Goal: Task Accomplishment & Management: Complete application form

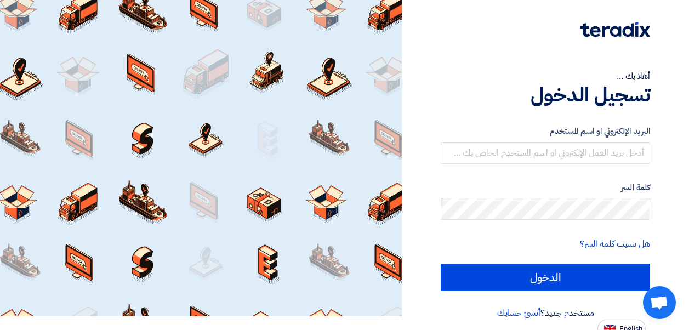
scroll to position [21, 0]
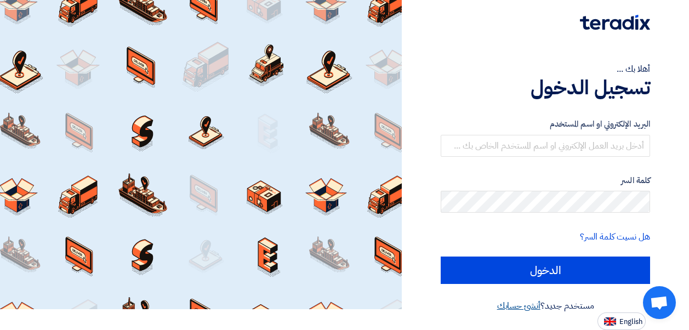
click at [521, 306] on link "أنشئ حسابك" at bounding box center [518, 305] width 43 height 13
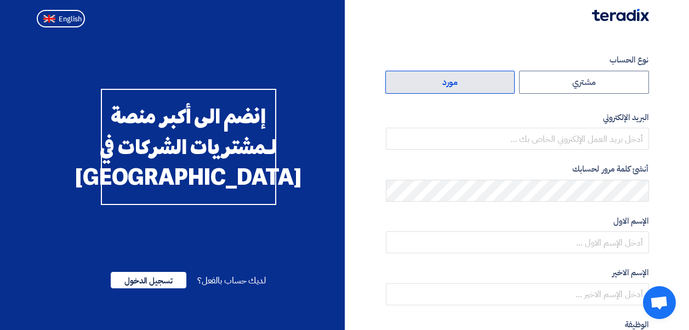
click at [473, 82] on label "مورد" at bounding box center [450, 82] width 130 height 23
click at [473, 82] on input "مورد" at bounding box center [450, 82] width 129 height 22
radio input "true"
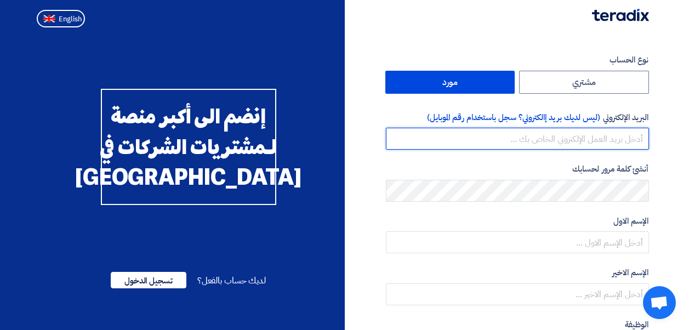
click at [580, 140] on input "email" at bounding box center [517, 139] width 263 height 22
type input "info@beringereg.com"
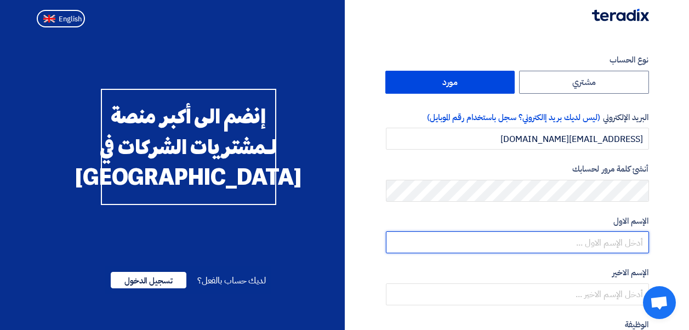
click at [594, 245] on input "text" at bounding box center [517, 242] width 263 height 22
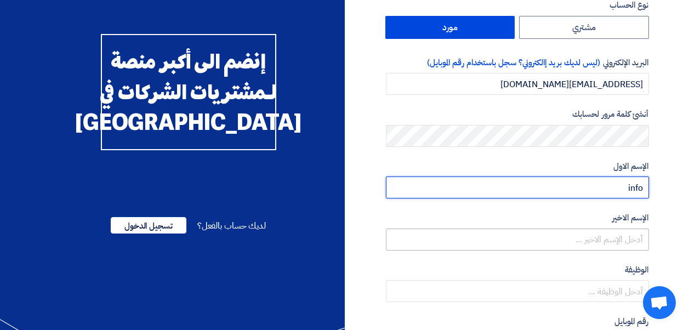
type input "info"
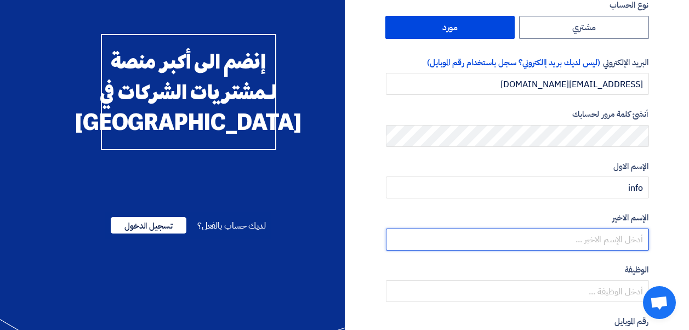
click at [600, 232] on input "text" at bounding box center [517, 239] width 263 height 22
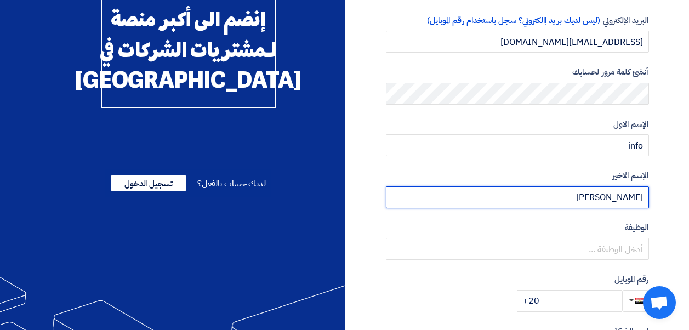
scroll to position [110, 0]
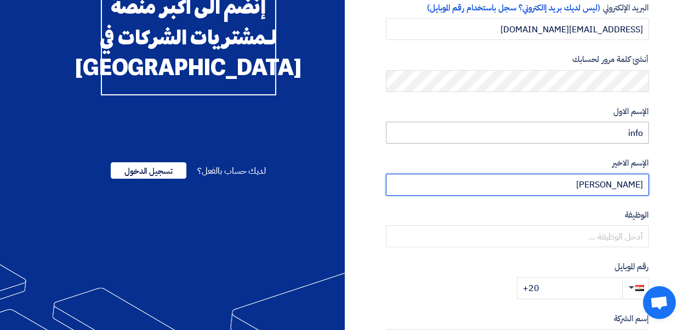
type input "Beringer"
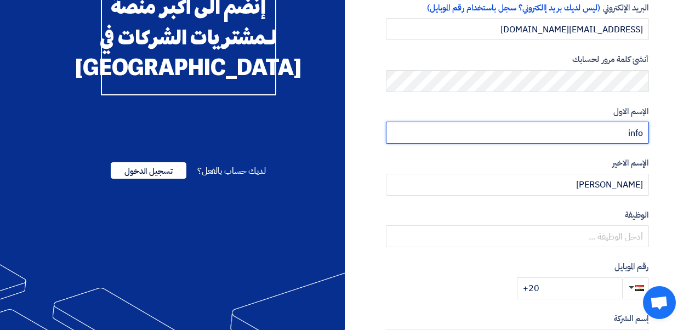
click at [611, 135] on input "info" at bounding box center [517, 133] width 263 height 22
type input "Ayman"
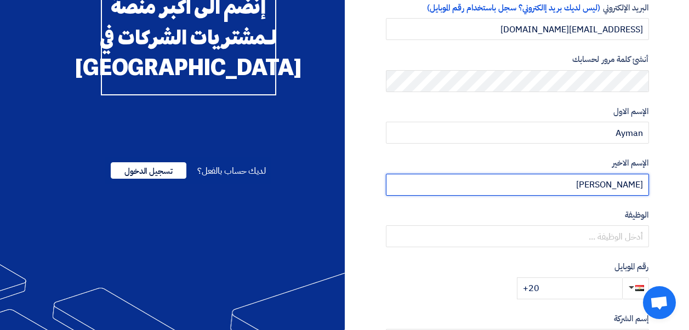
click at [637, 186] on input "Beringer" at bounding box center [517, 185] width 263 height 22
type input "A. Aleem"
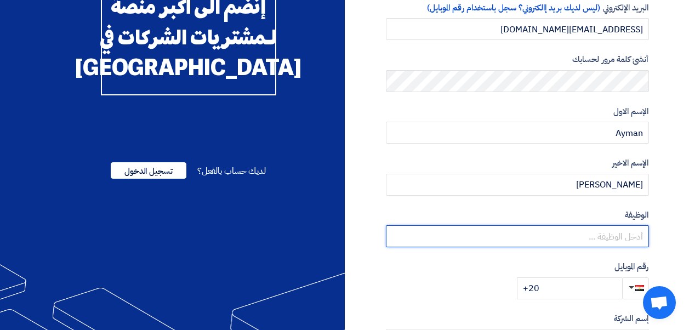
click at [596, 242] on input "text" at bounding box center [517, 236] width 263 height 22
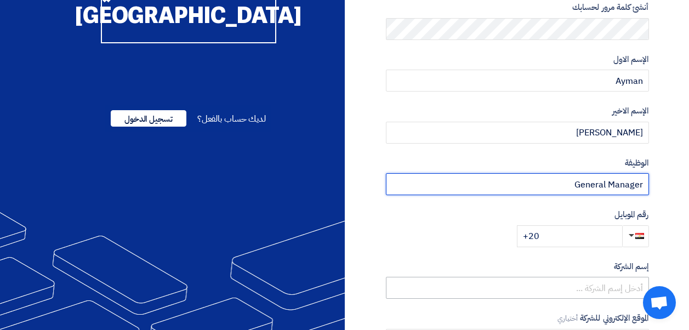
scroll to position [219, 0]
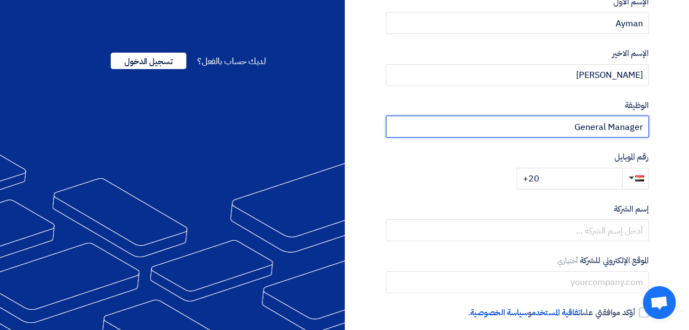
type input "General Manager"
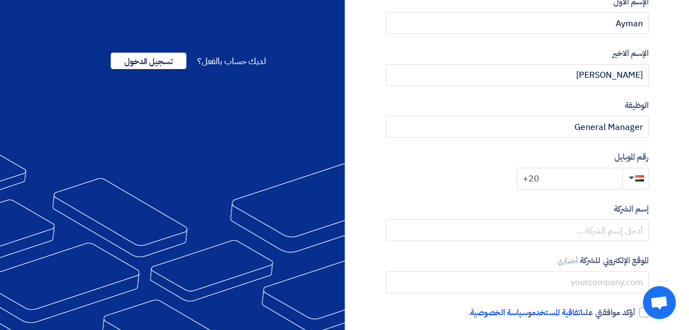
click at [586, 180] on input "+20" at bounding box center [569, 179] width 105 height 22
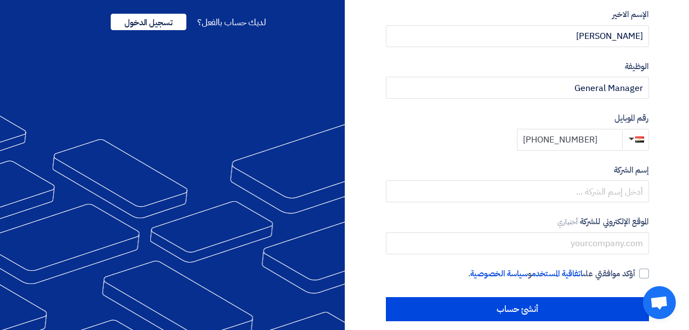
scroll to position [271, 0]
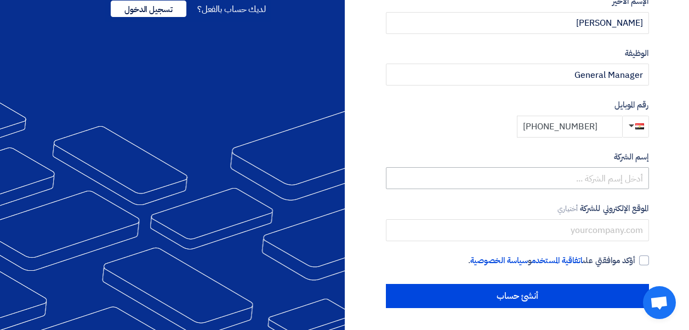
type input "[PHONE_NUMBER]"
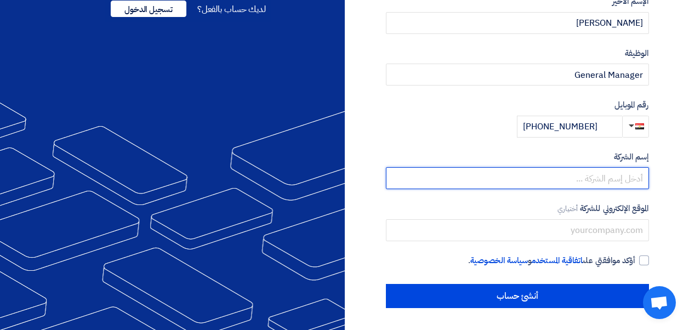
click at [611, 179] on input "text" at bounding box center [517, 178] width 263 height 22
type input "Beringer For Trading & Distribution"
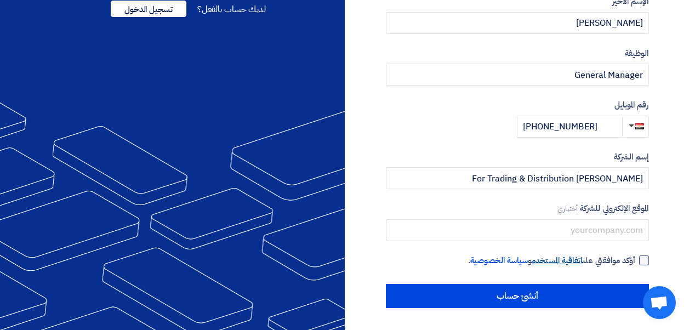
click at [571, 261] on link "اتفاقية المستخدم" at bounding box center [556, 260] width 51 height 12
click at [643, 261] on div at bounding box center [644, 260] width 10 height 10
click at [636, 261] on input "أؤكد موافقتي على اتفاقية المستخدم و سياسة الخصوصية ." at bounding box center [504, 265] width 263 height 22
checkbox input "true"
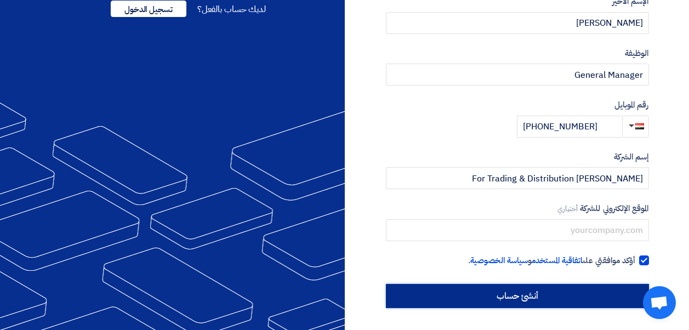
click at [609, 294] on input "أنشئ حساب" at bounding box center [517, 296] width 263 height 24
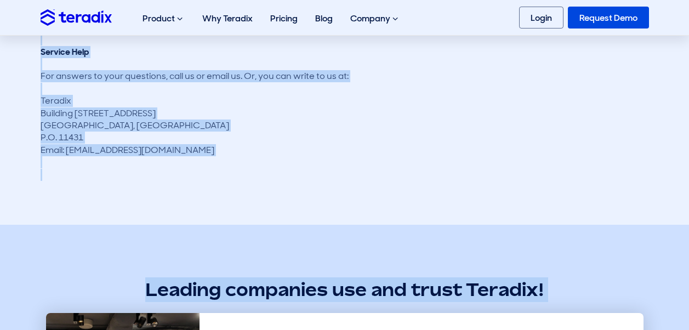
scroll to position [3671, 0]
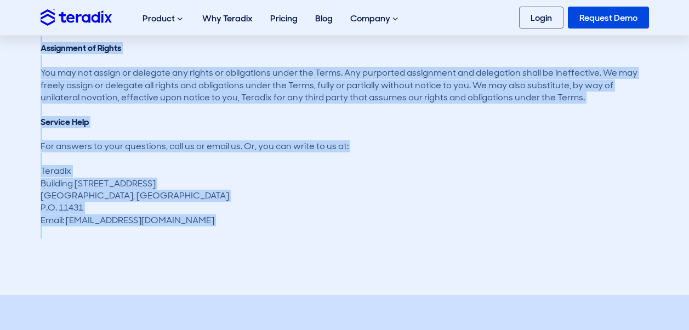
drag, startPoint x: 41, startPoint y: 134, endPoint x: 180, endPoint y: 224, distance: 165.2
copy div "Before using Teradix's services read this terms of use ("Terms") carefully. It …"
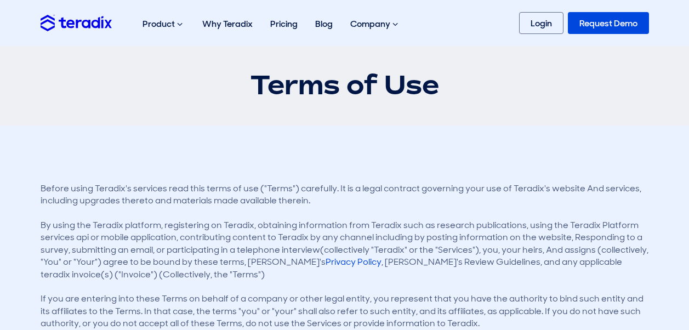
scroll to position [0, 0]
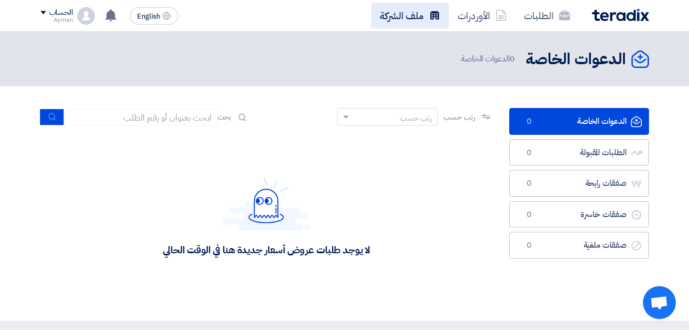
click at [416, 18] on link "ملف الشركة" at bounding box center [410, 16] width 78 height 26
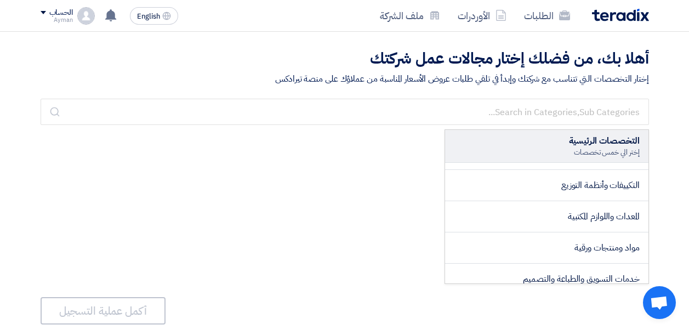
scroll to position [197, 0]
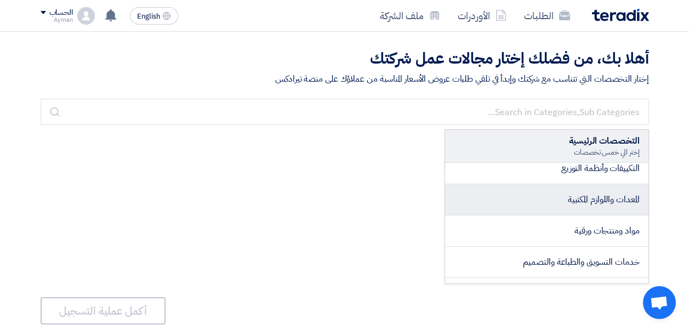
click at [582, 205] on span "المعدات واللوازم المكتبية" at bounding box center [604, 199] width 72 height 13
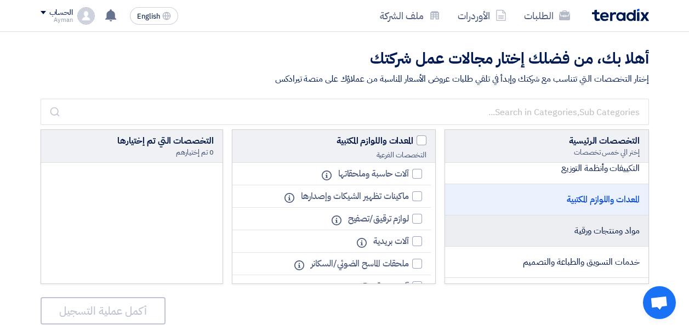
click at [590, 235] on span "مواد ومنتجات ورقية" at bounding box center [606, 230] width 65 height 13
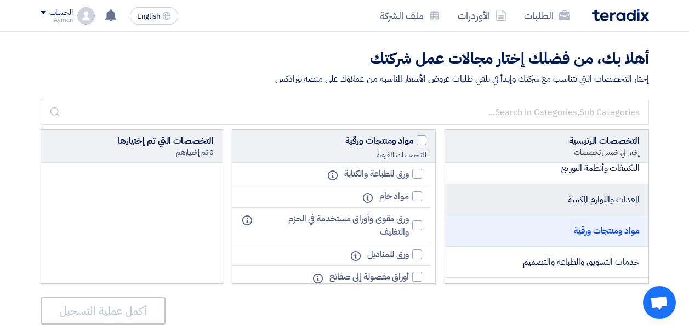
click at [597, 195] on span "المعدات واللوازم المكتبية" at bounding box center [604, 199] width 72 height 13
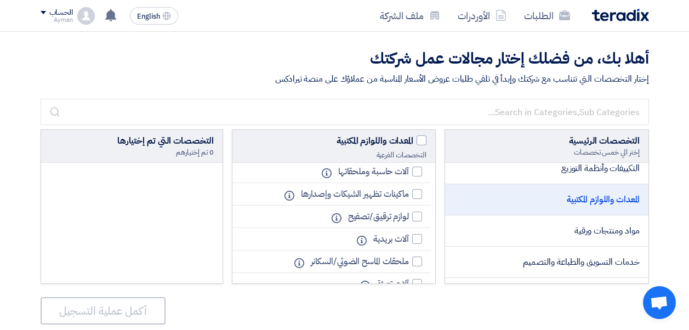
scroll to position [0, 0]
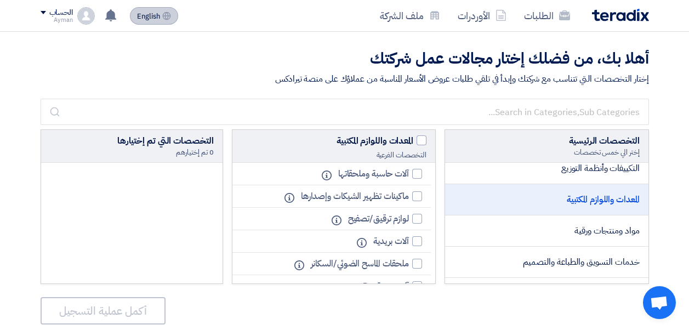
click at [147, 19] on span "English" at bounding box center [148, 17] width 23 height 8
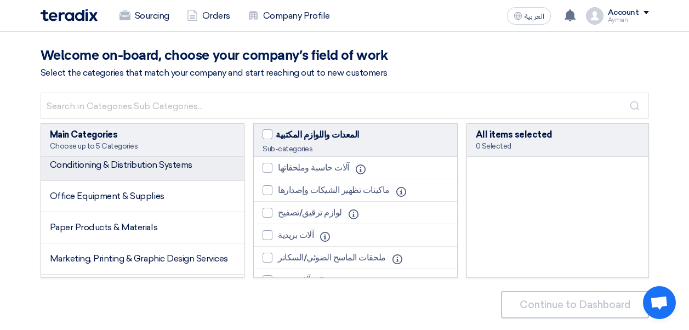
scroll to position [219, 0]
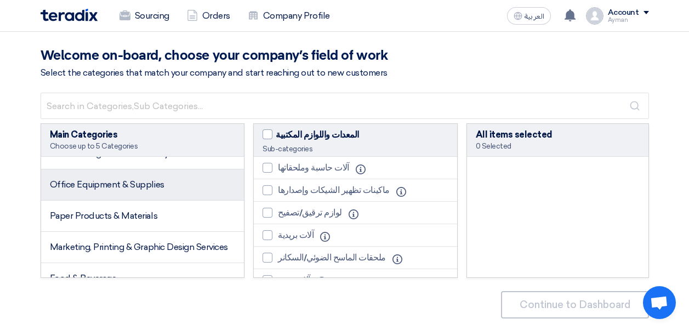
click at [156, 190] on span "Office Equipment & Supplies" at bounding box center [107, 184] width 115 height 10
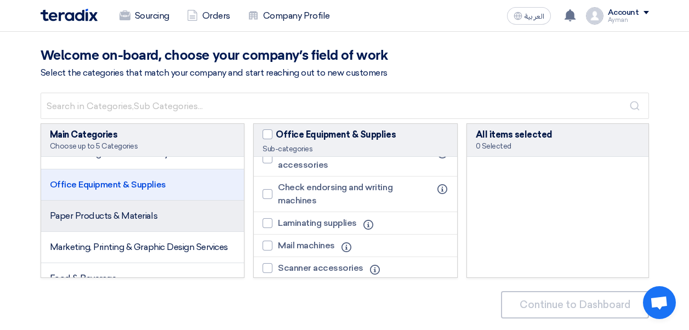
scroll to position [274, 0]
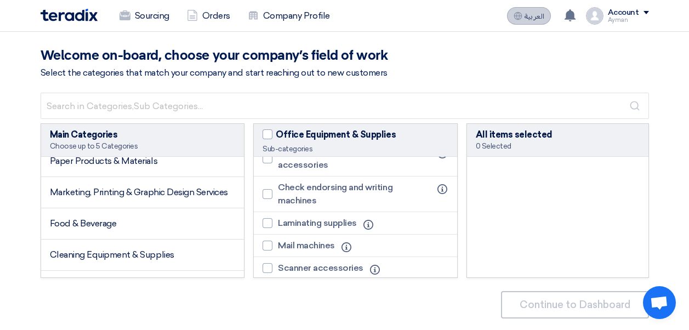
click at [519, 14] on icon at bounding box center [517, 16] width 9 height 9
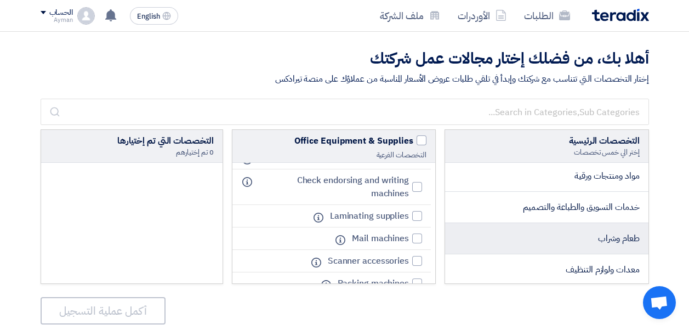
scroll to position [232, 0]
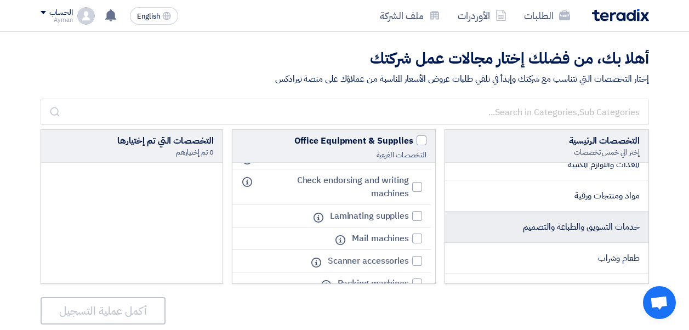
click at [578, 225] on span "خدمات التسويق والطباعة والتصميم" at bounding box center [581, 226] width 117 height 13
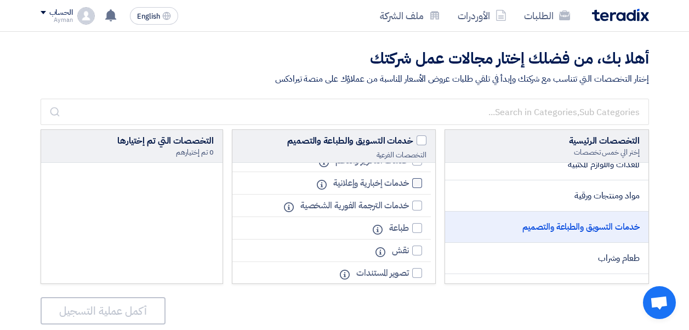
scroll to position [164, 0]
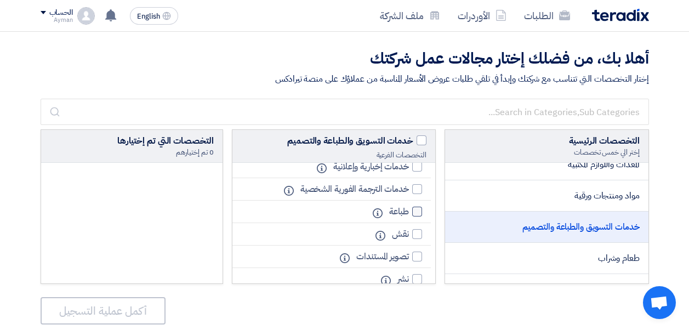
click at [414, 208] on div at bounding box center [417, 212] width 10 height 10
click at [409, 208] on input "طباعة" at bounding box center [405, 211] width 7 height 7
checkbox input "true"
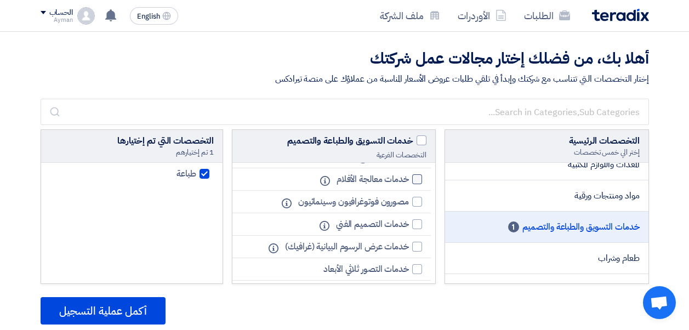
scroll to position [329, 0]
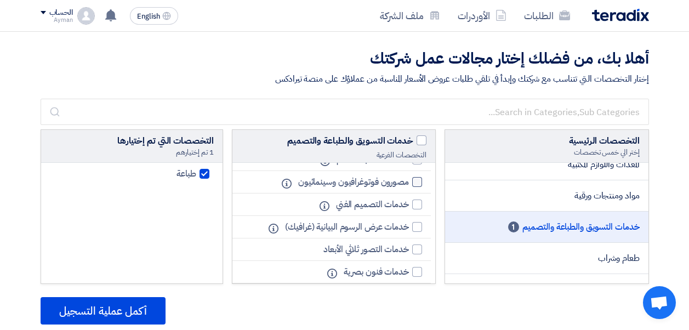
click at [414, 184] on div at bounding box center [417, 182] width 10 height 10
click at [409, 184] on input "مصورون فوتوغرافيون وسينمائيون" at bounding box center [405, 182] width 7 height 7
checkbox input "true"
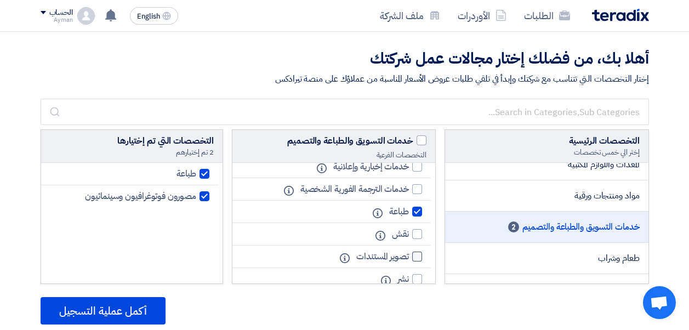
scroll to position [0, 0]
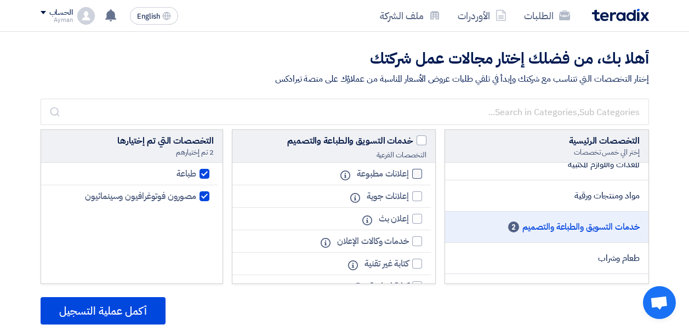
click at [416, 173] on div at bounding box center [417, 174] width 10 height 10
click at [409, 173] on input "إعلانات مطبوعة" at bounding box center [405, 173] width 7 height 7
checkbox input "true"
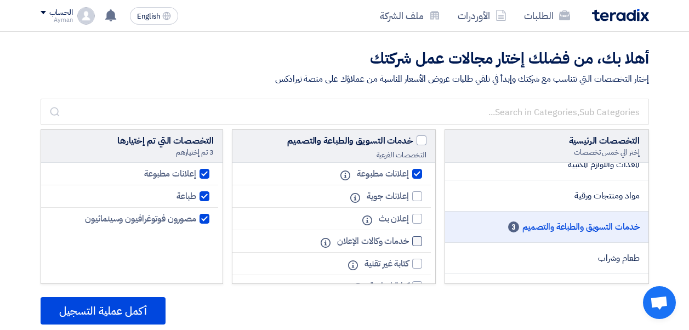
click at [415, 240] on div at bounding box center [417, 241] width 10 height 10
click at [409, 240] on input "خدمات وكالات الإعلان" at bounding box center [405, 241] width 7 height 7
checkbox input "true"
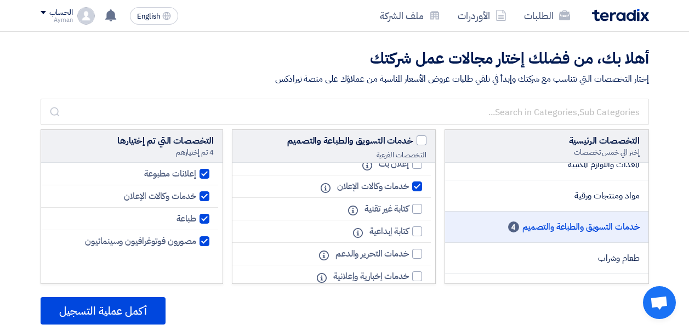
scroll to position [110, 0]
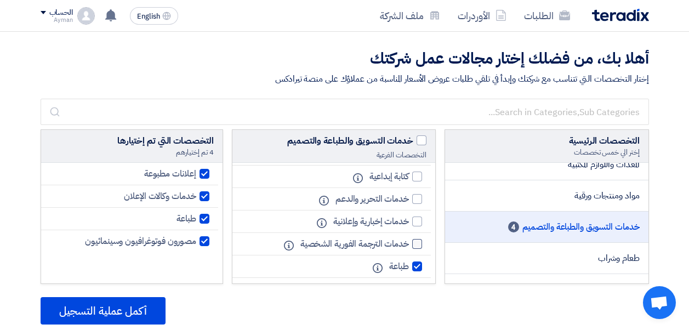
click at [418, 246] on div at bounding box center [417, 244] width 10 height 10
click at [409, 246] on input "خدمات الترجمة الفورية الشخصية" at bounding box center [405, 244] width 7 height 7
checkbox input "true"
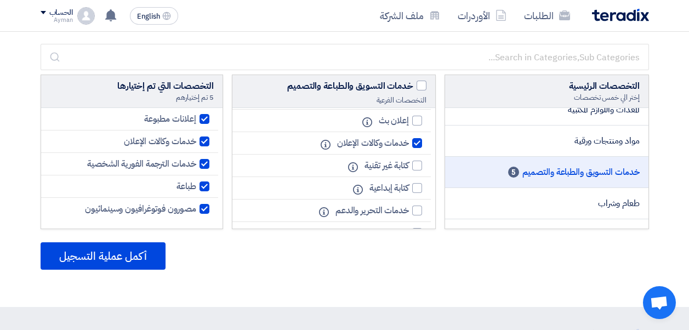
scroll to position [0, 0]
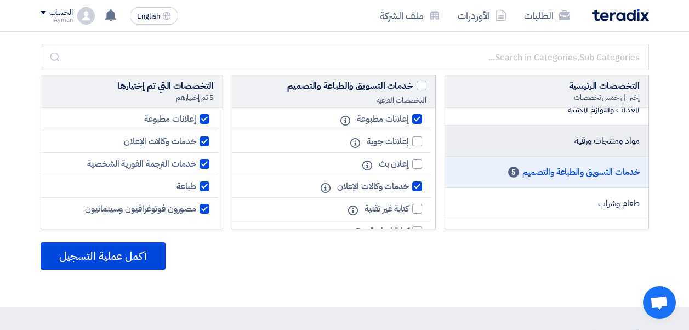
click at [619, 144] on span "مواد ومنتجات ورقية" at bounding box center [606, 140] width 65 height 13
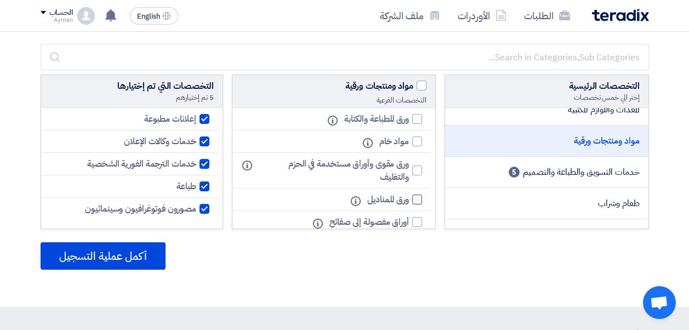
click at [415, 198] on div at bounding box center [417, 200] width 10 height 10
click at [409, 198] on input "ورق للمناديل" at bounding box center [405, 199] width 7 height 7
checkbox input "true"
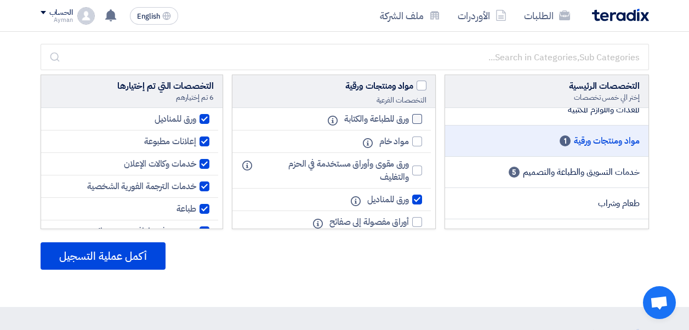
click at [416, 122] on div at bounding box center [417, 119] width 10 height 10
click at [409, 122] on input "ورق للطباعة والكتابة" at bounding box center [405, 119] width 7 height 7
checkbox input "true"
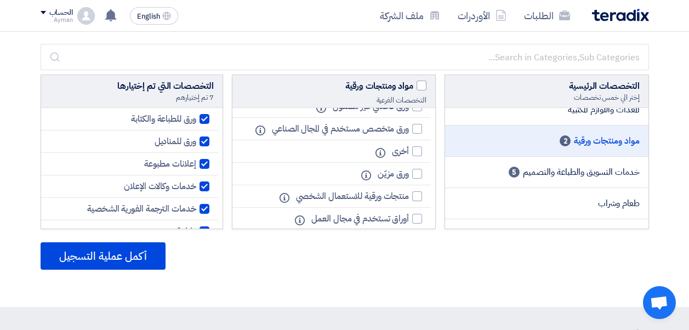
scroll to position [193, 0]
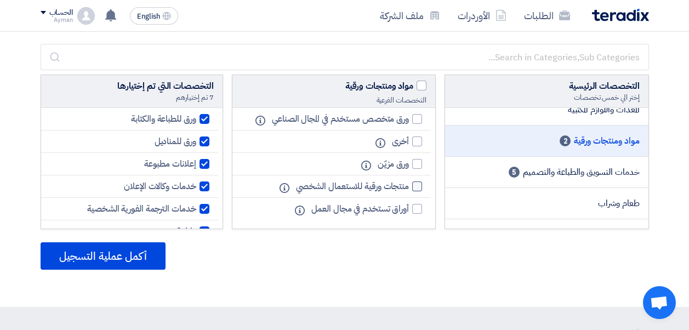
click at [417, 186] on div at bounding box center [417, 186] width 10 height 10
click at [409, 186] on input "منتجات ورقية للاستعمال الشخصي" at bounding box center [405, 186] width 7 height 7
checkbox input "true"
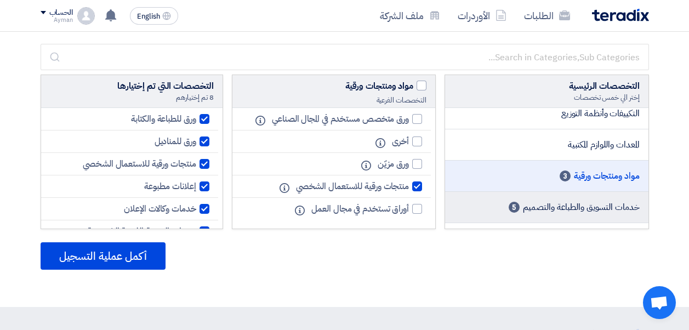
scroll to position [178, 0]
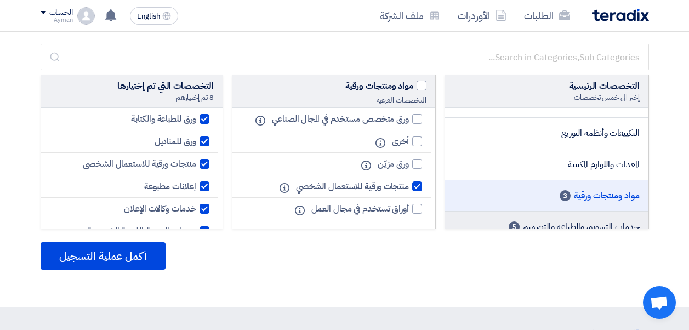
click at [547, 166] on li "المعدات واللوازم المكتبية" at bounding box center [546, 164] width 203 height 31
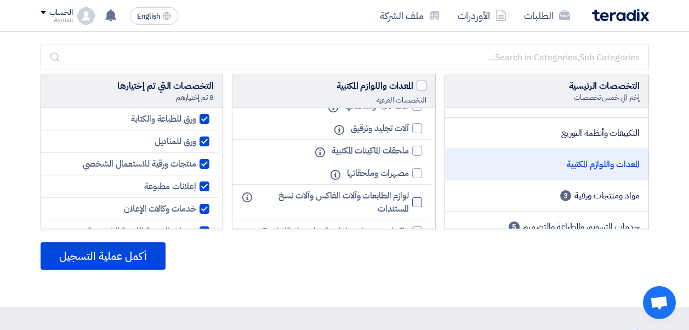
click at [417, 203] on div at bounding box center [417, 202] width 10 height 10
click at [409, 203] on input "لوازم الطابعات وآلات الفاكس وآلات نسخ المستندات" at bounding box center [405, 202] width 7 height 7
checkbox input "true"
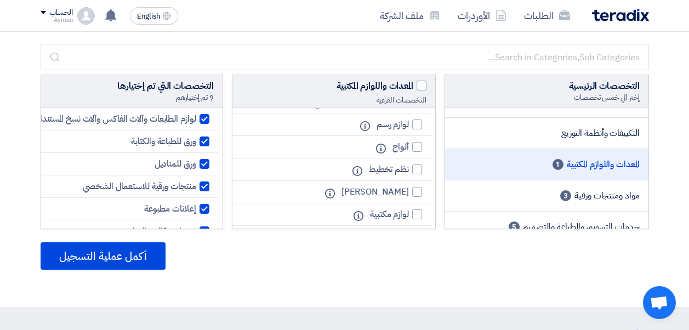
scroll to position [467, 0]
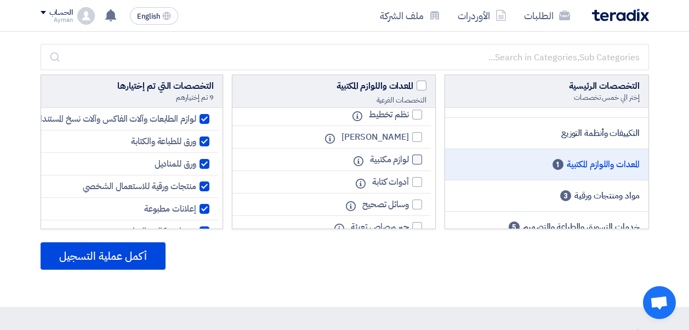
click at [413, 158] on div at bounding box center [417, 160] width 10 height 10
click at [409, 158] on input "لوازم مكتبية" at bounding box center [405, 159] width 7 height 7
checkbox input "true"
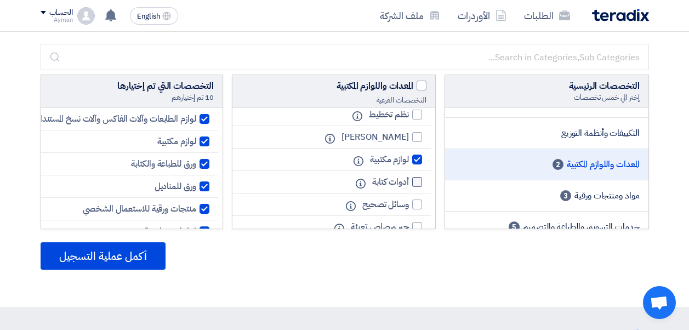
click at [414, 182] on div at bounding box center [417, 182] width 10 height 10
click at [409, 182] on input "أدوات كتابة" at bounding box center [405, 182] width 7 height 7
checkbox input "true"
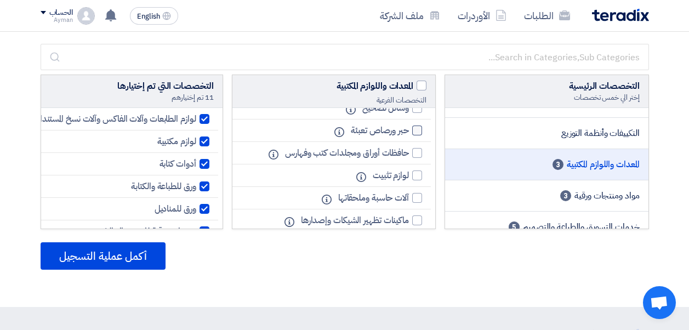
scroll to position [576, 0]
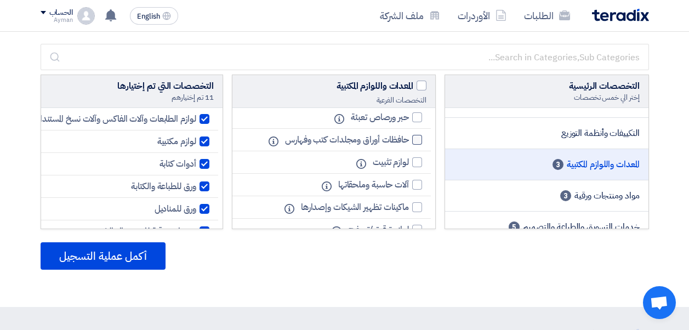
click at [417, 141] on div at bounding box center [417, 140] width 10 height 10
click at [409, 141] on input "حافظات أوراق ومجلدات كتب وفهارس" at bounding box center [405, 139] width 7 height 7
checkbox input "true"
click at [414, 181] on div at bounding box center [417, 185] width 10 height 10
click at [409, 181] on input "آلات حاسبة وملحقاتها" at bounding box center [405, 184] width 7 height 7
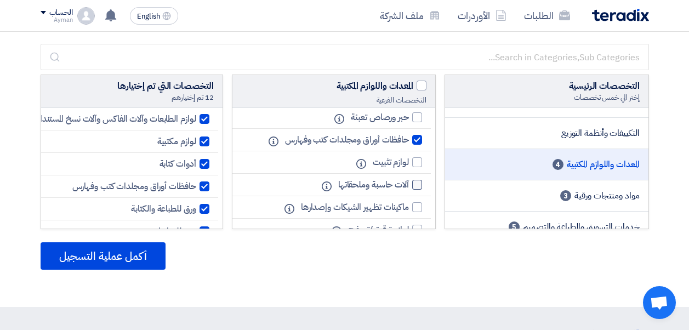
checkbox input "true"
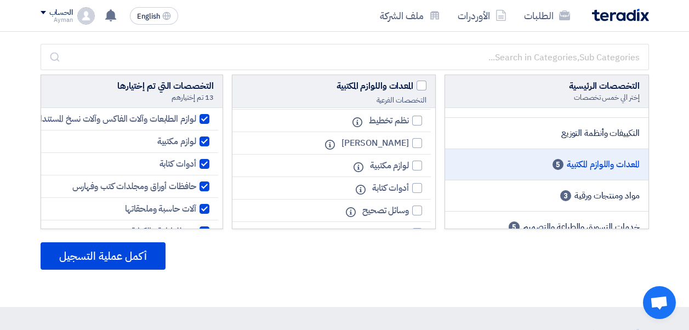
scroll to position [1124, 0]
click at [416, 145] on div at bounding box center [417, 144] width 10 height 10
click at [409, 145] on input "لوازم مكتبية" at bounding box center [405, 144] width 7 height 7
checkbox input "true"
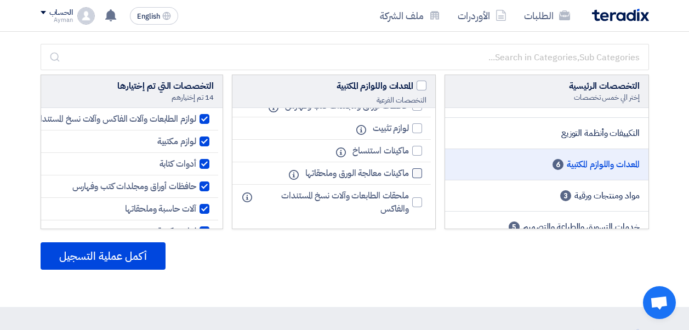
scroll to position [1033, 0]
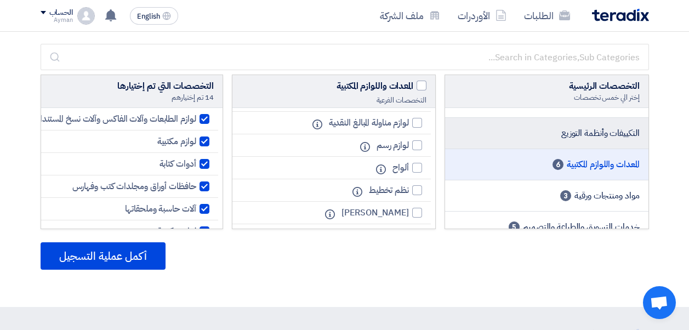
click at [595, 136] on span "التكييفات وأنظمة التوزيع" at bounding box center [600, 133] width 78 height 13
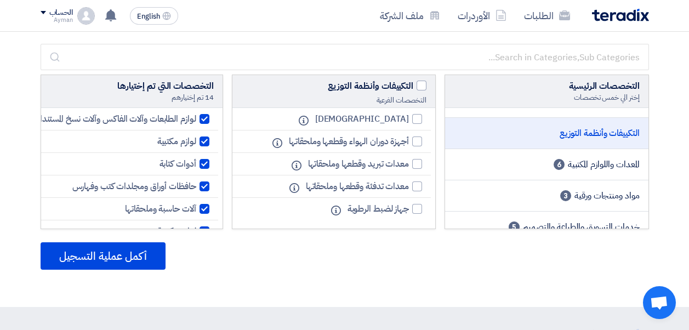
scroll to position [68, 0]
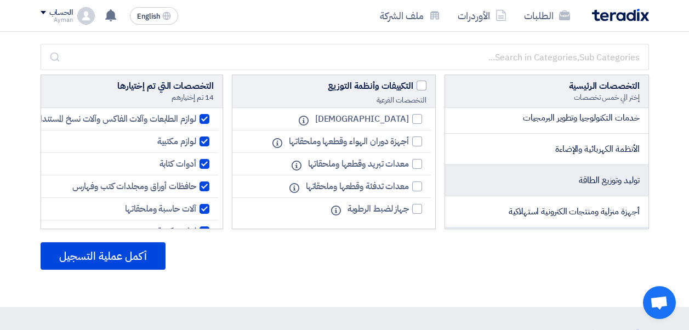
click at [616, 179] on span "توليد وتوزيع الطاقة" at bounding box center [609, 180] width 60 height 13
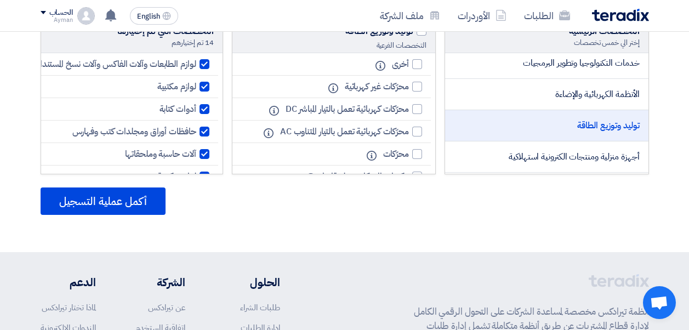
scroll to position [55, 0]
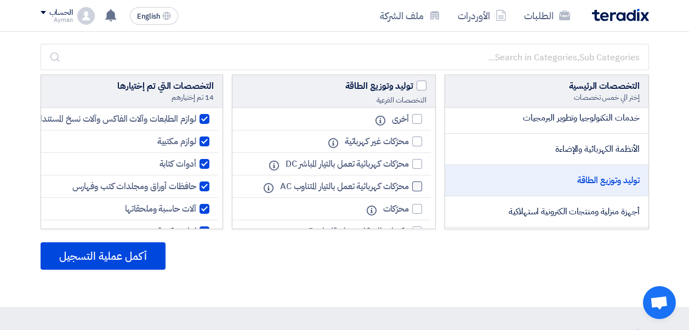
click at [415, 188] on div at bounding box center [417, 186] width 10 height 10
click at [409, 188] on input "محرّكات كهربائية تعمل بالتيار المتناوب AC" at bounding box center [405, 186] width 7 height 7
checkbox input "true"
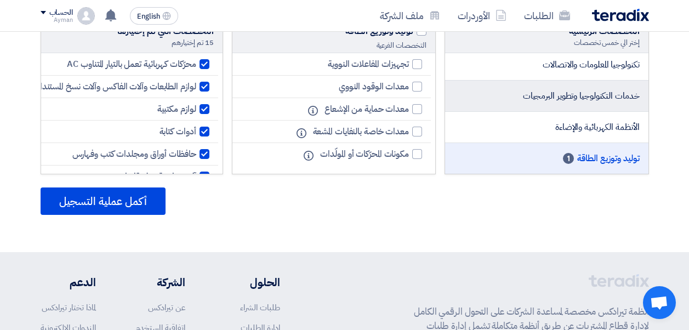
scroll to position [0, 0]
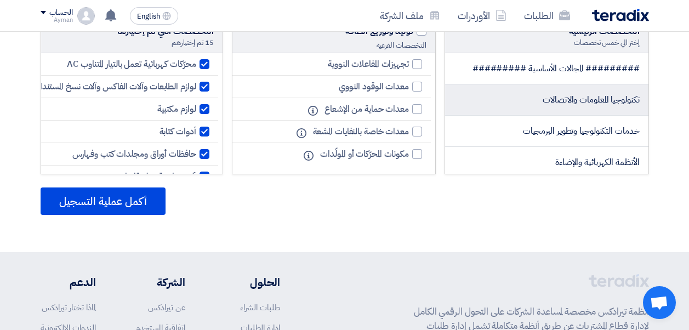
click at [586, 98] on span "تكنولوجيا المعلومات والاتصالات" at bounding box center [590, 99] width 96 height 13
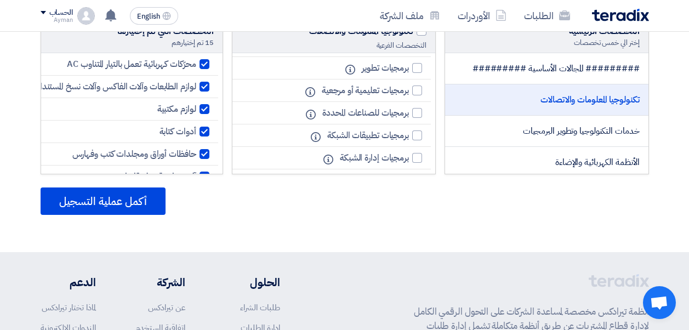
scroll to position [880, 0]
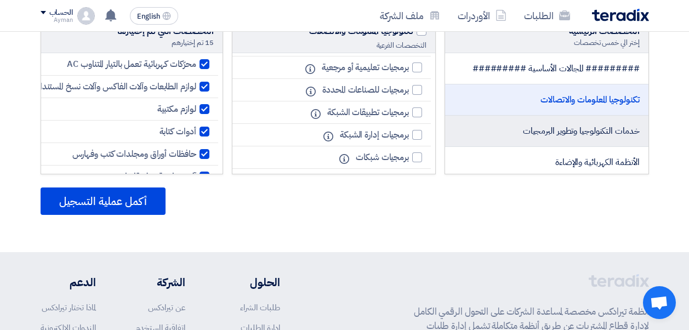
click at [564, 131] on span "خدمات التكنولوجيا وتطوير البرمجيات" at bounding box center [581, 130] width 117 height 13
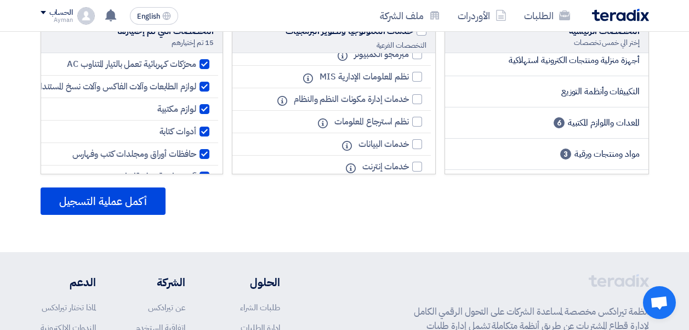
scroll to position [219, 0]
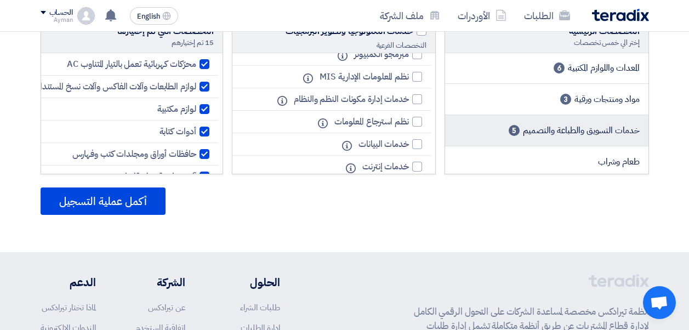
click at [618, 131] on span "خدمات التسويق والطباعة والتصميم" at bounding box center [581, 130] width 117 height 13
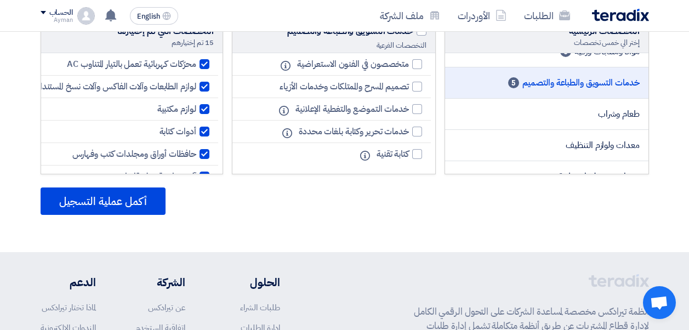
scroll to position [274, 0]
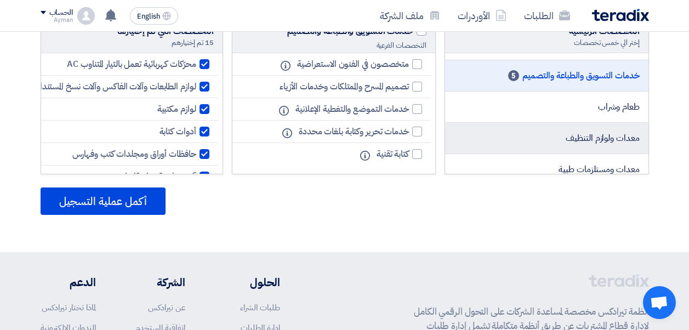
click at [583, 140] on span "معدات ولوازم التنظيف" at bounding box center [601, 137] width 73 height 13
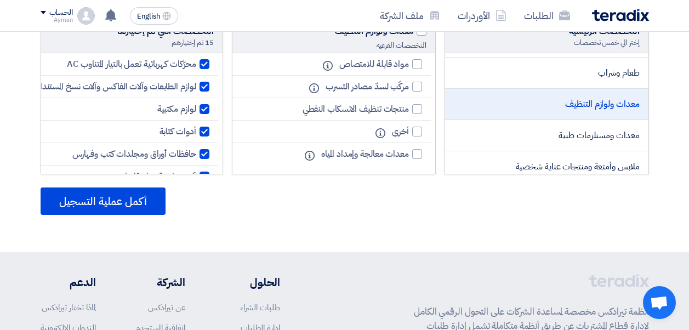
scroll to position [329, 0]
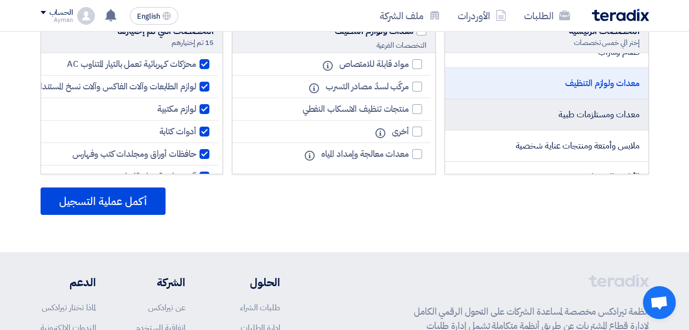
click at [613, 116] on span "معدات ومستلزمات طبية" at bounding box center [598, 114] width 81 height 13
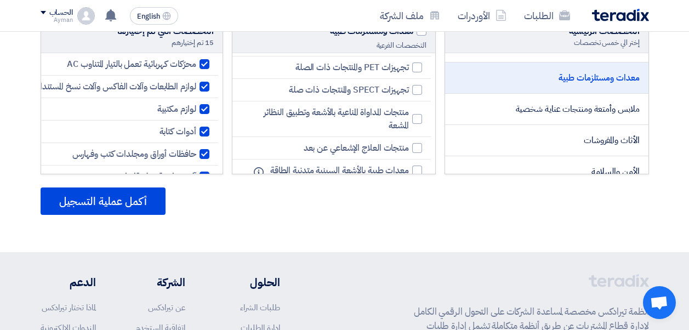
scroll to position [384, 0]
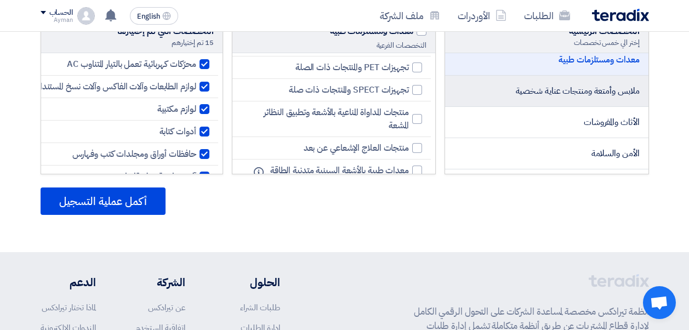
click at [574, 90] on span "ملابس وأمتعة ومنتجات عناية شخصية" at bounding box center [578, 90] width 124 height 13
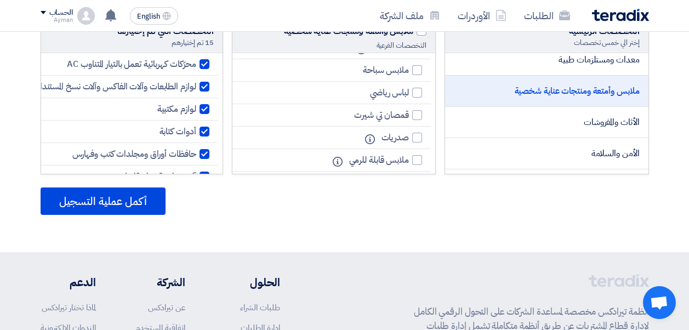
scroll to position [219, 0]
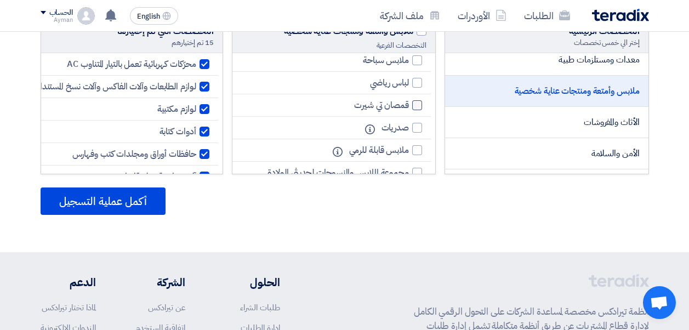
click at [414, 100] on div at bounding box center [417, 105] width 10 height 10
click at [409, 102] on input "قمصان تي شيرت" at bounding box center [405, 105] width 7 height 7
click at [416, 100] on div at bounding box center [417, 105] width 10 height 10
click at [409, 102] on input "قمصان تي شيرت" at bounding box center [405, 105] width 7 height 7
checkbox input "false"
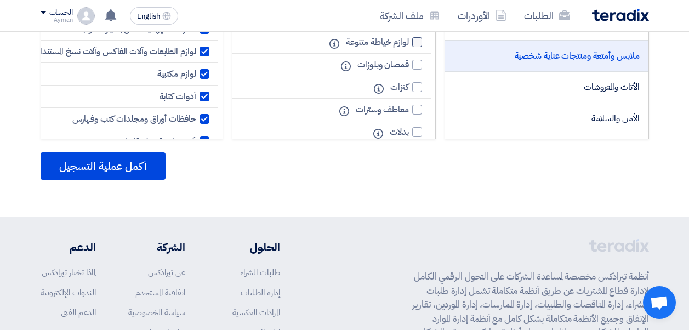
scroll to position [164, 0]
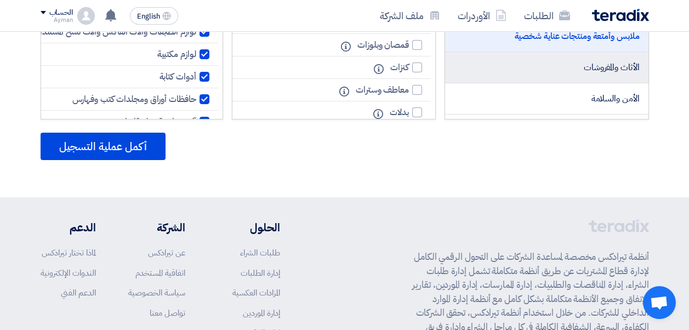
click at [581, 79] on li "الأثاث والمفروشات" at bounding box center [546, 67] width 203 height 31
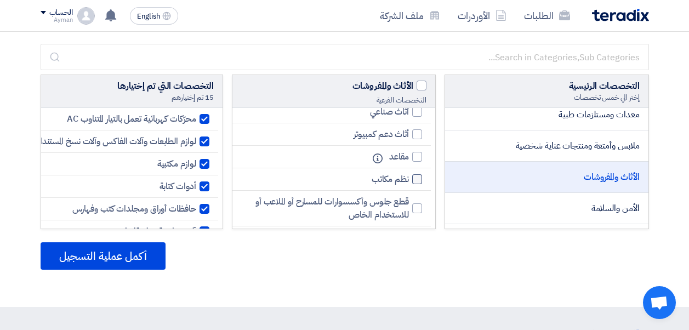
click at [416, 179] on div at bounding box center [417, 179] width 10 height 10
click at [409, 179] on input "نظم مكاتب" at bounding box center [405, 179] width 7 height 7
checkbox input "true"
click at [416, 155] on div at bounding box center [417, 157] width 10 height 10
click at [409, 155] on input "مقاعد" at bounding box center [405, 156] width 7 height 7
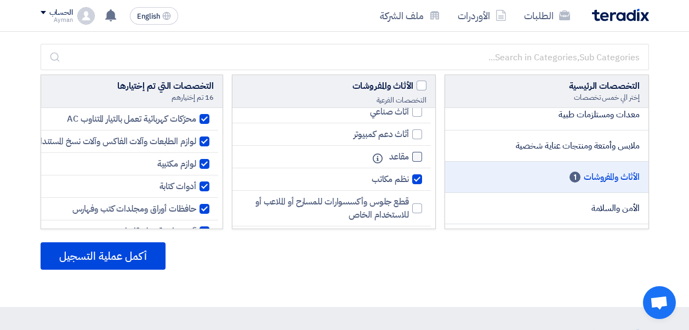
checkbox input "true"
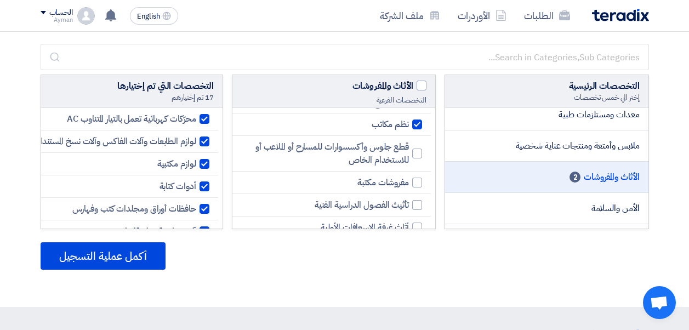
scroll to position [274, 0]
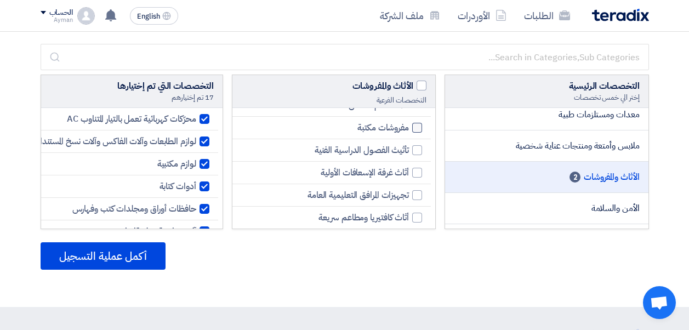
click at [416, 127] on div at bounding box center [417, 128] width 10 height 10
click at [409, 127] on input "مفروشات مكتبة" at bounding box center [405, 127] width 7 height 7
click at [416, 127] on div at bounding box center [417, 128] width 10 height 10
click at [409, 127] on input "مفروشات مكتبة" at bounding box center [405, 127] width 7 height 7
click at [416, 127] on div at bounding box center [417, 128] width 10 height 10
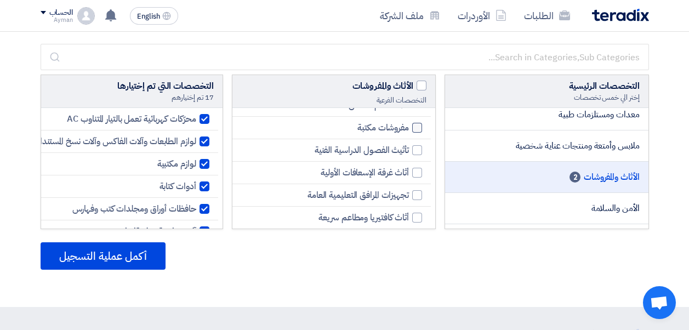
click at [409, 127] on input "مفروشات مكتبة" at bounding box center [405, 127] width 7 height 7
click at [416, 127] on div at bounding box center [417, 128] width 10 height 10
click at [409, 127] on input "مفروشات مكتبة" at bounding box center [405, 127] width 7 height 7
checkbox input "false"
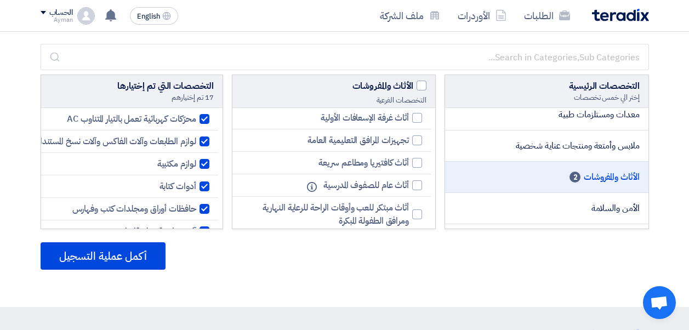
scroll to position [384, 0]
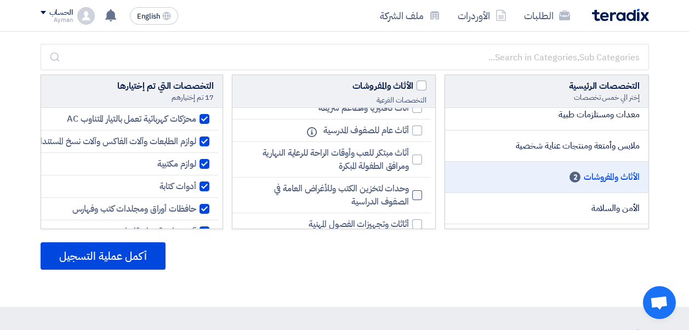
click at [418, 193] on div at bounding box center [417, 195] width 10 height 10
click at [409, 193] on input "وحدات لتخزين الكتب وللأغراض العامة في الصفوف الدراسية" at bounding box center [405, 195] width 7 height 7
checkbox input "true"
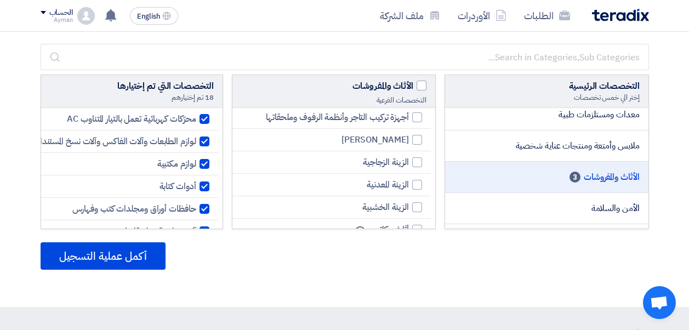
scroll to position [646, 0]
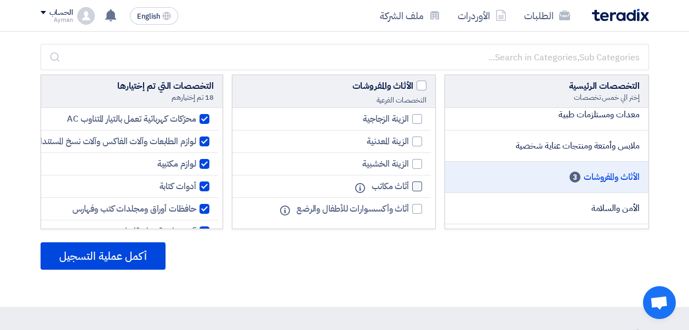
click at [415, 185] on div at bounding box center [417, 186] width 10 height 10
click at [409, 185] on input "أثاث مكاتب" at bounding box center [405, 186] width 7 height 7
checkbox input "true"
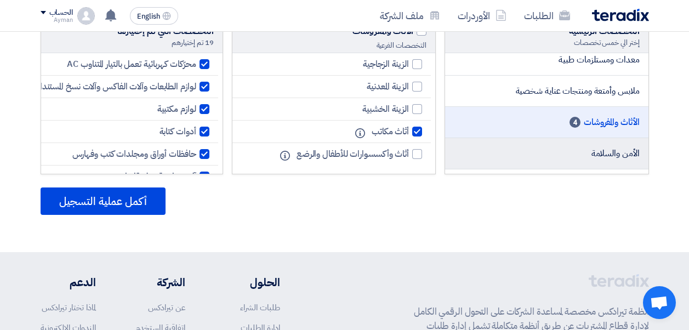
scroll to position [438, 0]
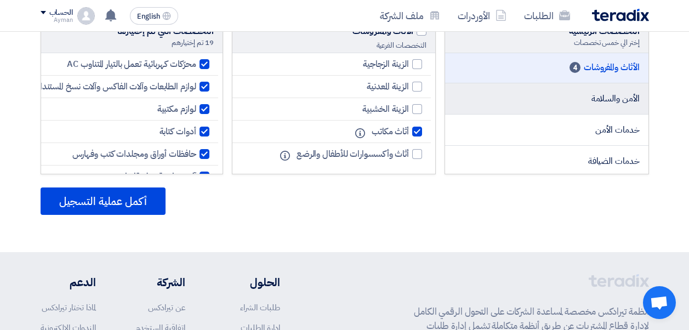
click at [590, 102] on li "الأمن والسلامة" at bounding box center [546, 98] width 203 height 31
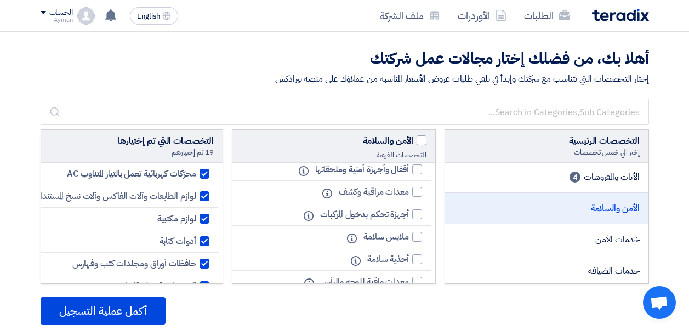
scroll to position [384, 0]
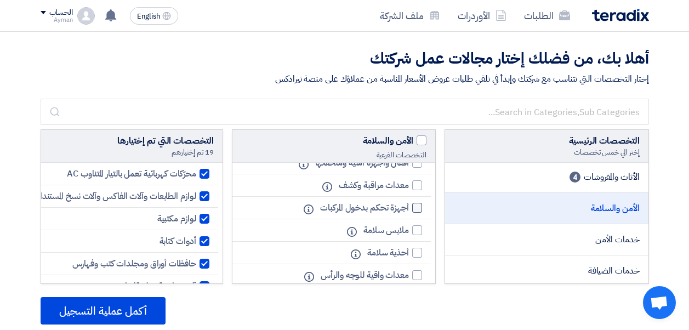
click at [414, 209] on div at bounding box center [417, 208] width 10 height 10
click at [409, 209] on input "أجهزة تحكم بدخول المركبات" at bounding box center [405, 207] width 7 height 7
checkbox input "true"
click at [417, 188] on div at bounding box center [417, 185] width 10 height 10
click at [409, 188] on input "معدات مراقبة وكشف" at bounding box center [405, 185] width 7 height 7
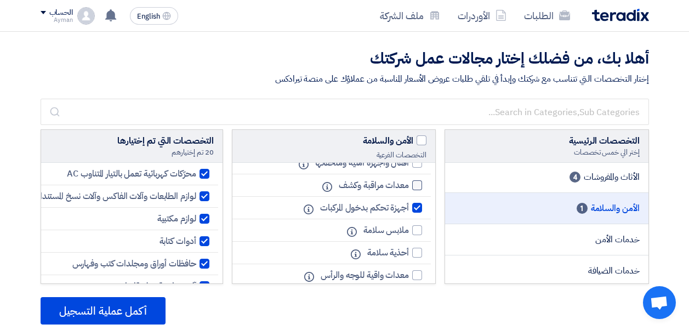
checkbox input "true"
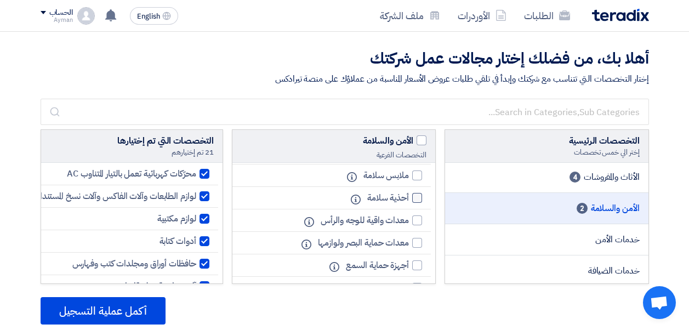
click at [417, 197] on div at bounding box center [417, 198] width 10 height 10
click at [409, 197] on input "أحذية سلامة" at bounding box center [405, 198] width 7 height 7
checkbox input "true"
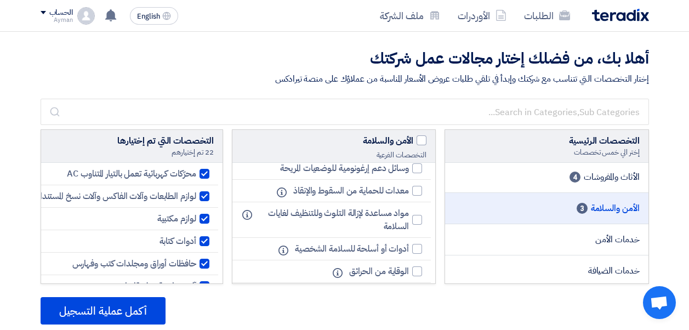
scroll to position [657, 0]
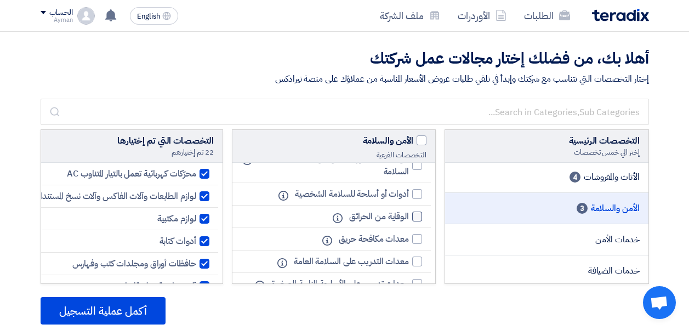
click at [415, 216] on div at bounding box center [417, 216] width 10 height 10
click at [409, 216] on input "الوقاية من الحرائق" at bounding box center [405, 216] width 7 height 7
checkbox input "true"
click at [413, 242] on div at bounding box center [417, 239] width 10 height 10
click at [409, 242] on input "معدات مكافحة حريق" at bounding box center [405, 239] width 7 height 7
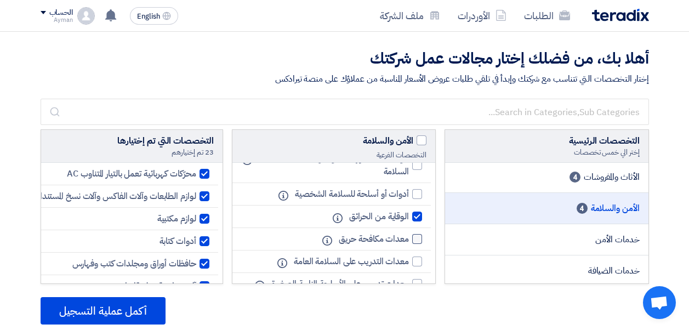
checkbox input "true"
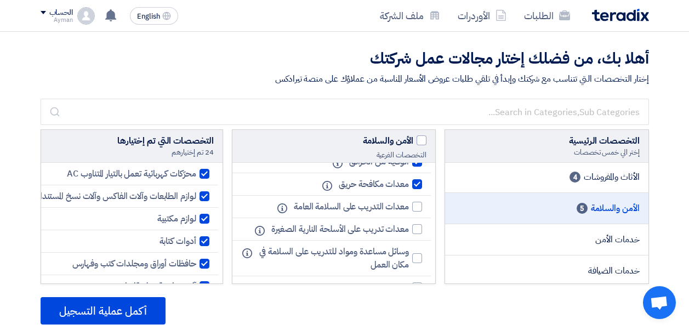
scroll to position [767, 0]
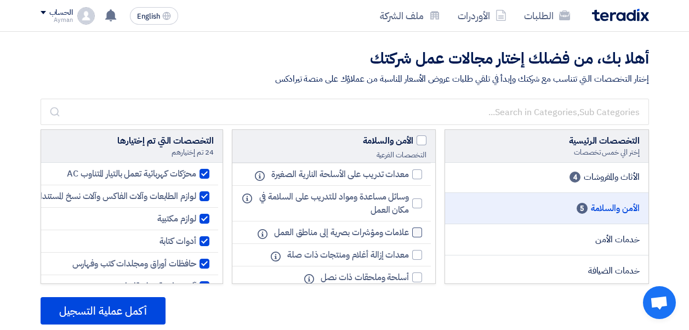
click at [414, 235] on div at bounding box center [417, 232] width 10 height 10
click at [409, 235] on input "علامات ومؤشرات بصرية إلى مناطق العمل" at bounding box center [405, 232] width 7 height 7
checkbox input "true"
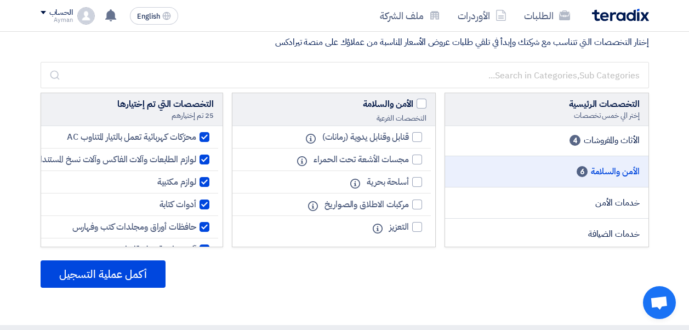
scroll to position [55, 0]
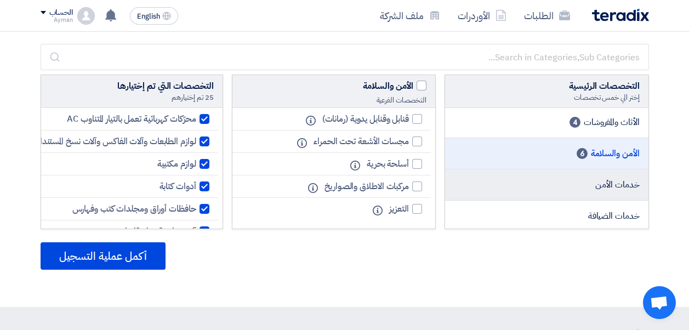
click at [587, 188] on li "خدمات الأمن" at bounding box center [546, 184] width 203 height 31
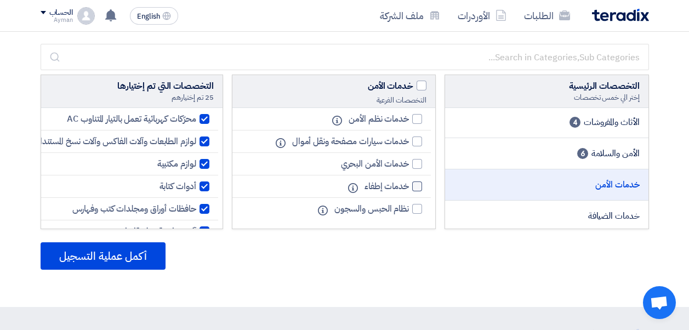
click at [416, 188] on div at bounding box center [417, 186] width 10 height 10
click at [409, 188] on input "خدمات إطفاء" at bounding box center [405, 186] width 7 height 7
checkbox input "true"
click at [415, 118] on div at bounding box center [417, 119] width 10 height 10
click at [409, 118] on input "خدمات نظم الأمن" at bounding box center [405, 119] width 7 height 7
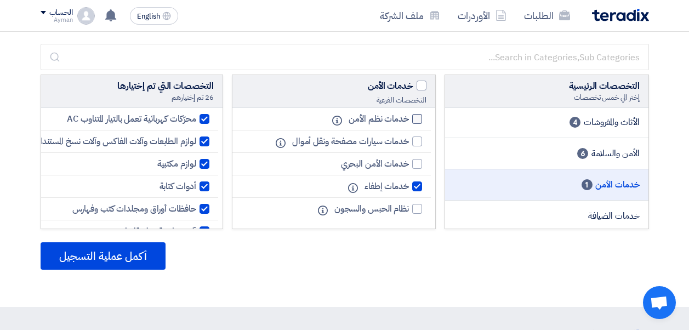
checkbox input "true"
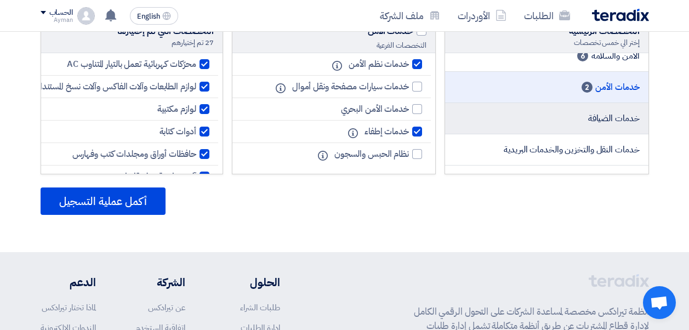
scroll to position [493, 0]
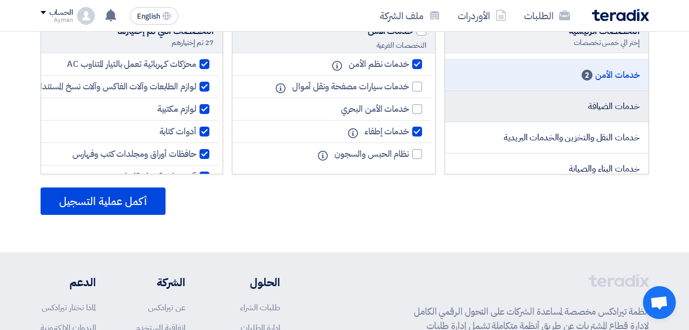
click at [614, 108] on span "خدمات الضيافة" at bounding box center [614, 106] width 52 height 13
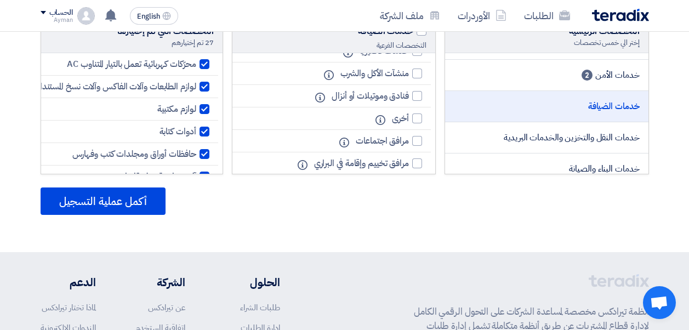
scroll to position [0, 0]
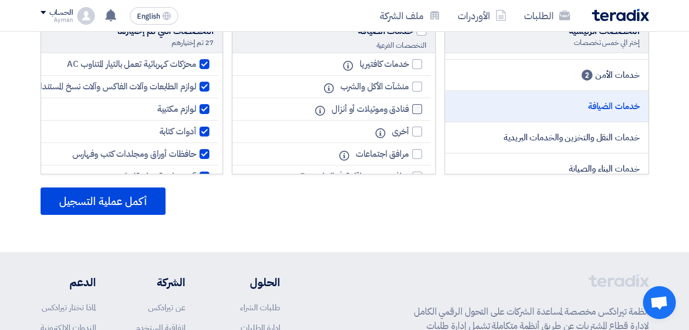
click at [414, 106] on div at bounding box center [417, 109] width 10 height 10
click at [409, 106] on input "فنادق وموتيلات أو أنزال" at bounding box center [405, 109] width 7 height 7
checkbox input "true"
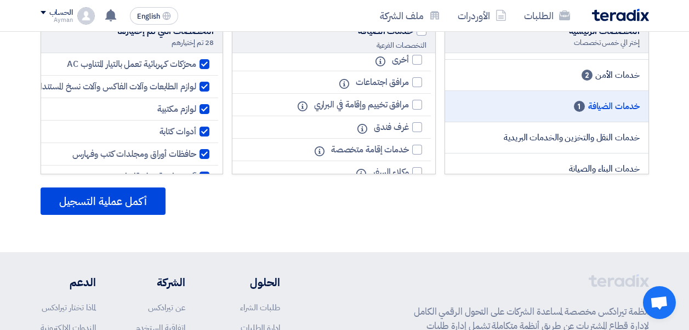
scroll to position [110, 0]
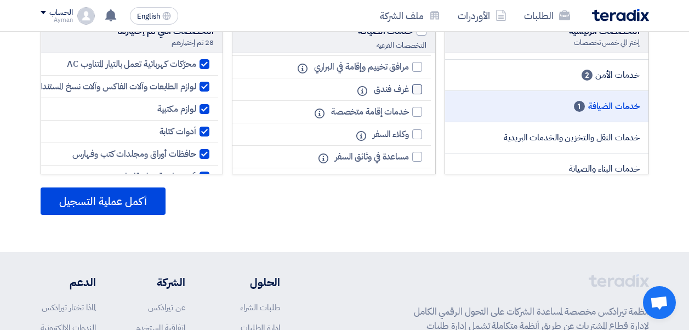
click at [418, 91] on div at bounding box center [417, 89] width 10 height 10
click at [409, 91] on input "غرف فندق" at bounding box center [405, 89] width 7 height 7
checkbox input "true"
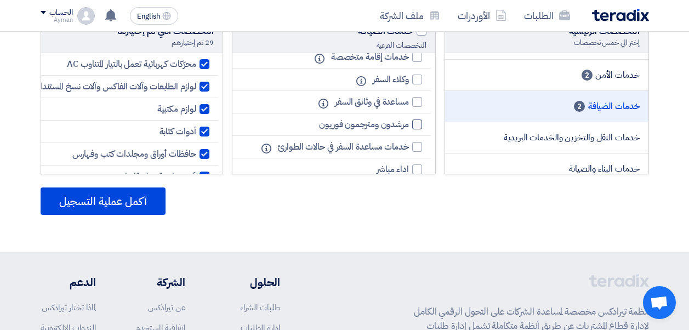
click at [415, 121] on div at bounding box center [417, 124] width 10 height 10
click at [409, 121] on input "مرشدون ومترجمون فوريون" at bounding box center [405, 124] width 7 height 7
checkbox input "true"
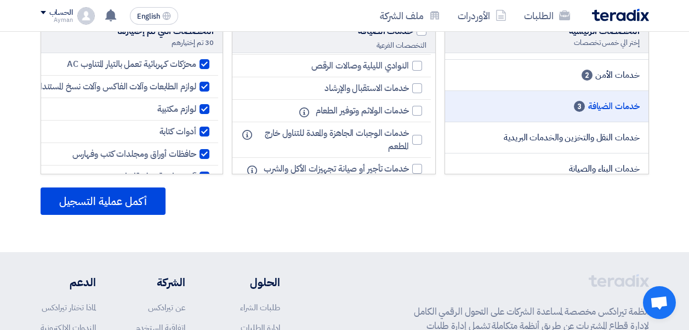
scroll to position [493, 0]
click at [415, 110] on div at bounding box center [417, 110] width 10 height 10
click at [409, 110] on input "خدمات الولائم وتوفير الطعام" at bounding box center [405, 110] width 7 height 7
checkbox input "true"
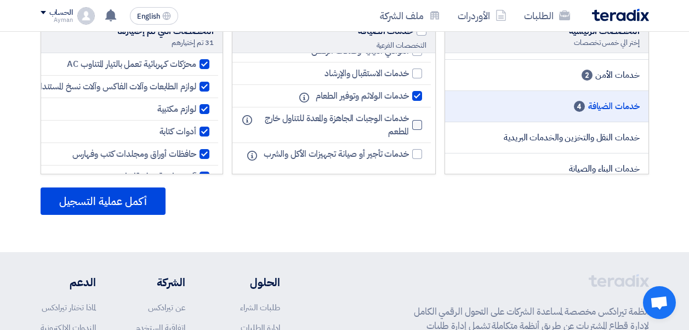
click at [417, 120] on div at bounding box center [417, 125] width 10 height 10
click at [409, 122] on input "خدمات الوجبات الجاهزة والمعدة للتناول خارج المطعم" at bounding box center [405, 125] width 7 height 7
checkbox input "true"
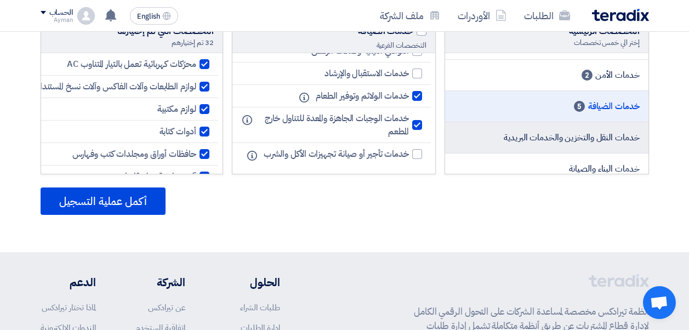
click at [593, 138] on span "خدمات النقل والتخزين والخدمات البريدية" at bounding box center [571, 137] width 135 height 13
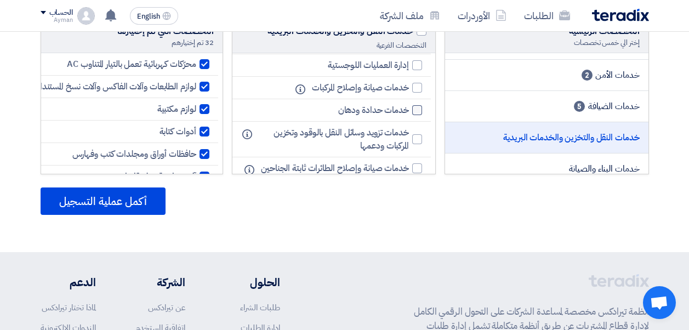
scroll to position [548, 0]
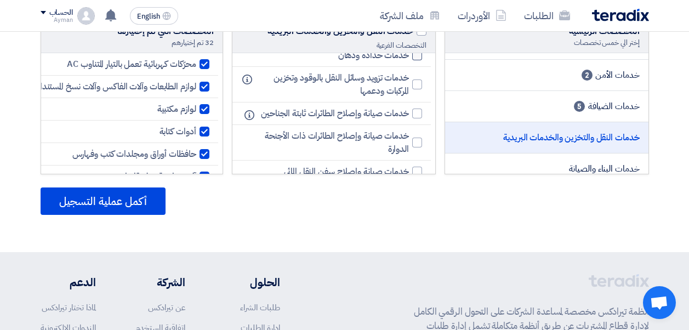
click at [421, 60] on div at bounding box center [417, 55] width 10 height 10
click at [409, 59] on input "خدمات حدادة ودهان" at bounding box center [405, 55] width 7 height 7
checkbox input "true"
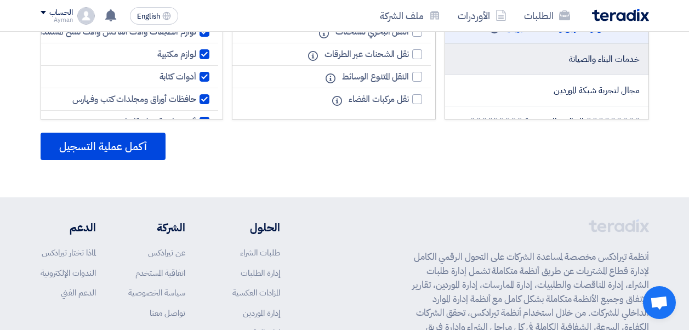
click at [592, 64] on span "خدمات البناء والصيانة" at bounding box center [604, 59] width 71 height 13
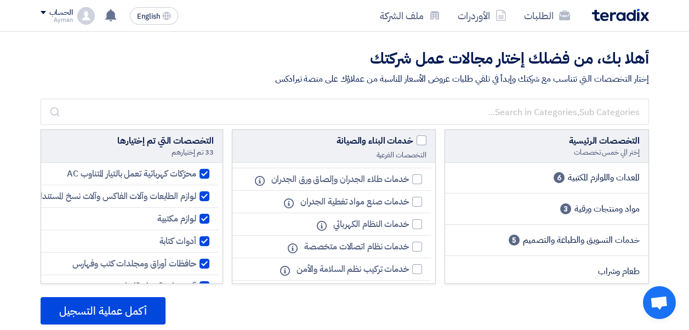
scroll to position [384, 0]
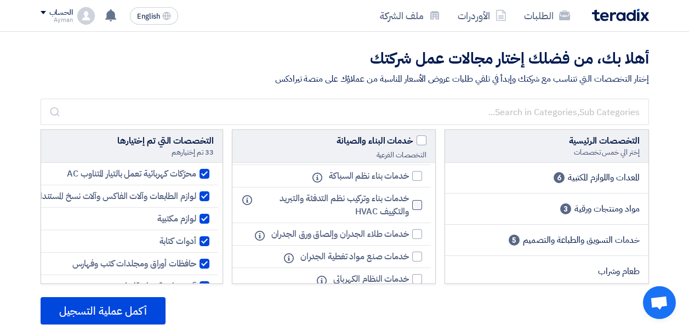
click at [416, 210] on div at bounding box center [417, 205] width 10 height 10
click at [409, 209] on input "خدمات بناء وتركيب نظم التدفئة والتبريد والتكييف HVAC" at bounding box center [405, 205] width 7 height 7
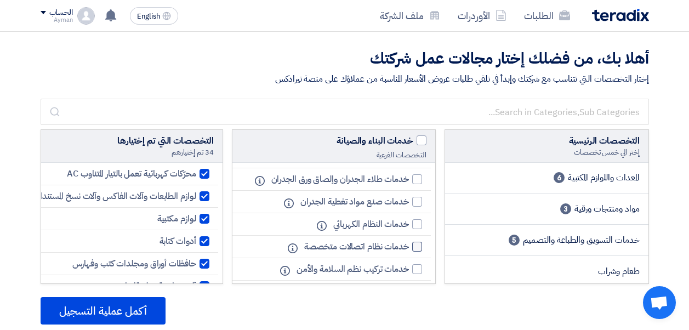
scroll to position [438, 0]
click at [417, 155] on div at bounding box center [417, 150] width 10 height 10
click at [409, 154] on input "خدمات بناء وتركيب نظم التدفئة والتبريد والتكييف HVAC" at bounding box center [405, 150] width 7 height 7
checkbox input "false"
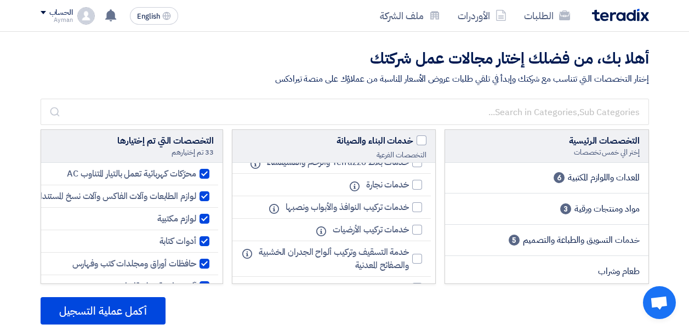
scroll to position [712, 0]
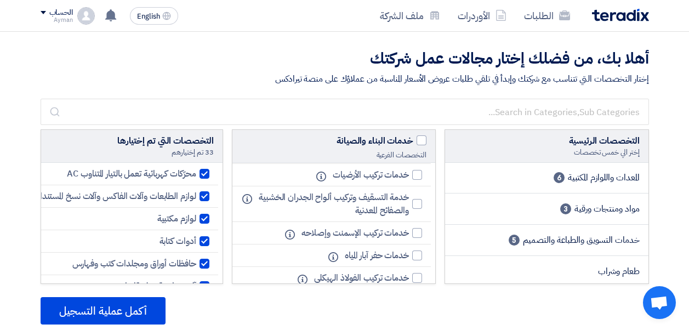
click at [414, 157] on div at bounding box center [417, 152] width 10 height 10
click at [409, 156] on input "خدمات تركيب النوافذ والأبواب ونصبها" at bounding box center [405, 152] width 7 height 7
checkbox input "true"
click at [417, 180] on div at bounding box center [417, 175] width 10 height 10
click at [409, 179] on input "خدمات تركيب الأرضيات" at bounding box center [405, 174] width 7 height 7
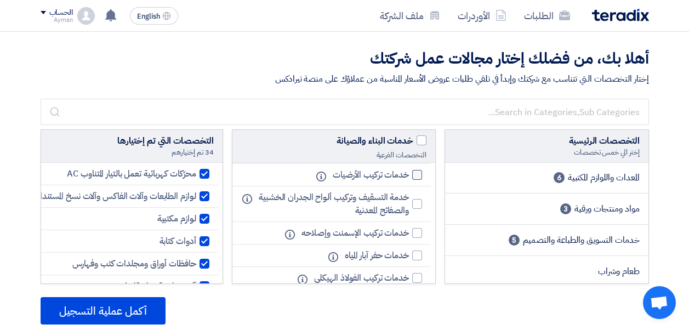
checkbox input "true"
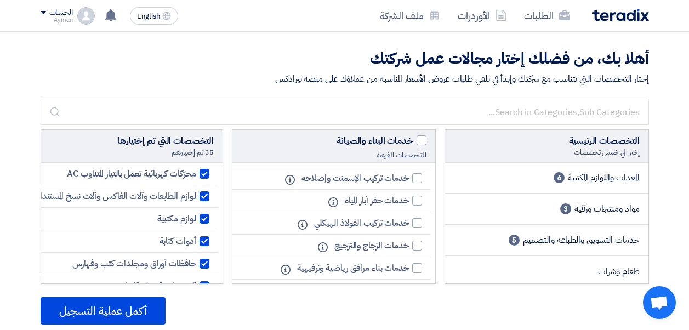
click at [414, 154] on div at bounding box center [417, 149] width 10 height 10
click at [409, 153] on input "خدمة التسقيف وتركيب ألواح الجدران الخشبية والصفائح المعدنية" at bounding box center [405, 149] width 7 height 7
checkbox input "true"
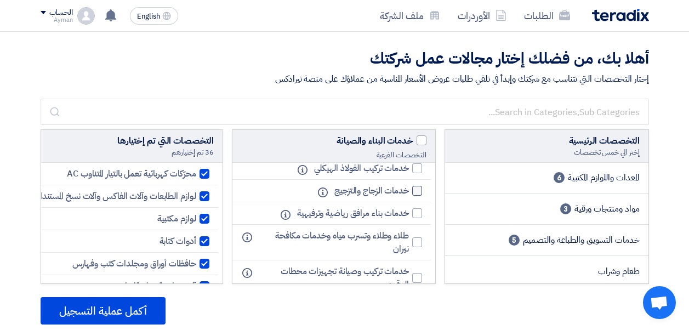
click at [415, 196] on div at bounding box center [417, 191] width 10 height 10
click at [409, 195] on input "خدمات الزجاج والتزجيج" at bounding box center [405, 190] width 7 height 7
checkbox input "true"
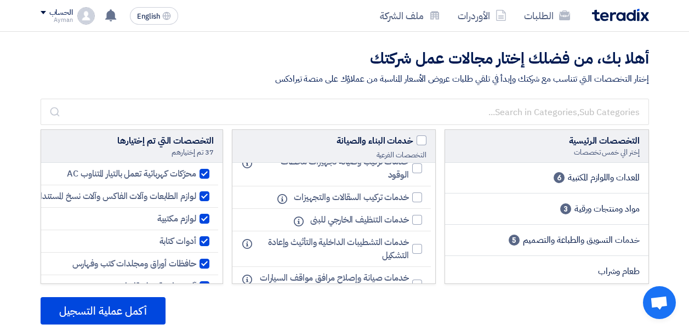
scroll to position [986, 0]
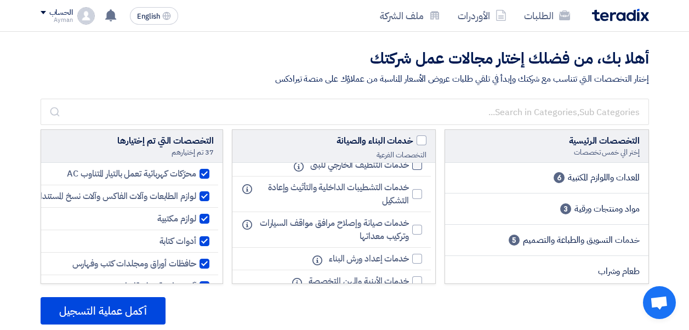
click at [417, 170] on div at bounding box center [417, 165] width 10 height 10
click at [409, 169] on input "خدمات التنظيف الخارجي للبنى" at bounding box center [405, 165] width 7 height 7
checkbox input "true"
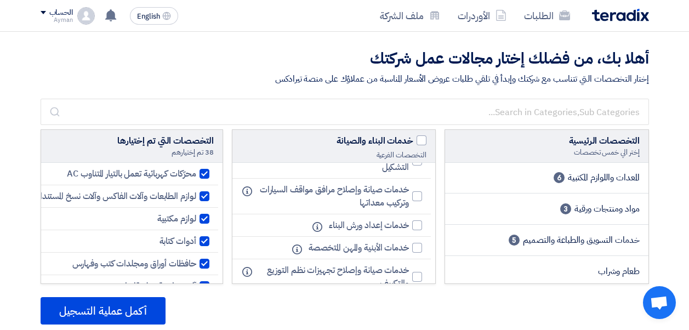
scroll to position [1041, 0]
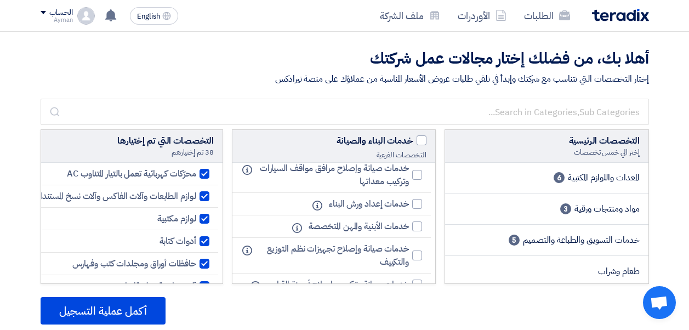
click at [415, 144] on div at bounding box center [417, 139] width 10 height 10
click at [409, 143] on input "خدمات التشطيبات الداخلية والتأثيث وإعادة التشكيل" at bounding box center [405, 139] width 7 height 7
checkbox input "true"
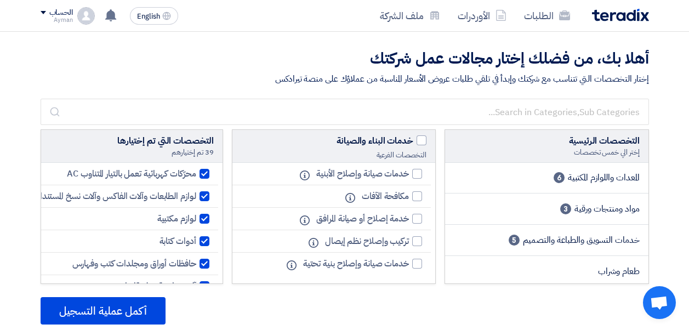
scroll to position [1315, 0]
click at [417, 179] on div at bounding box center [417, 174] width 10 height 10
click at [409, 178] on input "خدمات صيانة وإصلاح الأبنية" at bounding box center [405, 173] width 7 height 7
checkbox input "true"
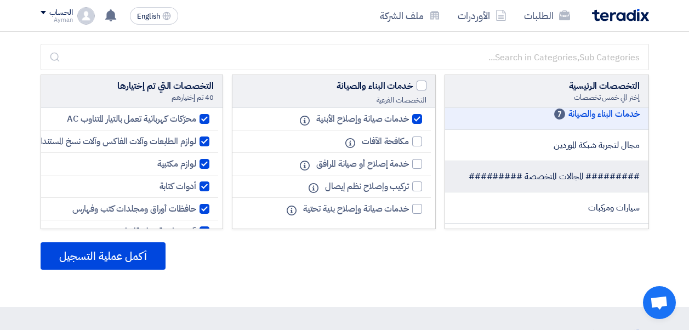
scroll to position [657, 0]
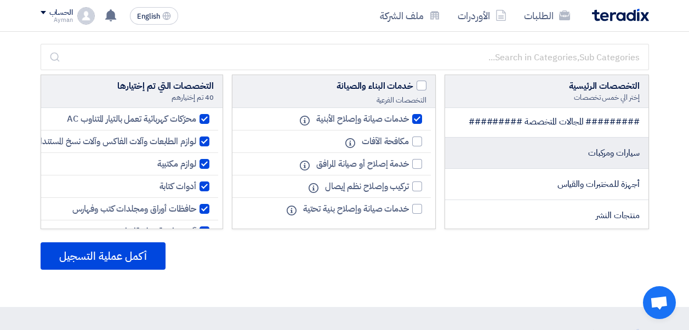
click at [601, 156] on span "سيارات ومركبات" at bounding box center [614, 152] width 52 height 13
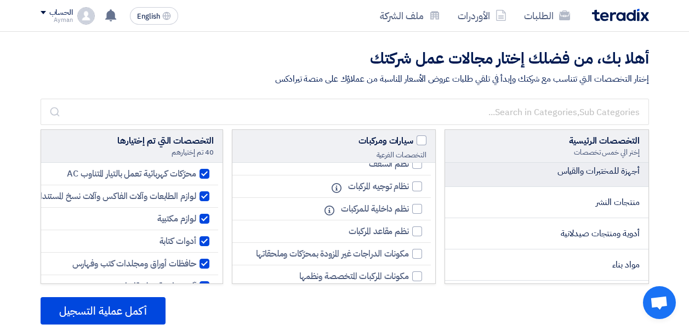
scroll to position [712, 0]
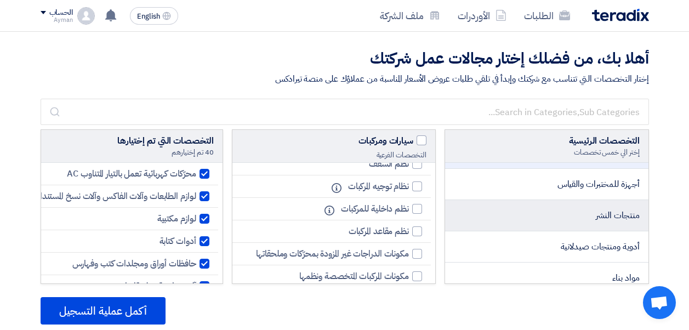
click at [578, 214] on li "منتجات النشر" at bounding box center [546, 215] width 203 height 31
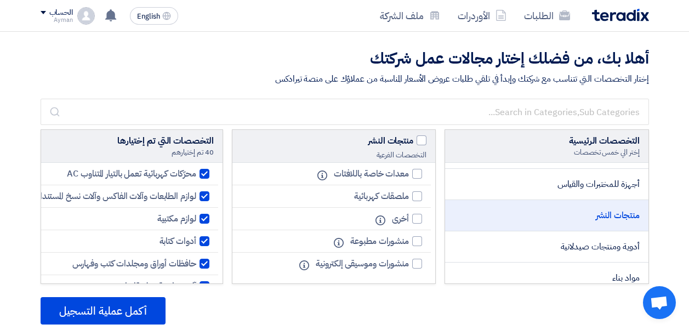
scroll to position [55, 0]
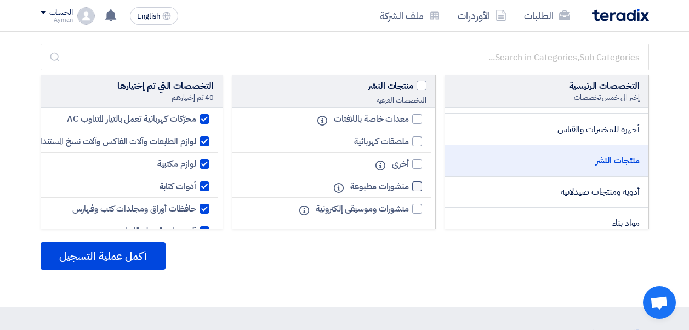
click at [414, 186] on div at bounding box center [417, 186] width 10 height 10
click at [409, 186] on input "منشورات مطبوعة" at bounding box center [405, 186] width 7 height 7
checkbox input "true"
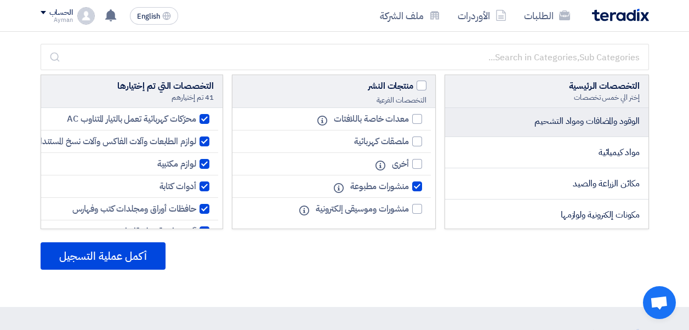
scroll to position [931, 0]
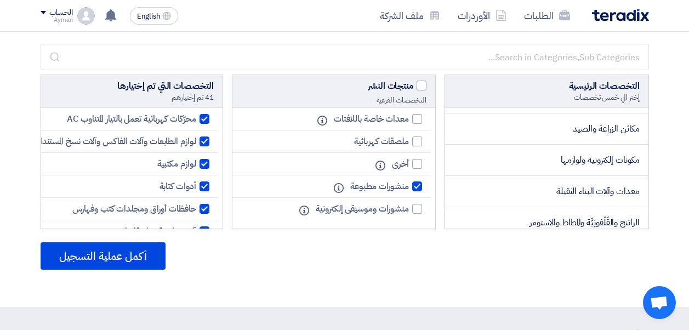
click at [506, 163] on li "مكونات إلكترونية ولوازمها" at bounding box center [546, 160] width 203 height 31
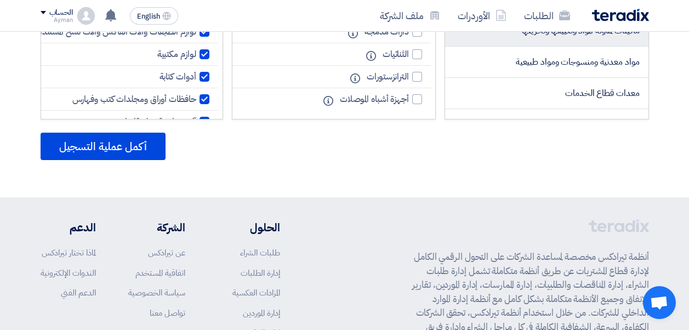
scroll to position [1151, 0]
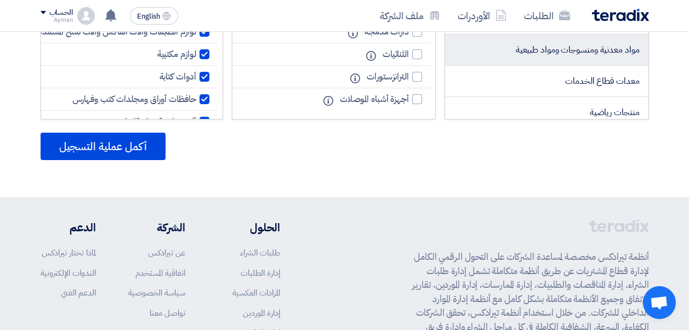
click at [562, 43] on span "مواد معدنية ومنسوجات ومواد طبيعية" at bounding box center [578, 49] width 124 height 13
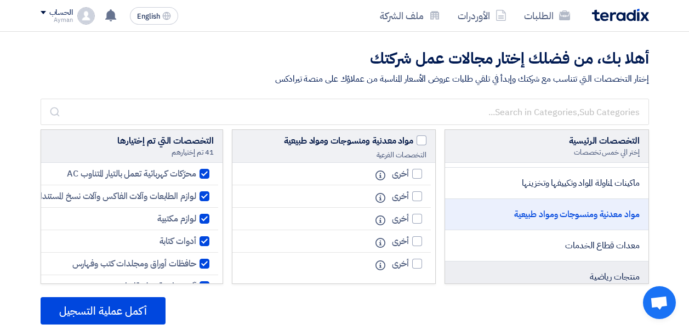
scroll to position [1205, 0]
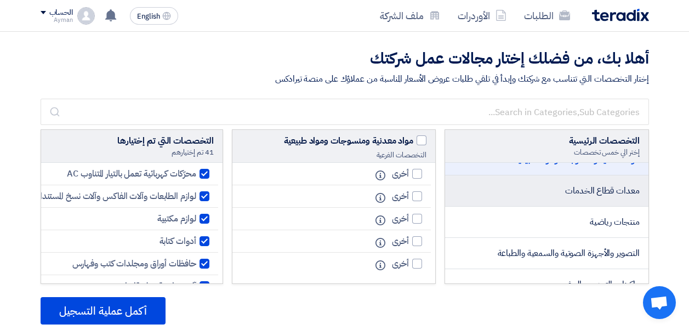
click at [611, 196] on span "معدات قطاع الخدمات" at bounding box center [602, 190] width 74 height 13
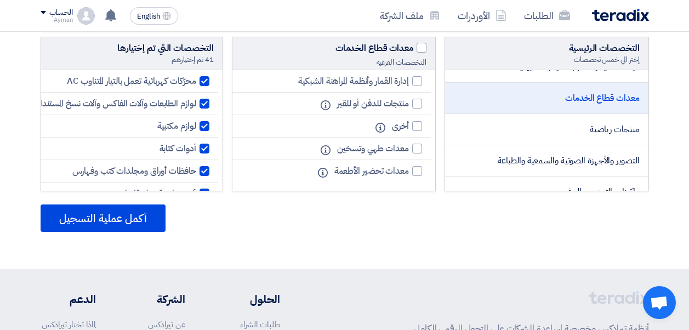
scroll to position [110, 0]
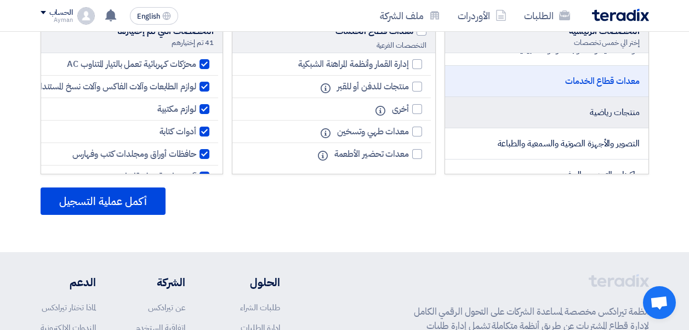
click at [564, 106] on li "منتجات رياضية" at bounding box center [546, 112] width 203 height 31
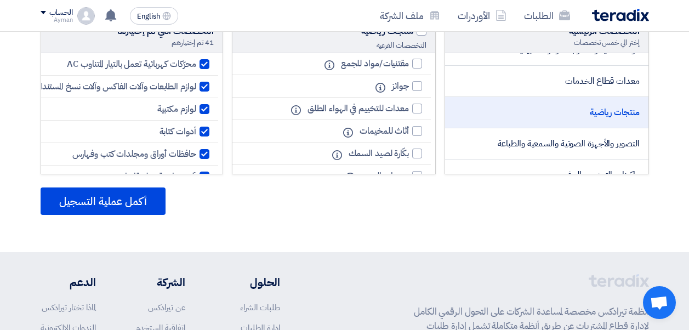
scroll to position [384, 0]
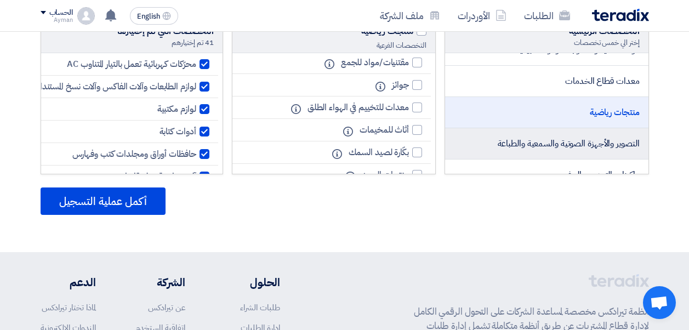
click at [550, 140] on span "التصوير والأجهزة الصوتية والسمعية والطباعة" at bounding box center [568, 143] width 142 height 13
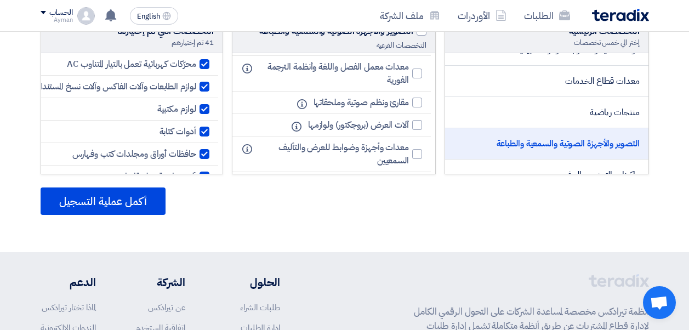
scroll to position [55, 0]
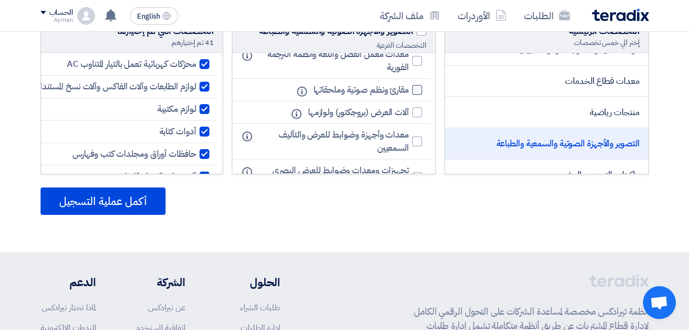
click at [416, 88] on div at bounding box center [417, 90] width 10 height 10
click at [409, 88] on input "مقارئ ونظم صوتية وملحقاتها" at bounding box center [405, 90] width 7 height 7
checkbox input "true"
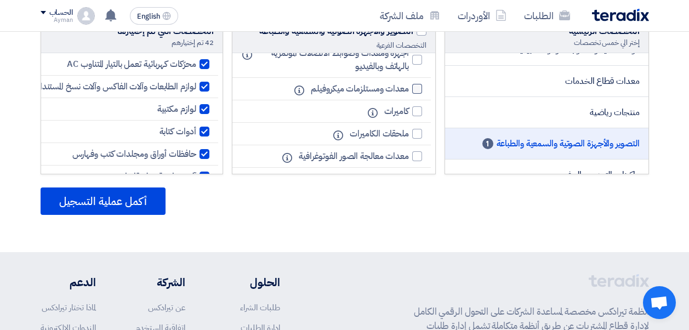
scroll to position [219, 0]
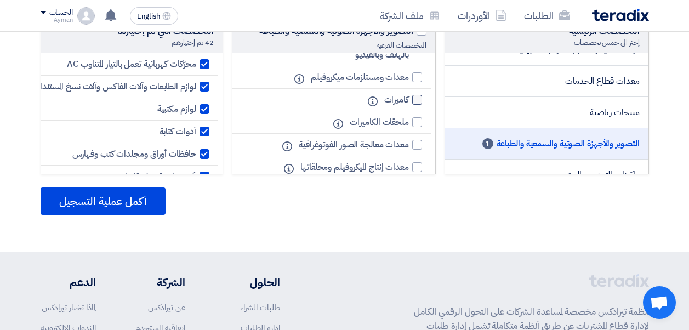
click at [417, 98] on div at bounding box center [417, 100] width 10 height 10
click at [409, 98] on input "كاميرات" at bounding box center [405, 99] width 7 height 7
checkbox input "true"
click at [414, 121] on div at bounding box center [417, 122] width 10 height 10
click at [409, 121] on input "ملحقات الكاميرات" at bounding box center [405, 122] width 7 height 7
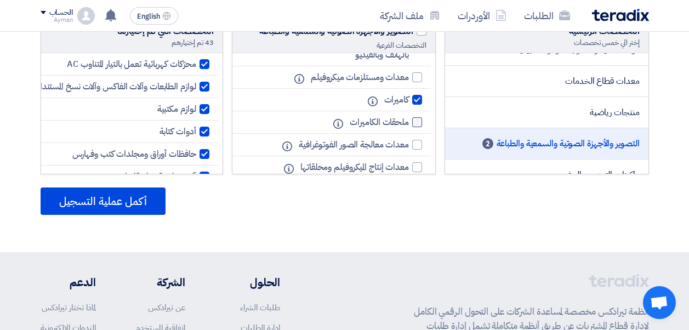
checkbox input "true"
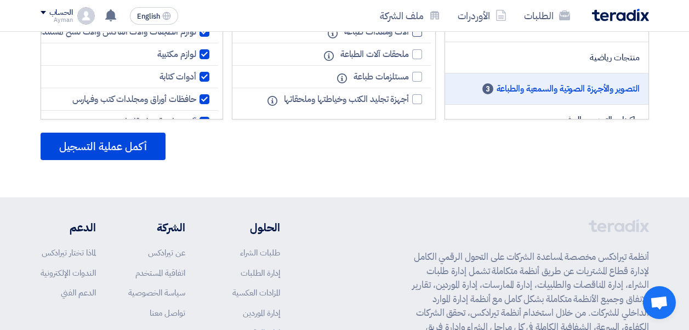
scroll to position [402, 0]
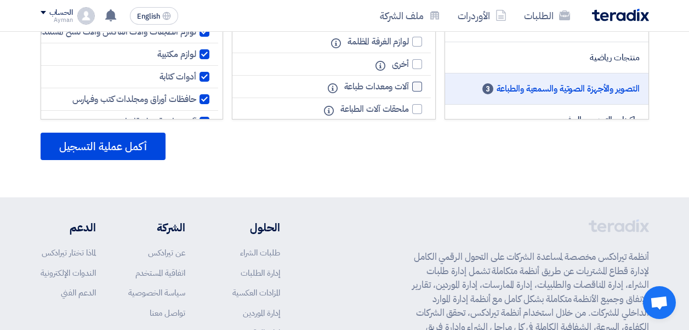
click at [419, 87] on div at bounding box center [417, 87] width 10 height 10
click at [409, 87] on input "آلات ومعدات طباعة" at bounding box center [405, 86] width 7 height 7
checkbox input "true"
click at [421, 110] on div at bounding box center [417, 109] width 10 height 10
click at [409, 110] on input "ملحقات آلات الطباعة" at bounding box center [405, 109] width 7 height 7
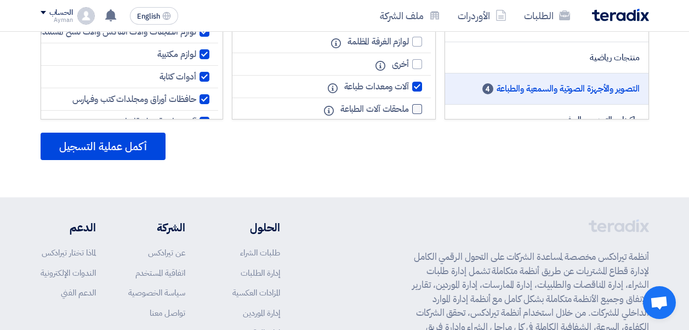
checkbox input "true"
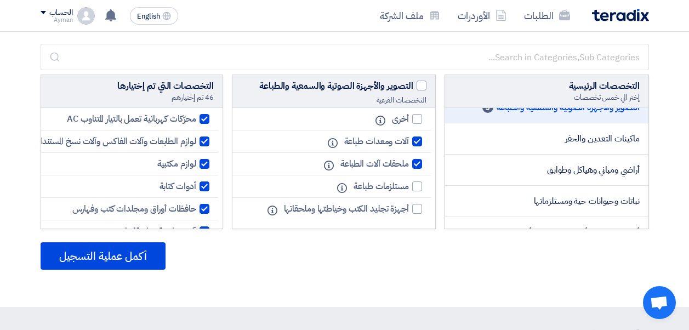
scroll to position [1315, 0]
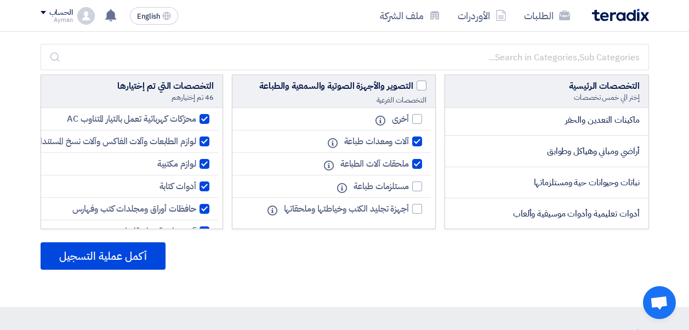
click at [625, 148] on span "أراضي ومباني وهياكل وطوابق" at bounding box center [593, 151] width 93 height 13
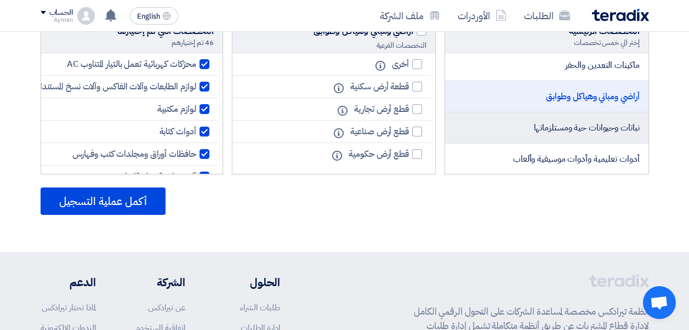
scroll to position [1370, 0]
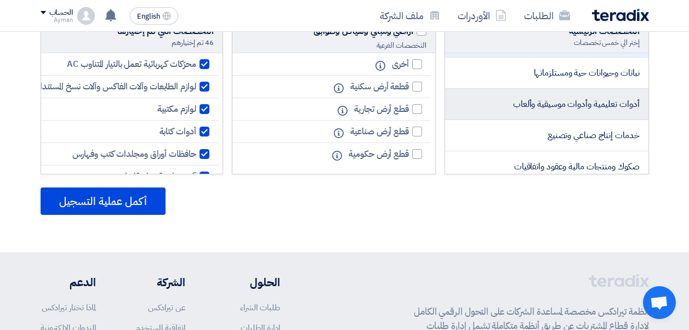
click at [533, 107] on span "أدوات تعليمية وأدوات موسيقية وألعاب" at bounding box center [576, 104] width 127 height 13
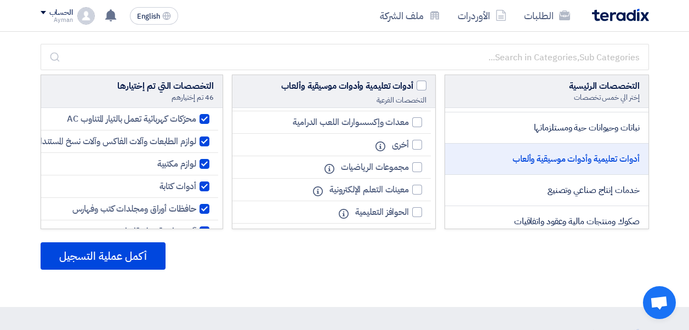
scroll to position [2627, 0]
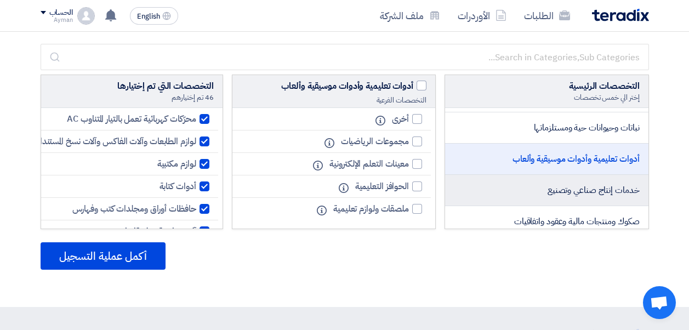
click at [573, 192] on span "خدمات إنتاج صناعي وتصنيع" at bounding box center [593, 190] width 92 height 13
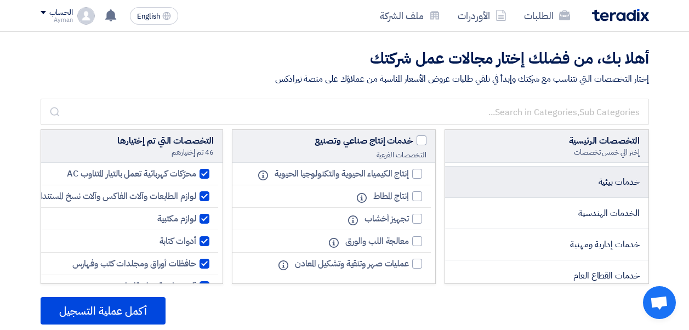
scroll to position [1644, 0]
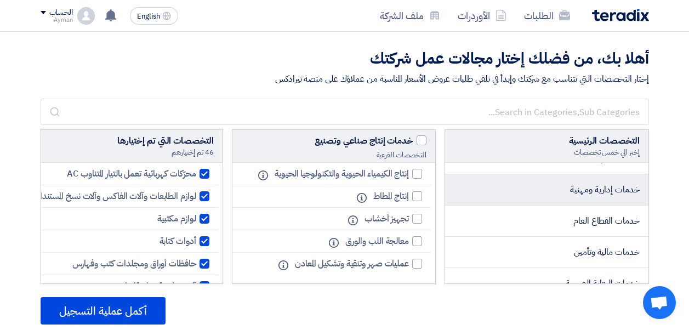
click at [616, 192] on span "خدمات إدارية ومهنية" at bounding box center [604, 189] width 69 height 13
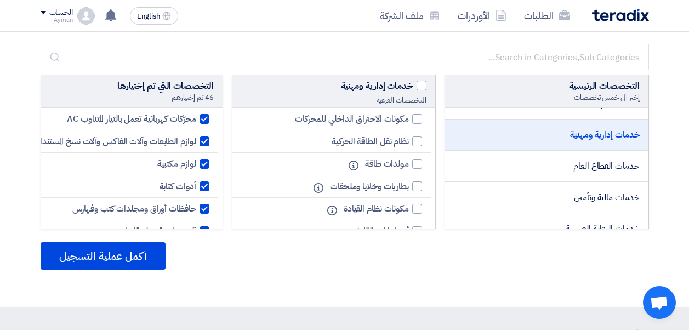
scroll to position [55, 0]
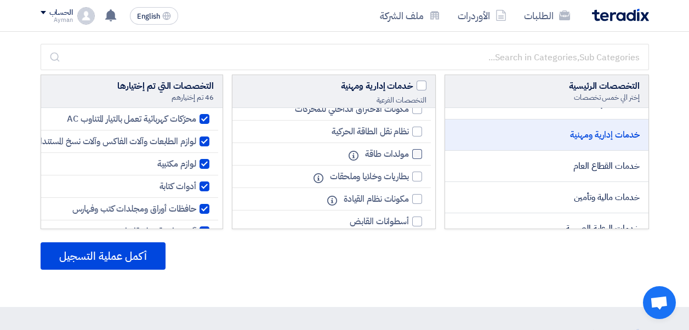
click at [418, 153] on div at bounding box center [417, 154] width 10 height 10
click at [409, 153] on input "مولدات طاقة" at bounding box center [405, 154] width 7 height 7
checkbox input "true"
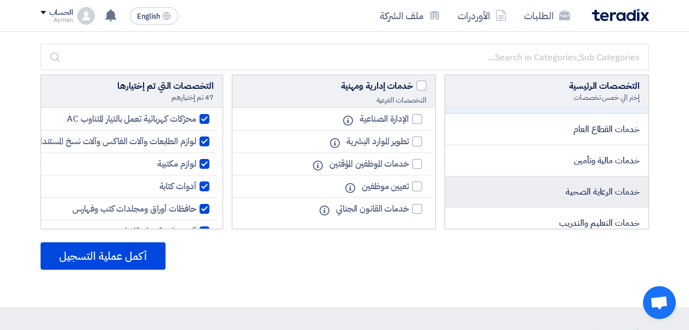
scroll to position [1698, 0]
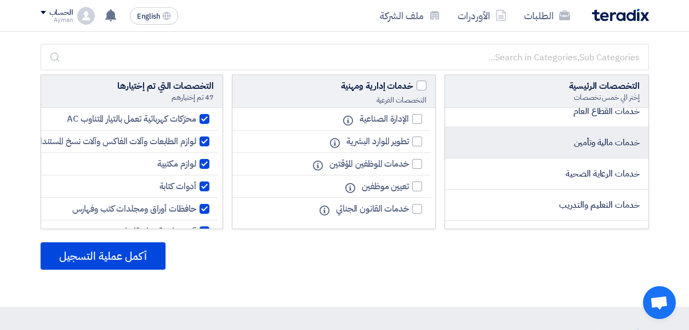
click at [573, 151] on li "خدمات مالية وتأمين" at bounding box center [546, 142] width 203 height 31
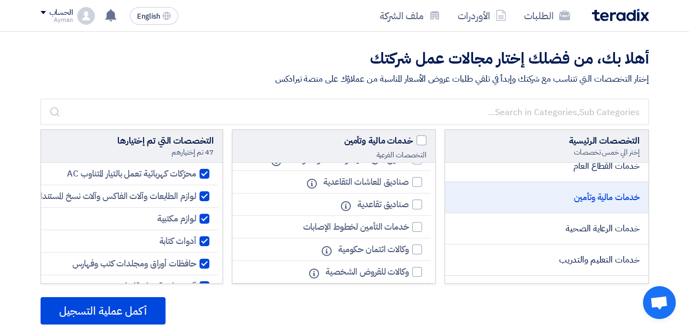
scroll to position [274, 0]
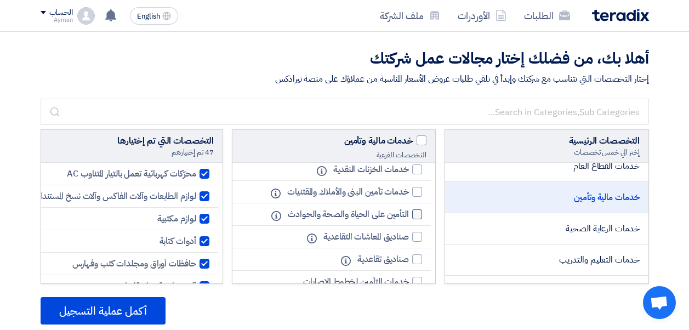
click at [415, 214] on div at bounding box center [417, 214] width 10 height 10
click at [409, 214] on input "التأمين على الحياة والصحة والحوادث" at bounding box center [405, 214] width 7 height 7
checkbox input "true"
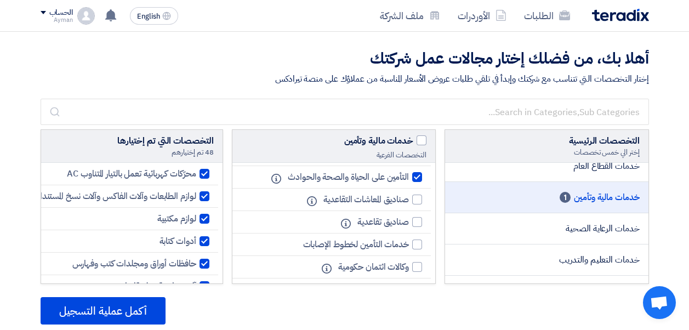
scroll to position [329, 0]
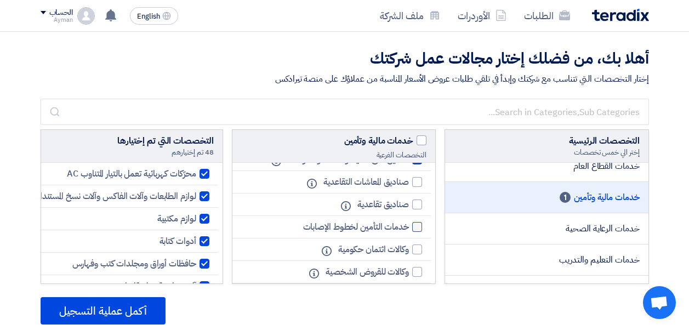
click at [414, 225] on div at bounding box center [417, 227] width 10 height 10
click at [409, 225] on input "خدمات التأمين لخطوط الإصابات" at bounding box center [405, 227] width 7 height 7
checkbox input "true"
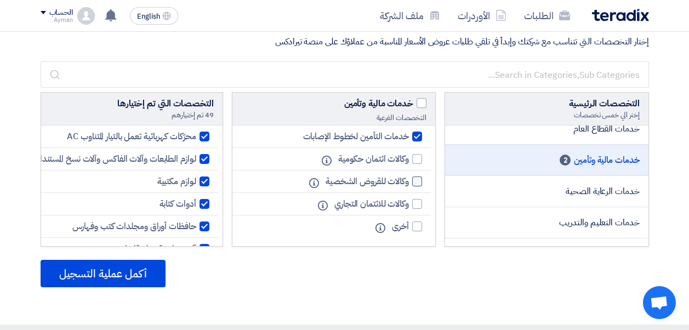
scroll to position [55, 0]
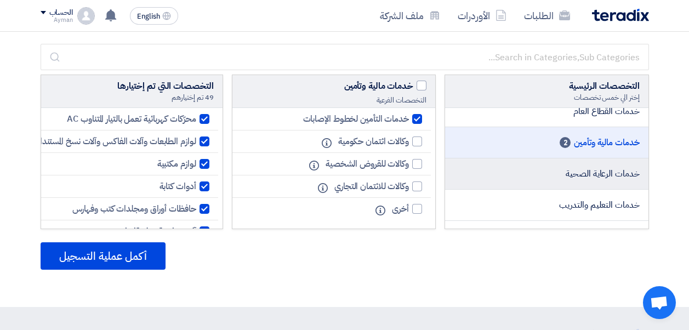
click at [549, 179] on li "خدمات الرعاية الصحية" at bounding box center [546, 173] width 203 height 31
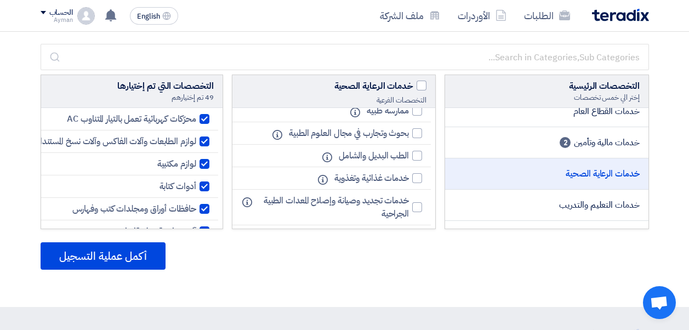
scroll to position [0, 0]
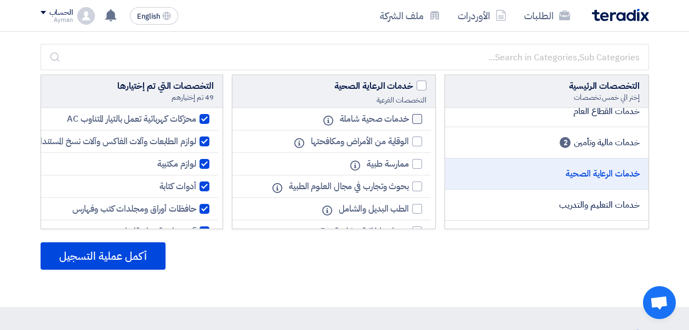
click at [416, 118] on div at bounding box center [417, 119] width 10 height 10
click at [409, 118] on input "خدمات صحية شاملة" at bounding box center [405, 119] width 7 height 7
checkbox input "true"
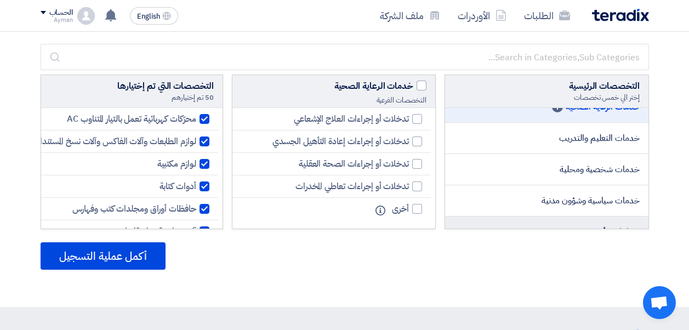
scroll to position [1753, 0]
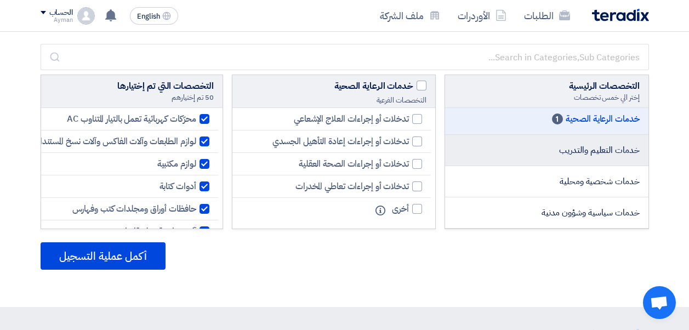
click at [601, 156] on span "خدمات التعليم والتدريب" at bounding box center [599, 150] width 81 height 13
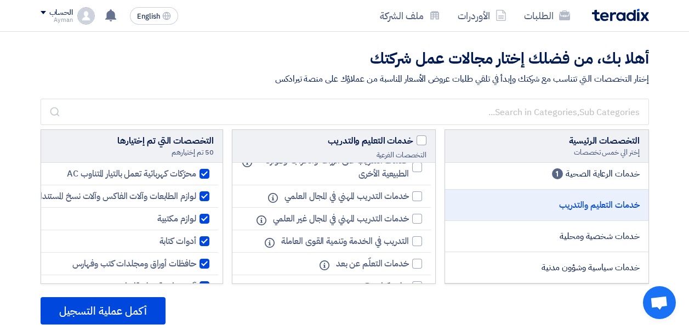
scroll to position [24, 0]
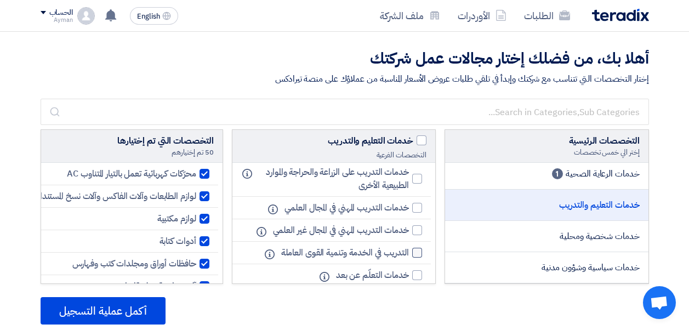
click at [416, 252] on div at bounding box center [417, 253] width 10 height 10
click at [409, 252] on input "التدريب في الخدمة وتنمية القوى العاملة" at bounding box center [405, 252] width 7 height 7
checkbox input "true"
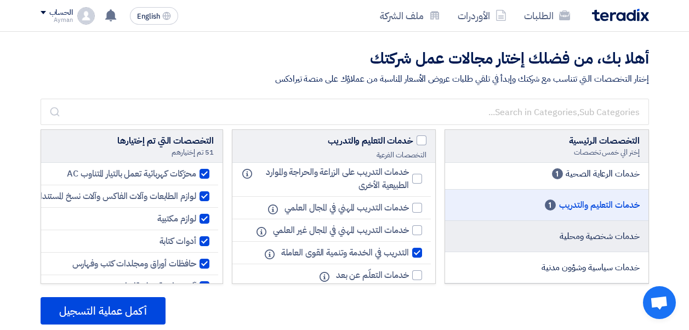
click at [535, 239] on li "خدمات شخصية ومحلية" at bounding box center [546, 236] width 203 height 31
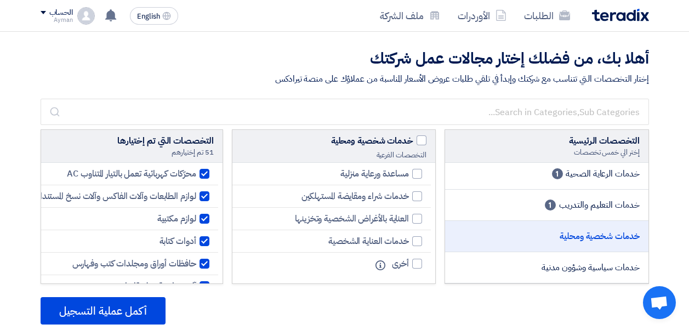
scroll to position [1808, 0]
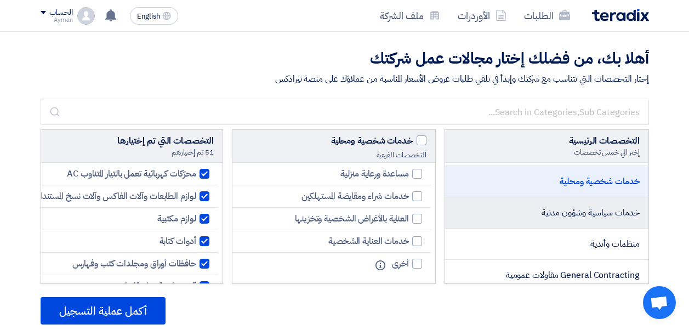
click at [602, 220] on li "خدمات سياسية وشؤون مدنية" at bounding box center [546, 212] width 203 height 31
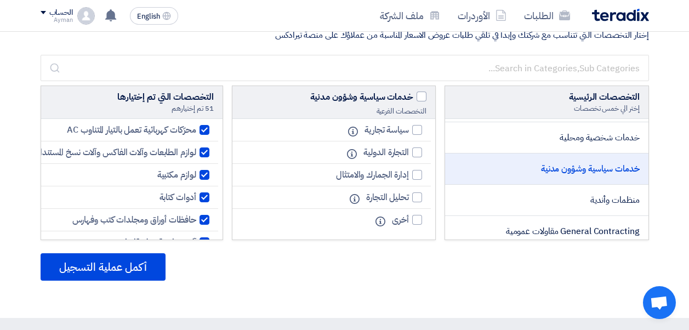
scroll to position [55, 0]
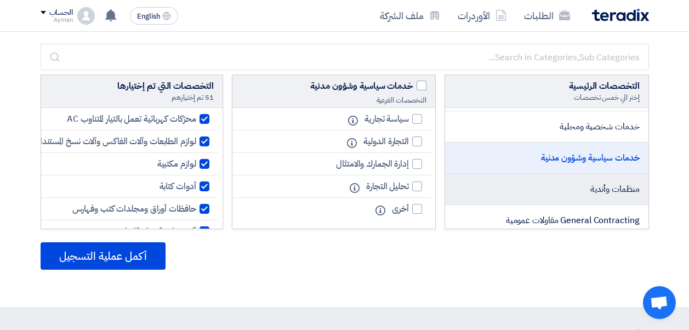
click at [591, 192] on span "منظمات وأندية" at bounding box center [614, 188] width 49 height 13
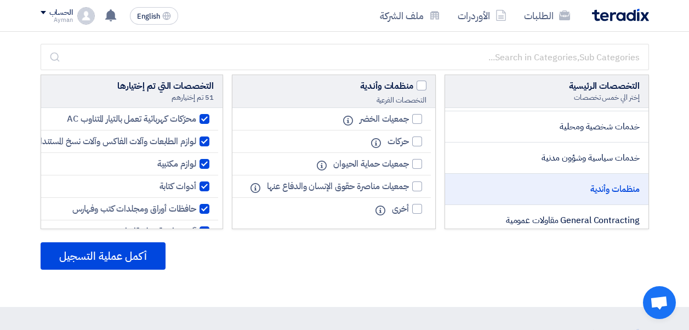
scroll to position [1863, 0]
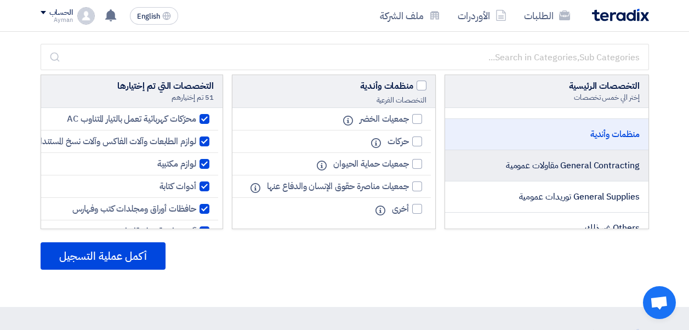
click at [555, 166] on span "General Contracting مقاولات عمومية" at bounding box center [573, 165] width 134 height 13
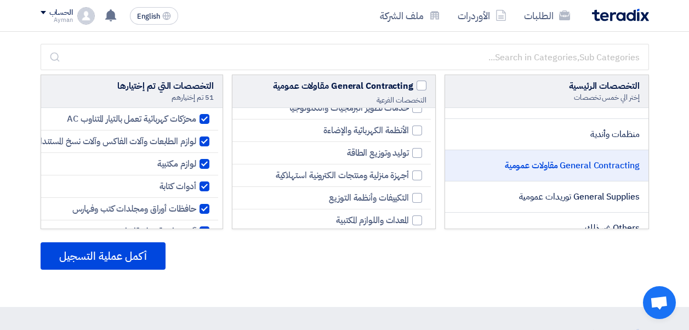
scroll to position [0, 0]
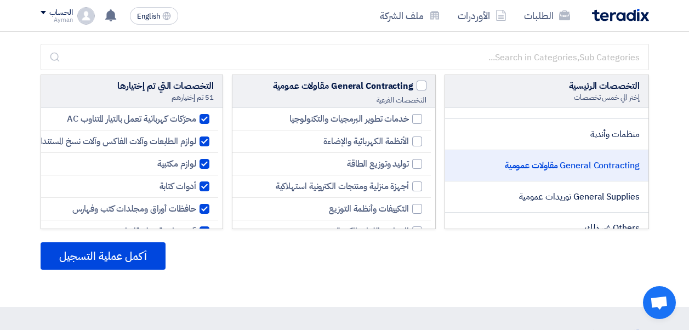
click at [516, 162] on span "General Contracting مقاولات عمومية" at bounding box center [572, 165] width 135 height 13
click at [505, 165] on span "General Contracting مقاولات عمومية" at bounding box center [572, 165] width 135 height 13
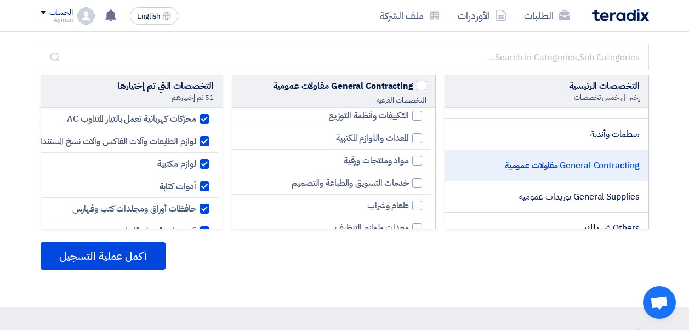
scroll to position [110, 0]
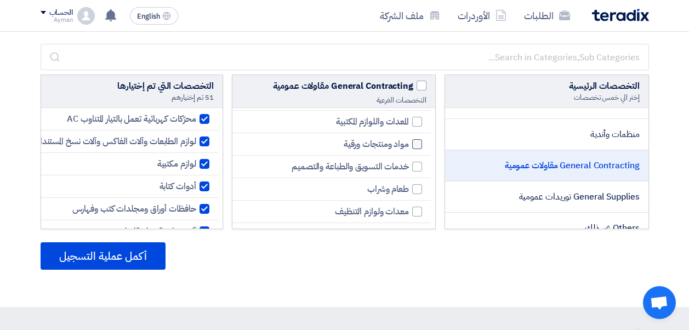
click at [415, 145] on div at bounding box center [417, 144] width 10 height 10
click at [409, 145] on input "مواد ومنتجات ورقية" at bounding box center [405, 144] width 7 height 7
checkbox input "true"
click at [413, 163] on div at bounding box center [417, 167] width 10 height 10
click at [409, 163] on input "خدمات التسويق والطباعة والتصميم" at bounding box center [405, 166] width 7 height 7
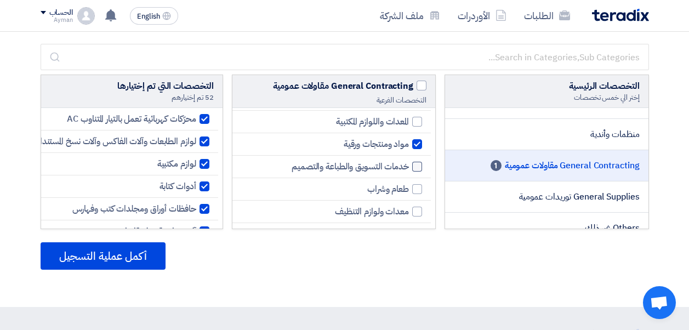
checkbox input "true"
click at [419, 186] on div at bounding box center [417, 189] width 10 height 10
click at [409, 186] on input "طعام وشراب" at bounding box center [405, 189] width 7 height 7
checkbox input "true"
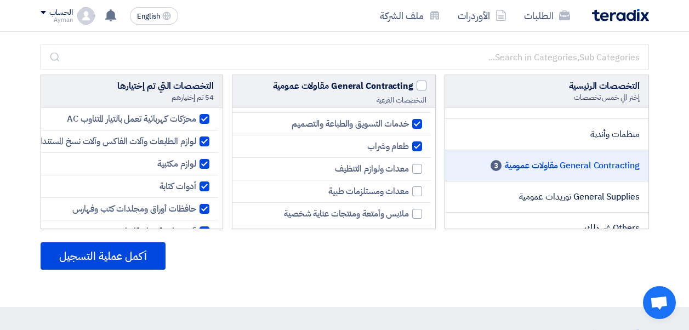
scroll to position [164, 0]
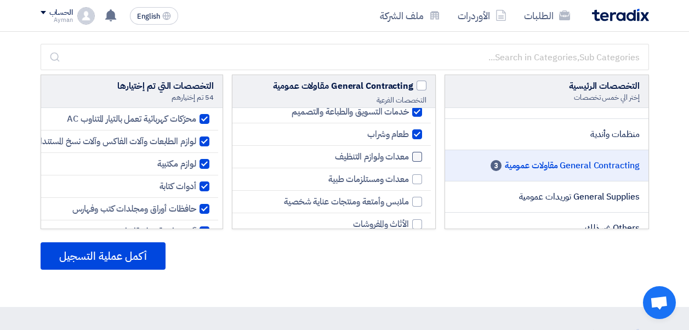
click at [419, 157] on div at bounding box center [417, 157] width 10 height 10
click at [409, 157] on input "معدات ولوازم التنظيف" at bounding box center [405, 156] width 7 height 7
checkbox input "true"
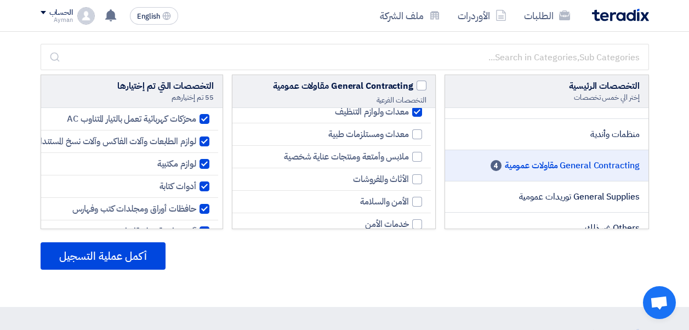
scroll to position [219, 0]
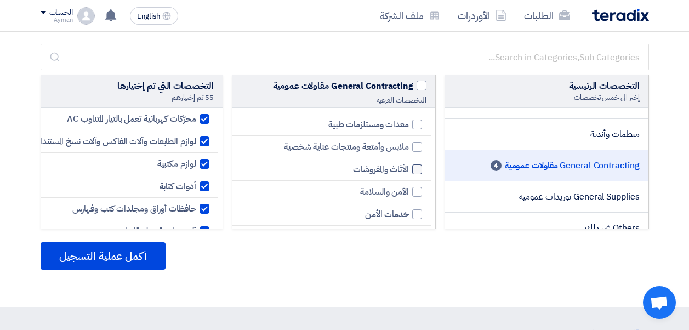
click at [417, 167] on div at bounding box center [417, 169] width 10 height 10
click at [409, 167] on input "الأثاث والمفروشات" at bounding box center [405, 169] width 7 height 7
checkbox input "true"
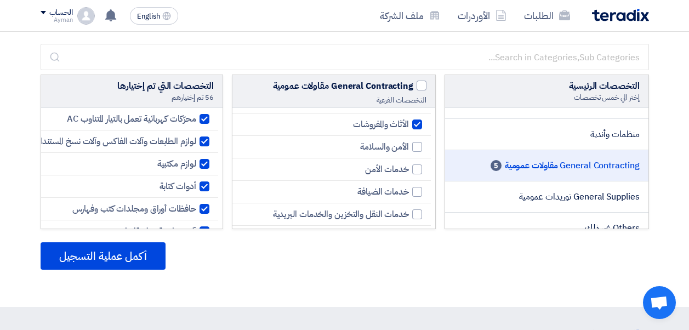
scroll to position [274, 0]
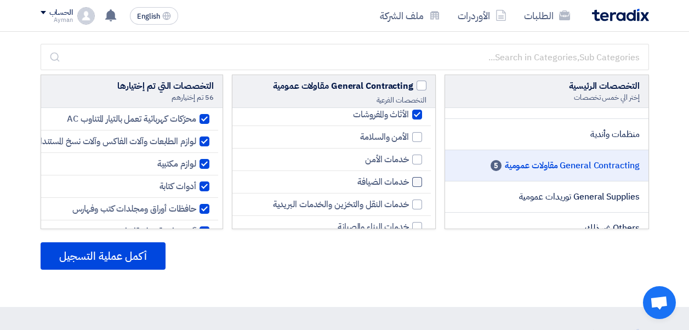
click at [415, 180] on div at bounding box center [417, 182] width 10 height 10
click at [409, 180] on input "خدمات الضيافة" at bounding box center [405, 182] width 7 height 7
checkbox input "true"
click at [417, 134] on div at bounding box center [417, 137] width 10 height 10
click at [409, 134] on input "الأمن والسلامة" at bounding box center [405, 137] width 7 height 7
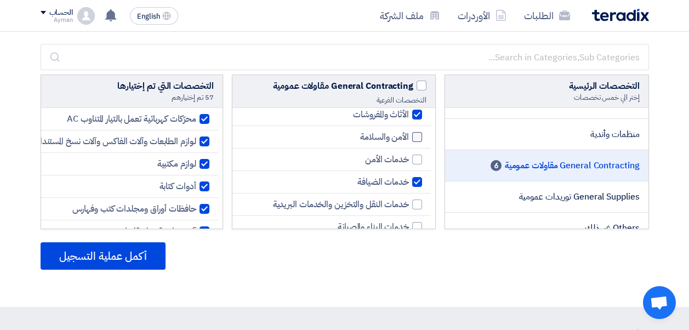
checkbox input "true"
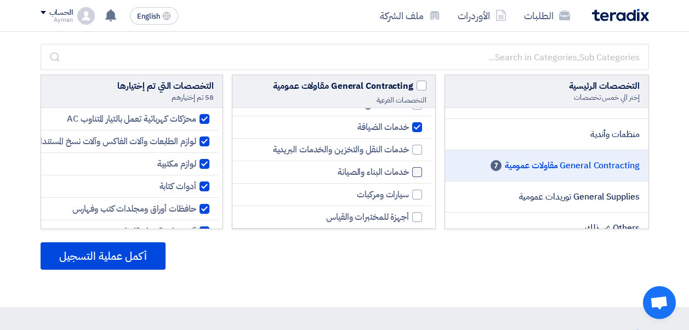
click at [417, 172] on div at bounding box center [417, 172] width 10 height 10
click at [409, 172] on input "خدمات البناء والصيانة" at bounding box center [405, 172] width 7 height 7
checkbox input "true"
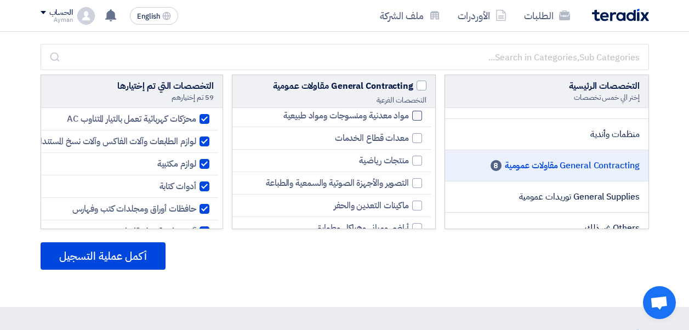
scroll to position [822, 0]
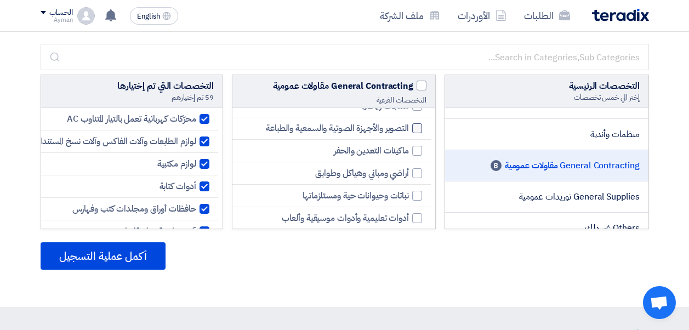
click at [416, 127] on div at bounding box center [417, 128] width 10 height 10
click at [409, 127] on input "التصوير والأجهزة الصوتية والسمعية والطباعة" at bounding box center [405, 128] width 7 height 7
checkbox input "true"
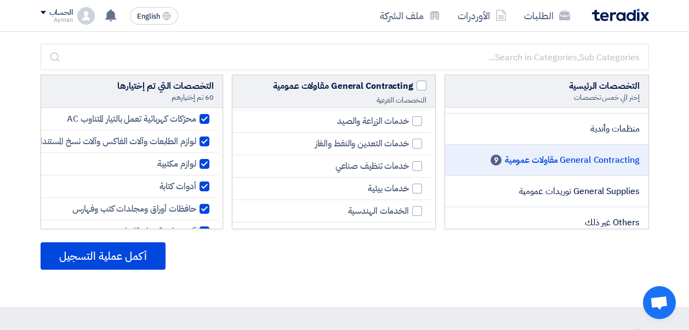
scroll to position [1878, 0]
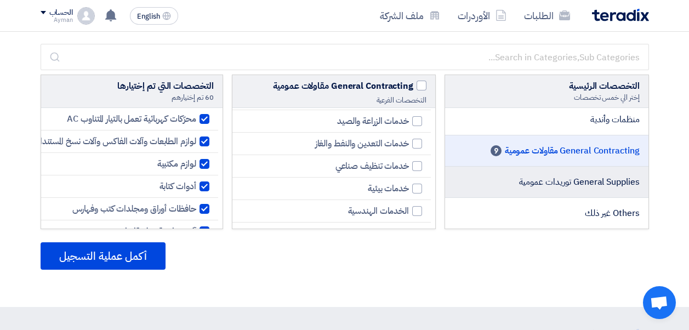
click at [573, 181] on span "General Supplies توريدات عمومية" at bounding box center [579, 181] width 121 height 13
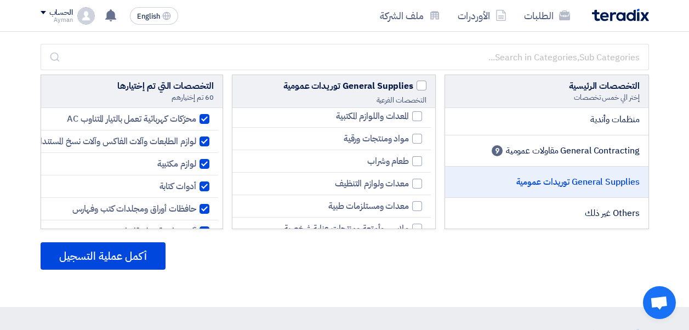
scroll to position [0, 0]
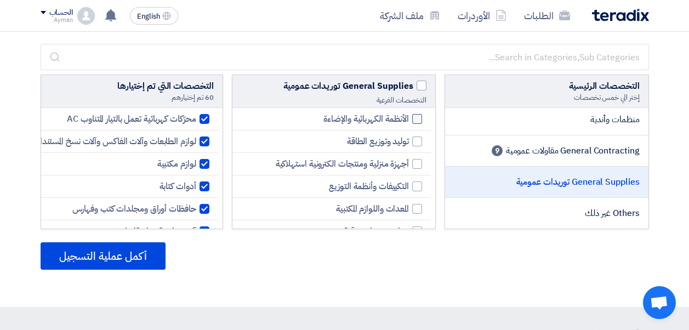
click at [417, 118] on div at bounding box center [417, 119] width 10 height 10
click at [409, 118] on input "الأنظمة الكهربائية والإضاءة" at bounding box center [405, 119] width 7 height 7
checkbox input "true"
click at [417, 141] on div at bounding box center [417, 141] width 10 height 10
click at [409, 141] on input "توليد وتوزيع الطاقة" at bounding box center [405, 141] width 7 height 7
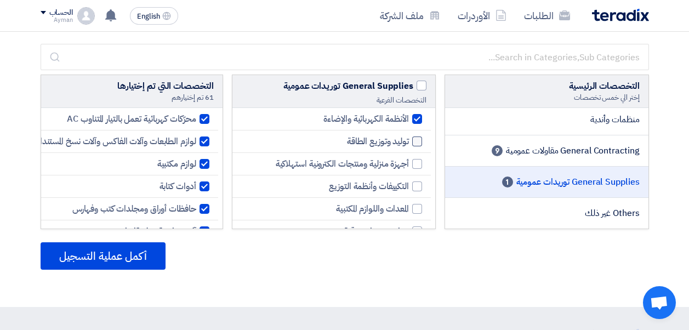
checkbox input "true"
click at [413, 164] on div at bounding box center [417, 164] width 10 height 10
click at [409, 164] on input "أجهزة منزلية ومنتجات الكترونية استهلاكية" at bounding box center [405, 164] width 7 height 7
checkbox input "true"
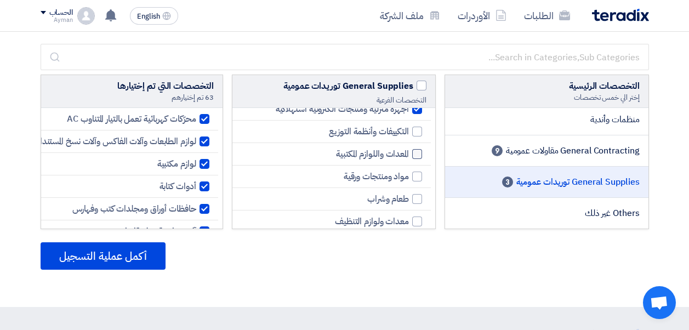
click at [415, 153] on div at bounding box center [417, 154] width 10 height 10
click at [409, 153] on input "المعدات واللوازم المكتبية" at bounding box center [405, 154] width 7 height 7
checkbox input "true"
click at [415, 175] on div at bounding box center [417, 176] width 10 height 10
click at [409, 175] on input "مواد ومنتجات ورقية" at bounding box center [405, 176] width 7 height 7
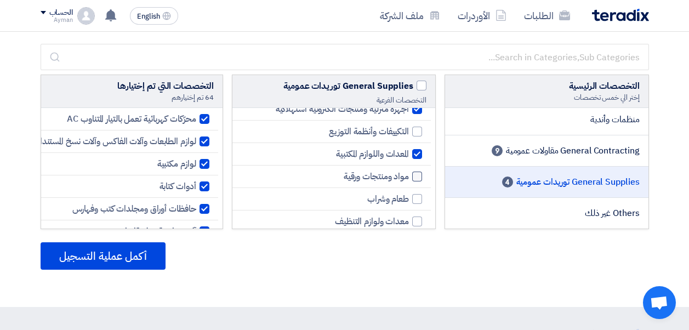
checkbox input "true"
click at [414, 200] on div at bounding box center [417, 199] width 10 height 10
click at [409, 200] on input "طعام وشراب" at bounding box center [405, 199] width 7 height 7
checkbox input "true"
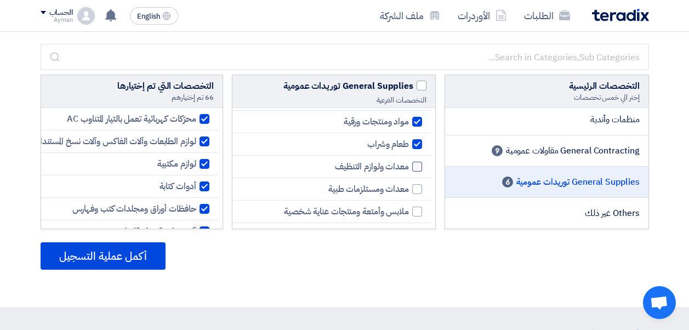
click at [417, 165] on div at bounding box center [417, 167] width 10 height 10
click at [409, 165] on input "معدات ولوازم التنظيف" at bounding box center [405, 166] width 7 height 7
checkbox input "true"
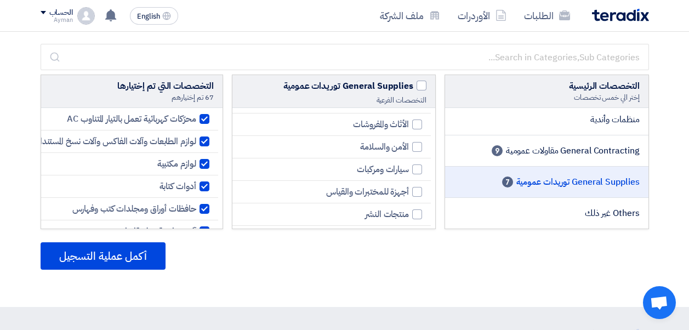
scroll to position [164, 0]
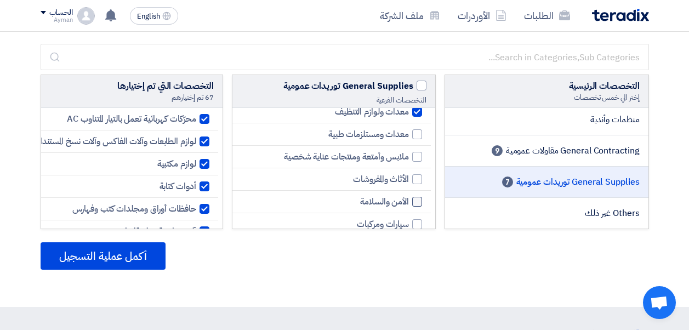
click at [414, 199] on div at bounding box center [417, 202] width 10 height 10
click at [409, 199] on input "الأمن والسلامة" at bounding box center [405, 201] width 7 height 7
checkbox input "true"
click at [416, 180] on div at bounding box center [417, 179] width 10 height 10
click at [409, 180] on input "الأثاث والمفروشات" at bounding box center [405, 179] width 7 height 7
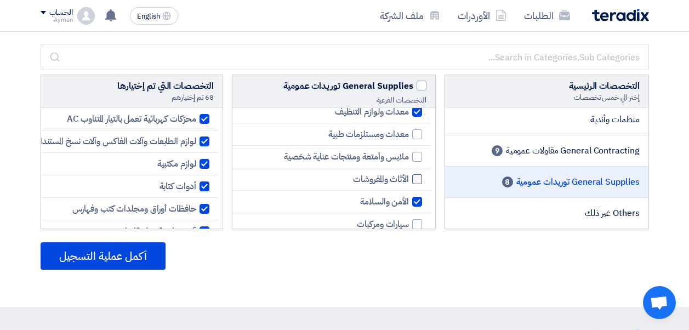
checkbox input "true"
click at [419, 155] on div at bounding box center [417, 157] width 10 height 10
click at [409, 155] on input "ملابس وأمتعة ومنتجات عناية شخصية" at bounding box center [405, 156] width 7 height 7
checkbox input "true"
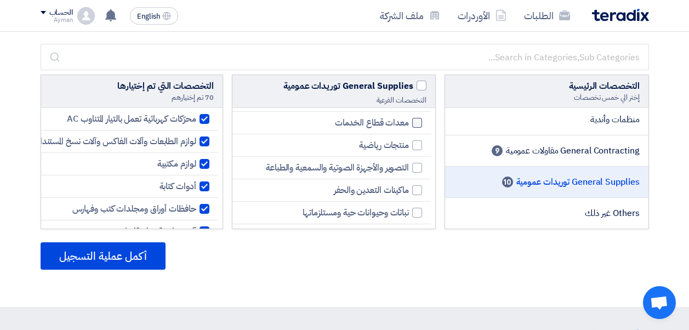
scroll to position [657, 0]
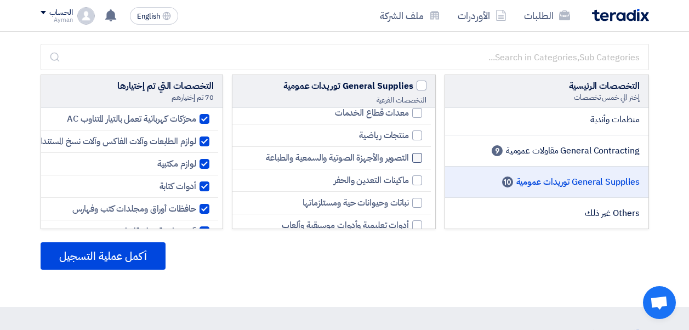
click at [417, 156] on div at bounding box center [417, 158] width 10 height 10
click at [409, 156] on input "التصوير والأجهزة الصوتية والسمعية والطباعة" at bounding box center [405, 158] width 7 height 7
checkbox input "true"
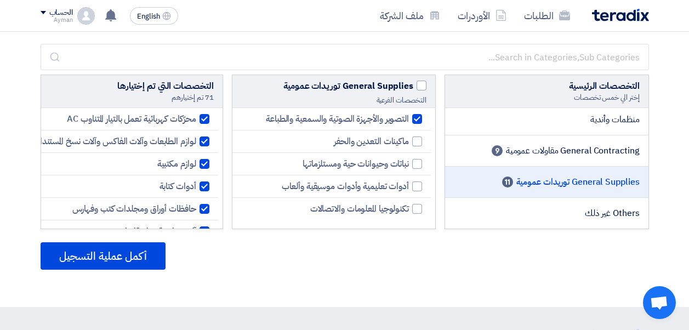
scroll to position [110, 0]
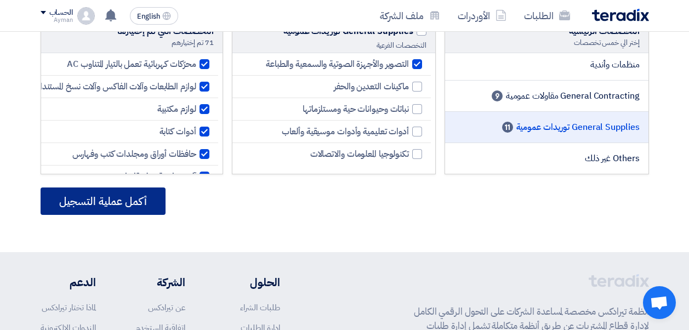
click at [119, 202] on button "أكمل عملية التسجيل" at bounding box center [103, 200] width 125 height 27
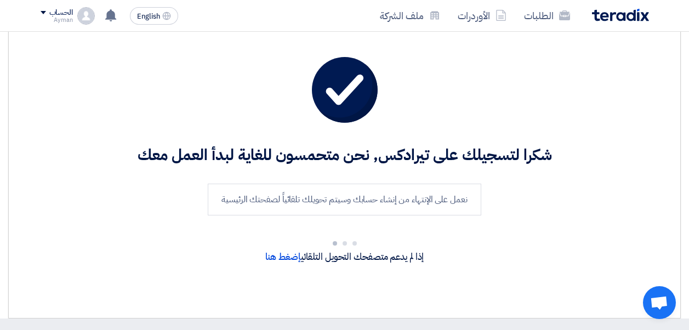
scroll to position [89, 0]
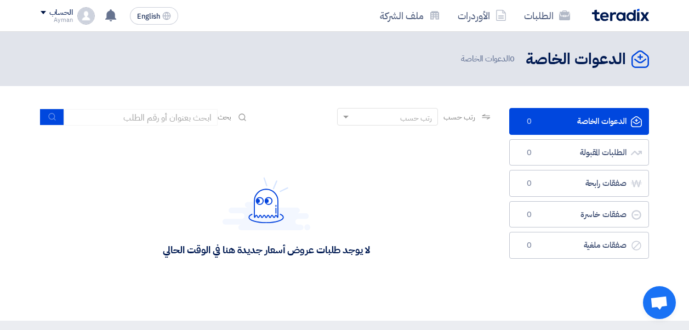
click at [47, 12] on div "الحساب" at bounding box center [57, 12] width 32 height 9
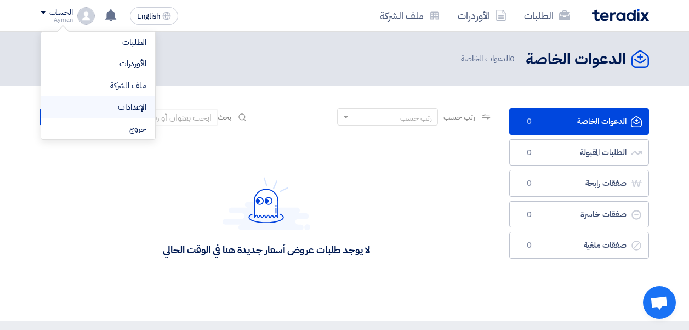
click at [107, 108] on link "الإعدادات" at bounding box center [98, 107] width 96 height 13
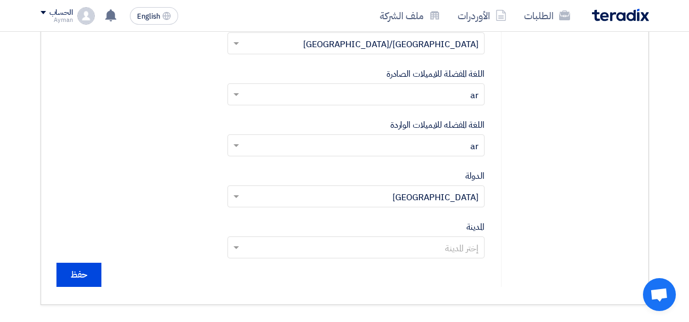
scroll to position [493, 0]
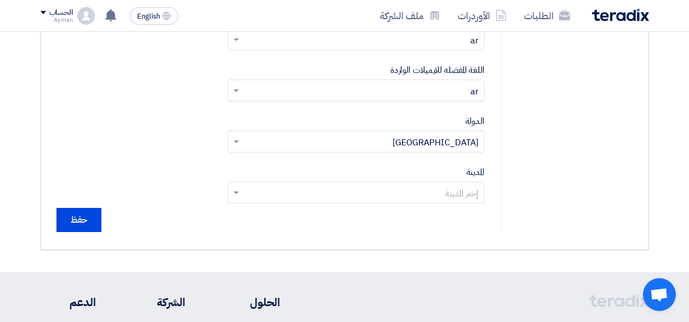
click at [432, 196] on input "text" at bounding box center [361, 194] width 235 height 18
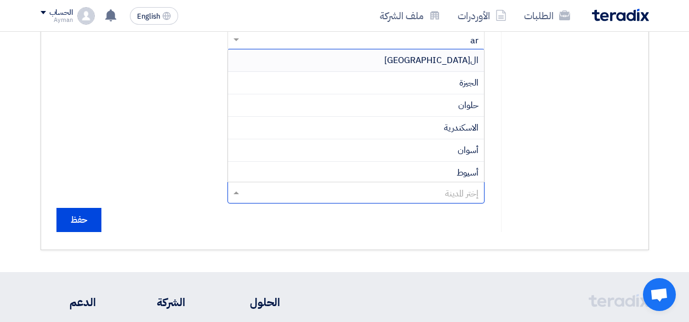
click at [465, 61] on span "ال[GEOGRAPHIC_DATA]" at bounding box center [431, 60] width 94 height 13
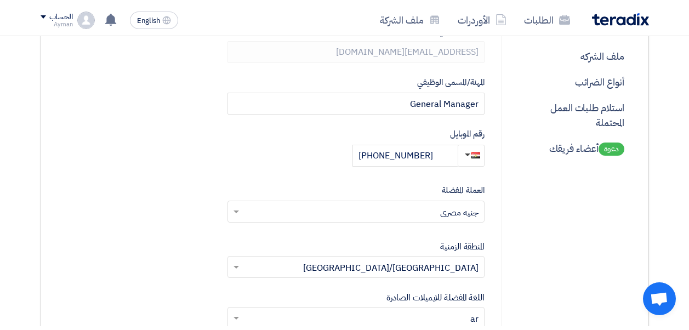
scroll to position [164, 0]
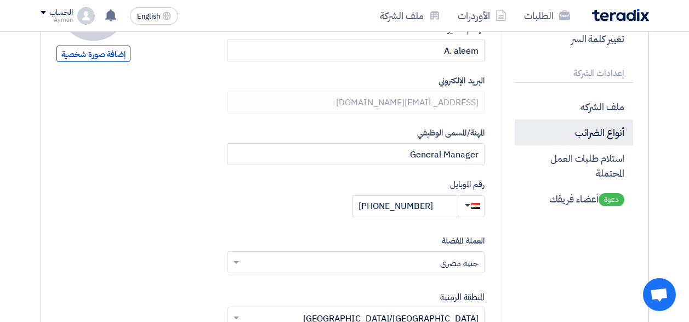
click at [604, 133] on p "أنواع الضرائب" at bounding box center [573, 132] width 118 height 26
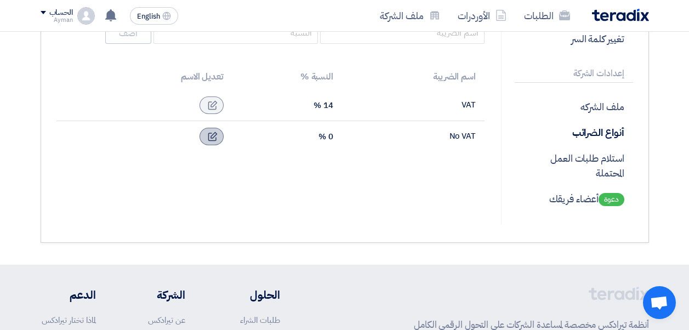
click at [210, 136] on icon at bounding box center [213, 136] width 10 height 10
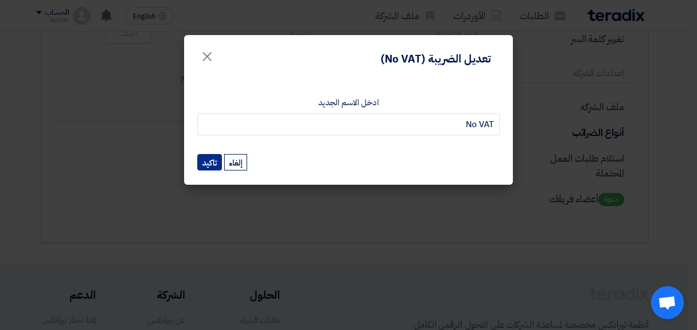
click at [209, 163] on button "تاكيد" at bounding box center [209, 162] width 25 height 16
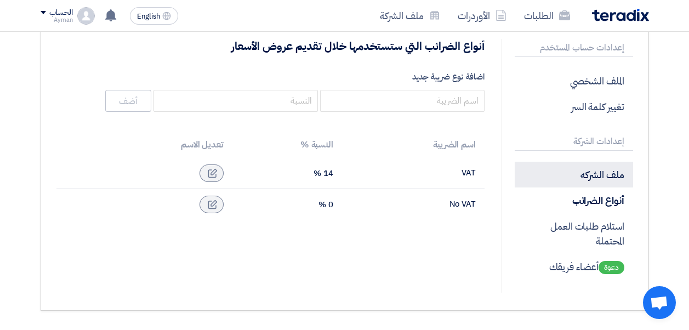
scroll to position [110, 0]
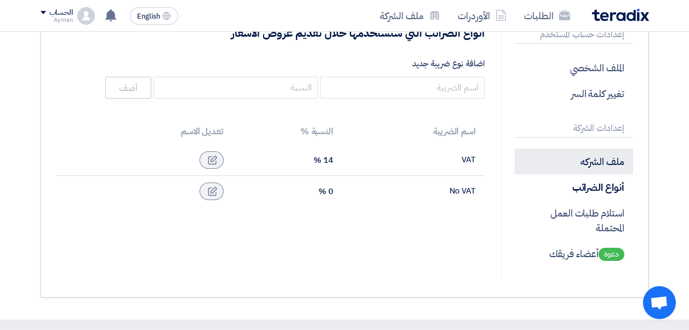
click at [594, 167] on p "ملف الشركه" at bounding box center [573, 161] width 118 height 26
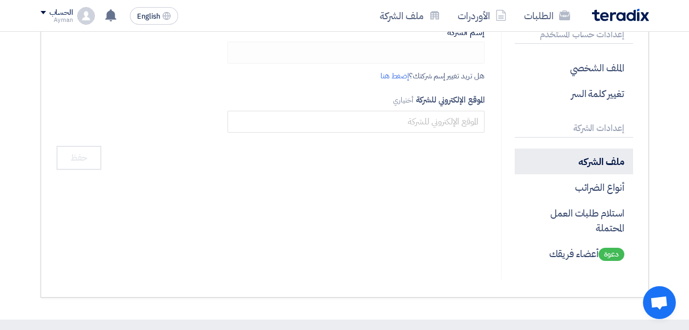
type input "Beringer For Trading & Distribution"
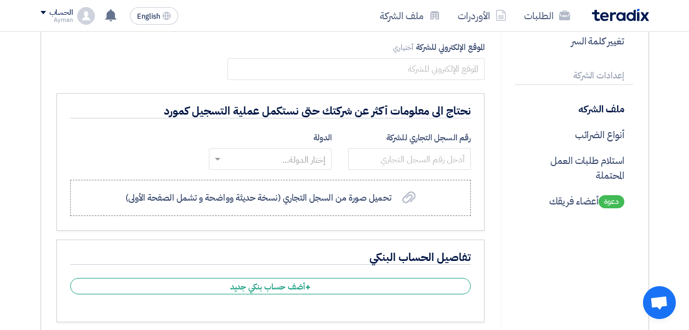
scroll to position [164, 0]
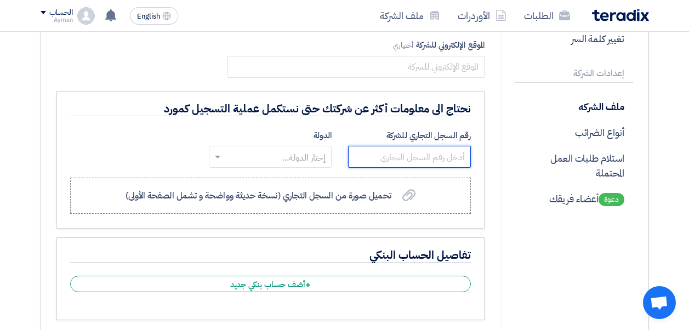
click at [428, 155] on input "text" at bounding box center [409, 157] width 123 height 22
type input "254527"
click at [302, 154] on input "text" at bounding box center [276, 158] width 101 height 18
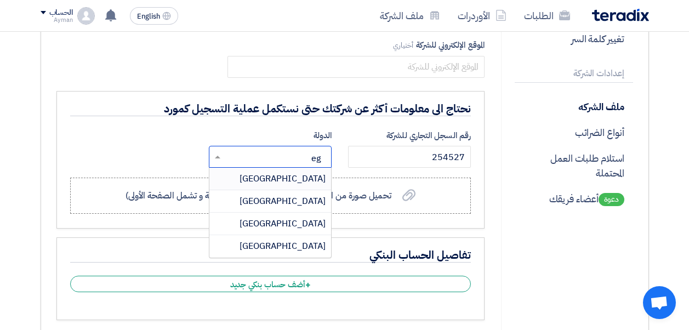
type input "egy"
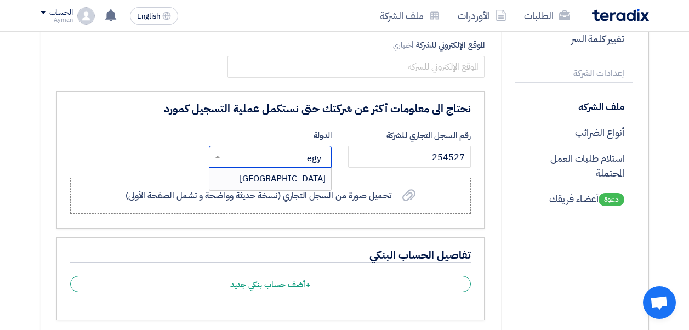
click at [310, 182] on span "[GEOGRAPHIC_DATA]" at bounding box center [282, 178] width 86 height 13
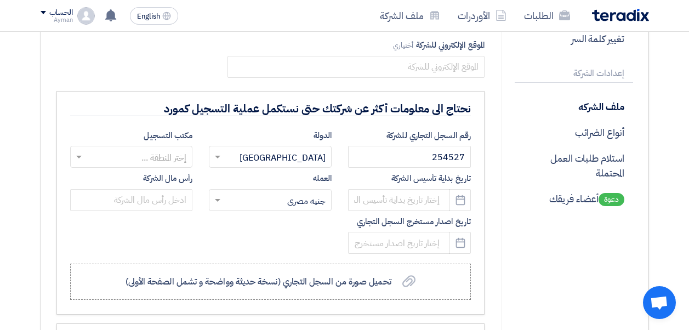
click at [135, 159] on input "text" at bounding box center [137, 158] width 101 height 18
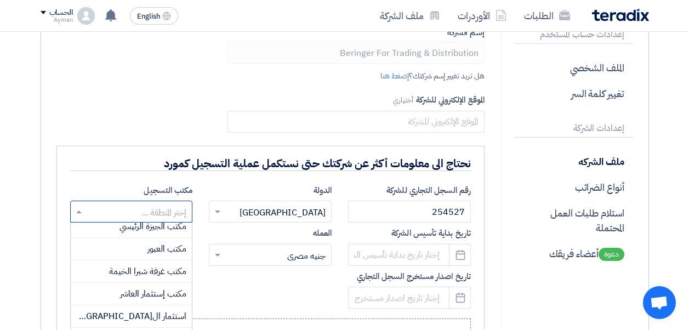
scroll to position [110, 0]
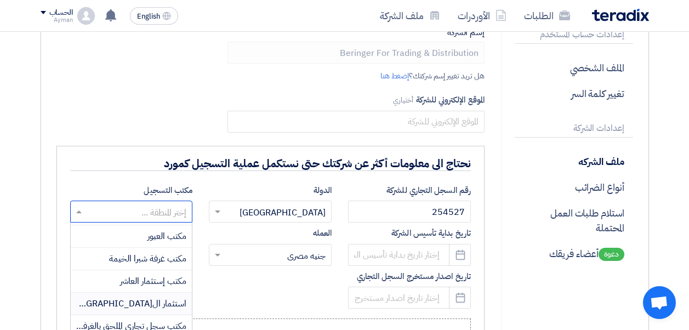
click at [172, 304] on span "استثمار ال[GEOGRAPHIC_DATA]" at bounding box center [126, 303] width 120 height 13
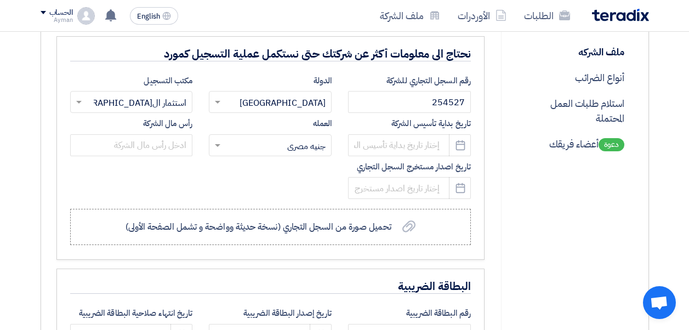
scroll to position [274, 0]
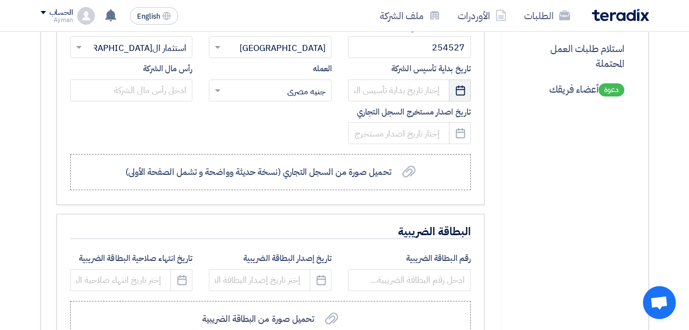
click at [457, 91] on icon "Pick a date" at bounding box center [460, 90] width 11 height 11
select select "9"
select select "2025"
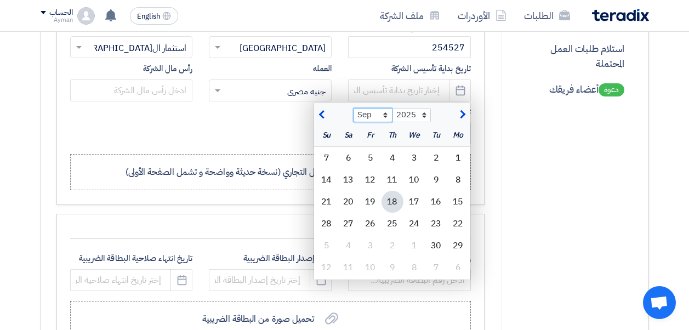
click at [385, 117] on select "Jan Feb Mar Apr May Jun [DATE] Aug Sep Oct Nov Dec" at bounding box center [372, 115] width 39 height 14
select select "1"
click at [353, 108] on select "Jan Feb Mar Apr May Jun [DATE] Aug Sep Oct Nov Dec" at bounding box center [372, 115] width 39 height 14
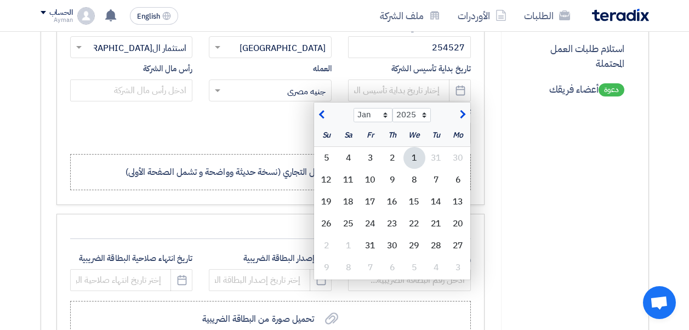
click at [416, 157] on div "1" at bounding box center [414, 158] width 22 height 22
type input "[DATE]"
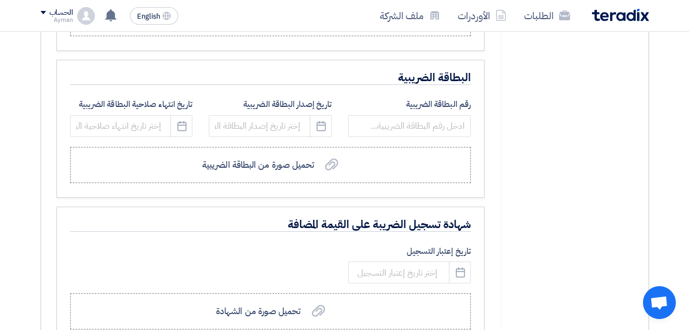
scroll to position [384, 0]
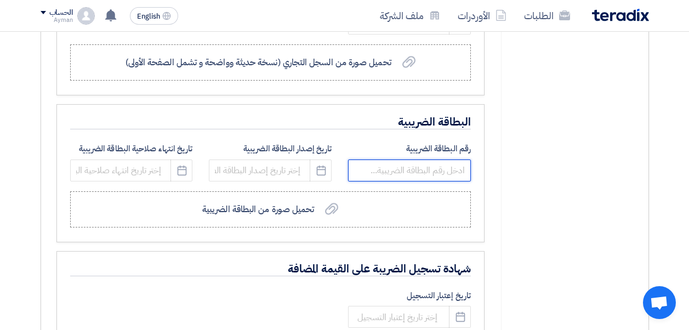
click at [449, 174] on input "text" at bounding box center [409, 170] width 123 height 22
type input "771766599"
click at [319, 171] on icon "Pick a date" at bounding box center [321, 170] width 11 height 11
select select "9"
select select "2025"
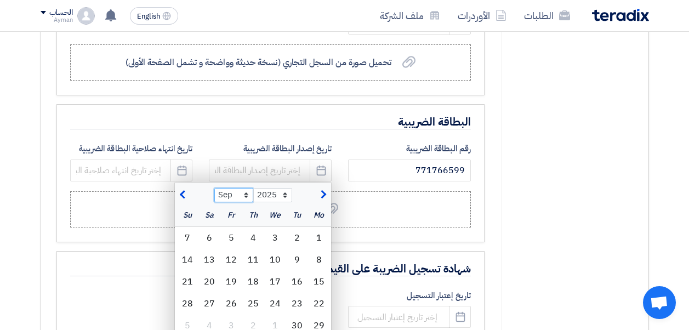
click at [247, 198] on select "Jan Feb Mar Apr May Jun [DATE] Aug Sep Oct Nov Dec" at bounding box center [233, 195] width 39 height 14
select select "4"
click at [214, 188] on select "Jan Feb Mar Apr May Jun [DATE] Aug Sep Oct Nov Dec" at bounding box center [233, 195] width 39 height 14
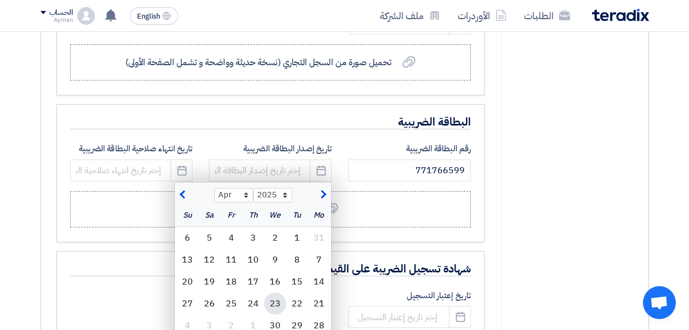
click at [276, 303] on div "23" at bounding box center [275, 304] width 22 height 22
type input "[DATE]"
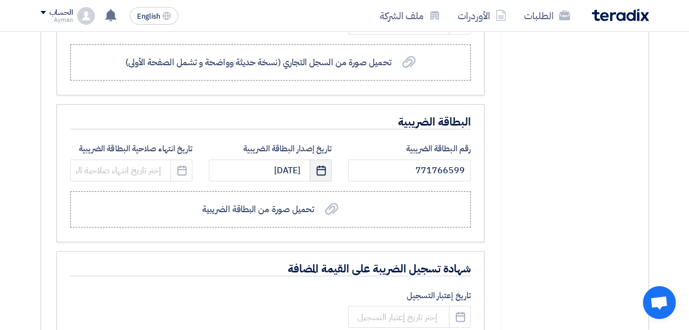
click at [320, 173] on icon "Pick a date" at bounding box center [321, 170] width 11 height 11
select select "4"
select select "2025"
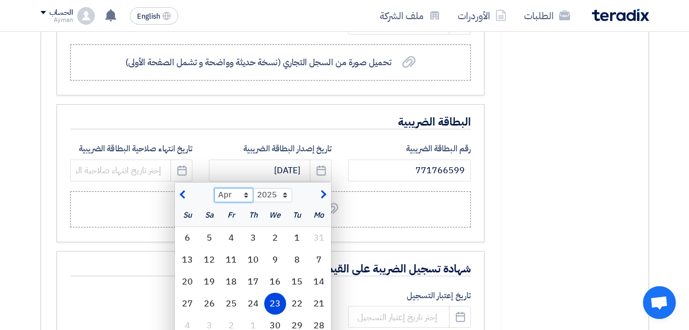
click at [247, 193] on select "Jan Feb Mar Apr May Jun [DATE] Aug Sep Oct Nov Dec" at bounding box center [233, 195] width 39 height 14
select select "5"
click at [214, 188] on select "Jan Feb Mar Apr May Jun [DATE] Aug Sep Oct Nov Dec" at bounding box center [233, 195] width 39 height 14
click at [320, 261] on div "5" at bounding box center [319, 260] width 22 height 22
type input "[DATE]"
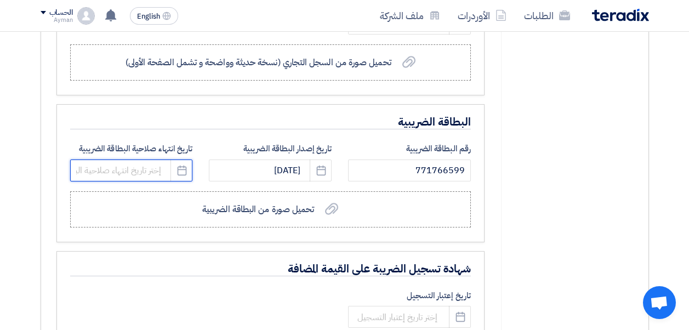
click at [153, 174] on input at bounding box center [131, 170] width 123 height 22
select select "9"
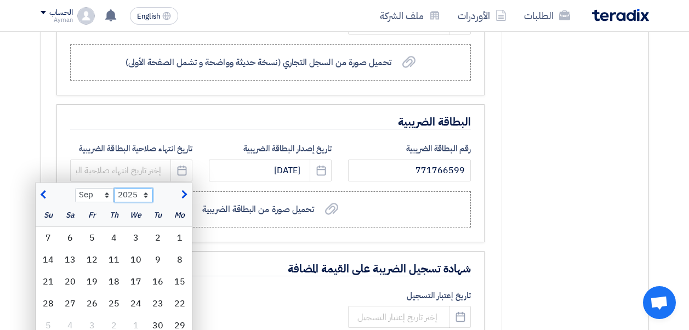
click at [146, 192] on select "2015 2016 2017 2018 2019 2020 2021 2022 2023 2024 2025 2026 2027 2028 2029 2030…" at bounding box center [133, 195] width 39 height 14
click at [145, 197] on select "2015 2016 2017 2018 2019 2020 2021 2022 2023 2024 2025 2026 2027 2028 2029 2030…" at bounding box center [133, 195] width 39 height 14
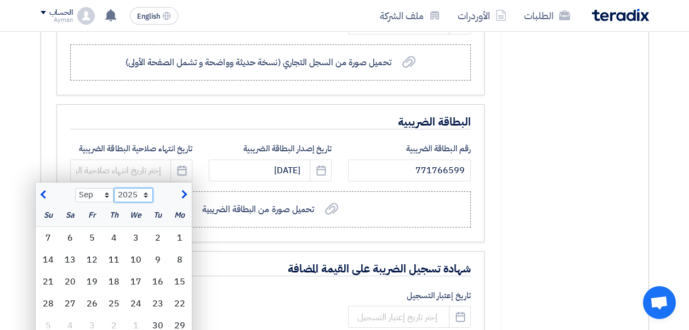
select select "2030"
click at [114, 188] on select "2015 2016 2017 2018 2019 2020 2021 2022 2023 2024 2025 2026 2027 2028 2029 2030…" at bounding box center [133, 195] width 39 height 14
click at [108, 196] on select "Jan Feb Mar Apr May Jun [DATE] Aug Sep Oct Nov Dec" at bounding box center [94, 195] width 39 height 14
select select "5"
click at [75, 188] on select "Jan Feb Mar Apr May Jun [DATE] Aug Sep Oct Nov Dec" at bounding box center [94, 195] width 39 height 14
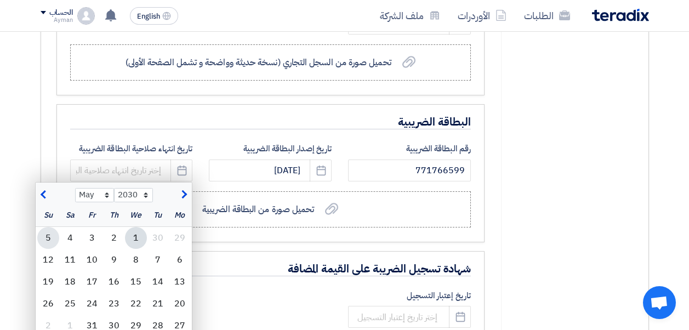
click at [53, 238] on div "5" at bounding box center [48, 238] width 22 height 22
type input "[DATE]"
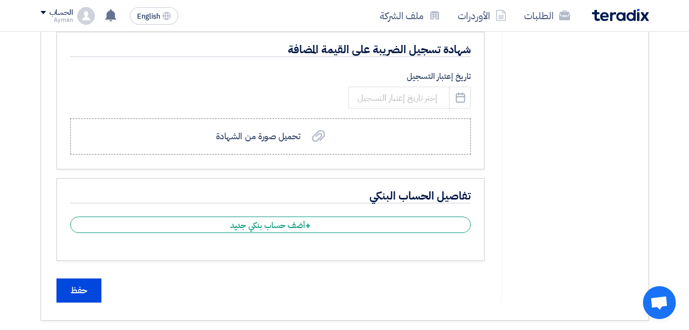
scroll to position [657, 0]
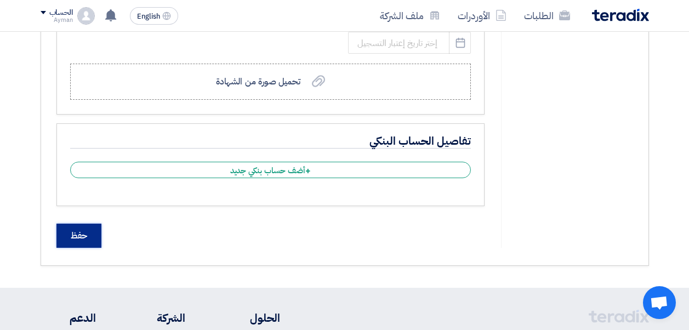
click at [88, 236] on input "حفظ" at bounding box center [78, 236] width 45 height 24
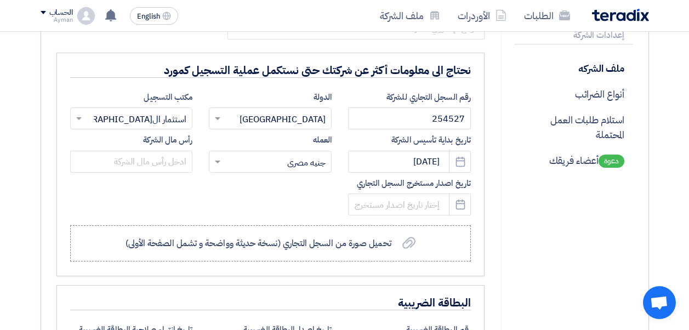
scroll to position [209, 0]
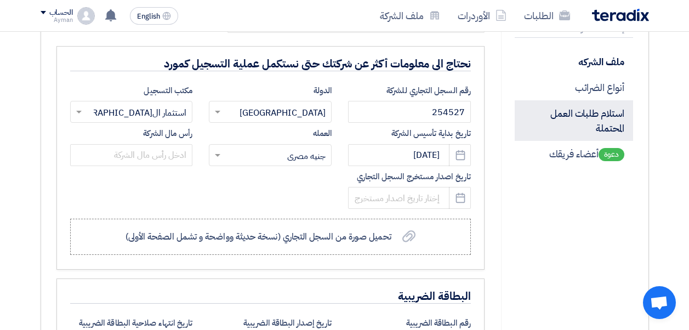
click at [597, 121] on p "استلام طلبات العمل المحتملة" at bounding box center [573, 120] width 118 height 41
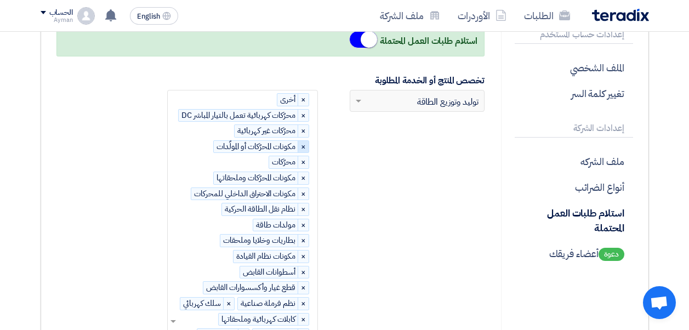
scroll to position [484, 0]
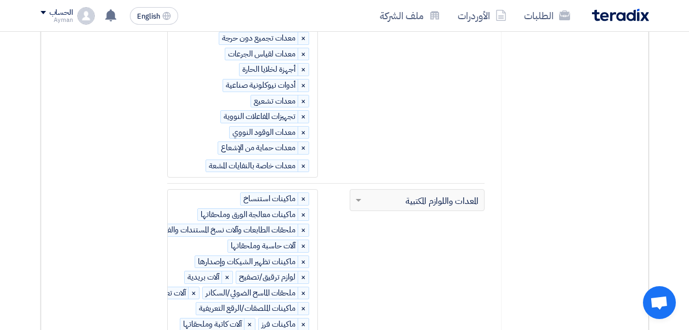
click at [305, 164] on span "×" at bounding box center [303, 166] width 11 height 12
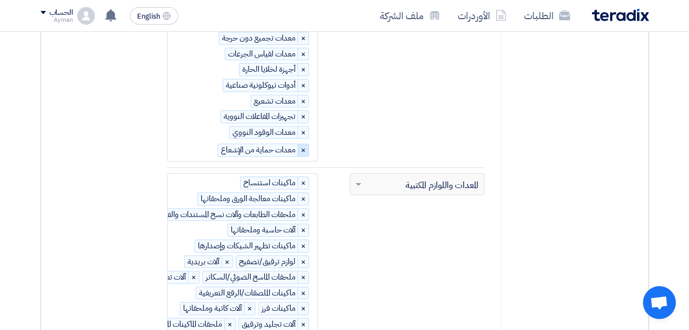
click at [303, 150] on span "×" at bounding box center [303, 150] width 11 height 12
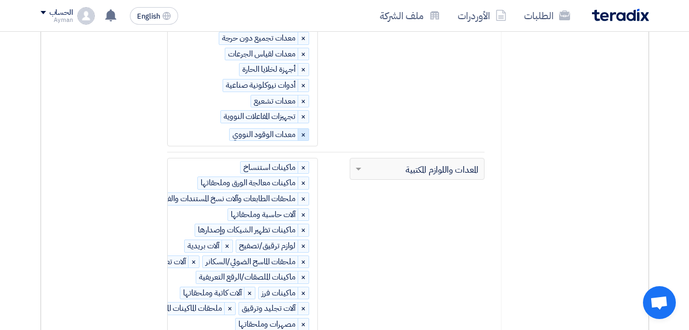
click at [304, 135] on span "×" at bounding box center [303, 135] width 11 height 12
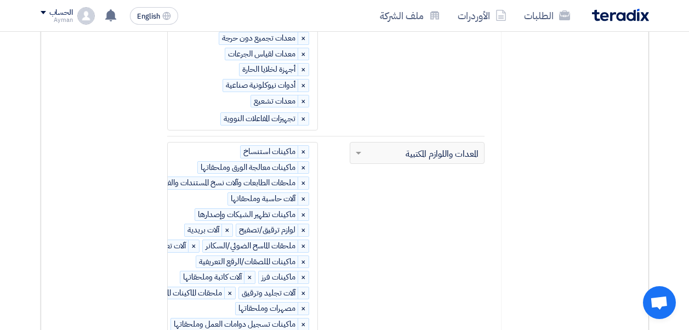
click at [303, 119] on span "×" at bounding box center [303, 119] width 11 height 12
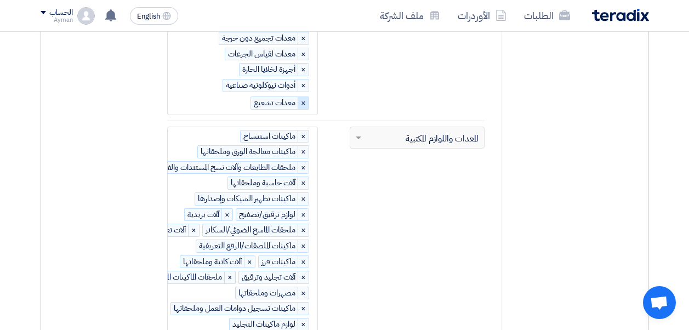
click at [305, 103] on span "×" at bounding box center [303, 103] width 11 height 12
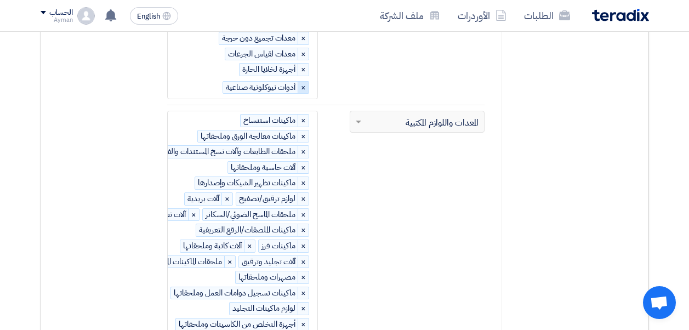
click at [306, 88] on span "×" at bounding box center [303, 88] width 11 height 12
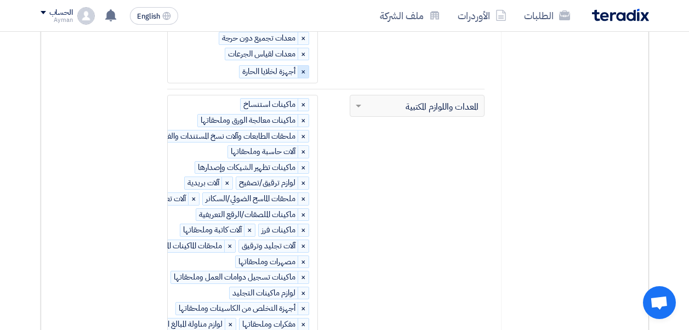
click at [304, 71] on span "×" at bounding box center [303, 72] width 11 height 12
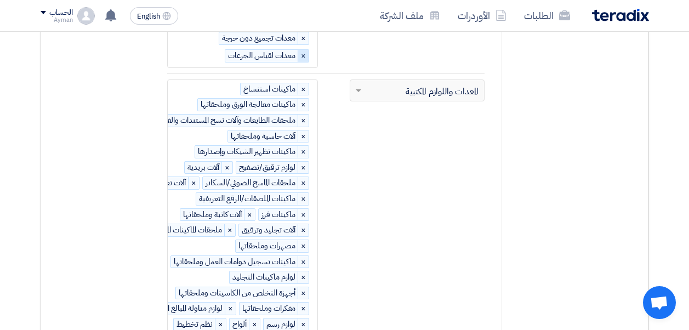
click at [305, 58] on span "×" at bounding box center [303, 56] width 11 height 12
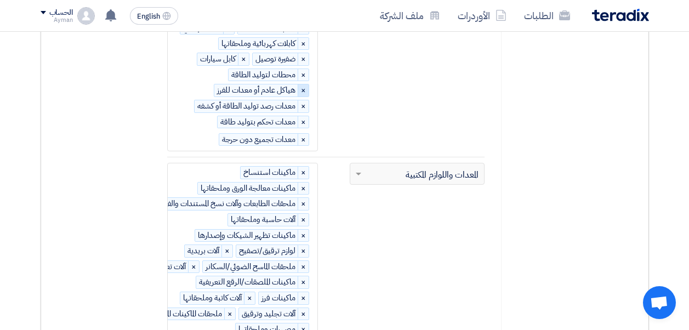
scroll to position [375, 0]
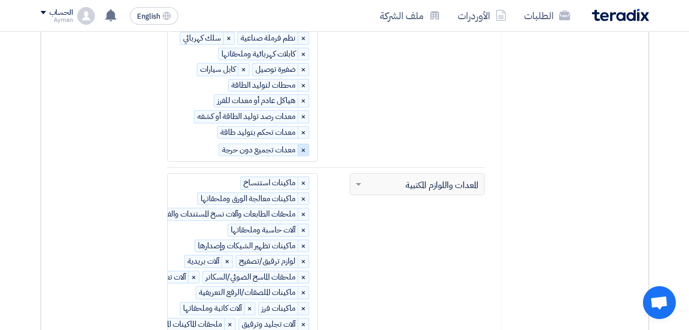
click at [302, 151] on span "×" at bounding box center [303, 150] width 11 height 12
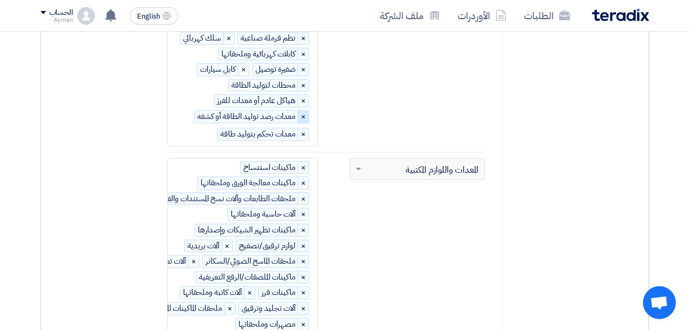
click at [304, 116] on span "×" at bounding box center [303, 117] width 11 height 12
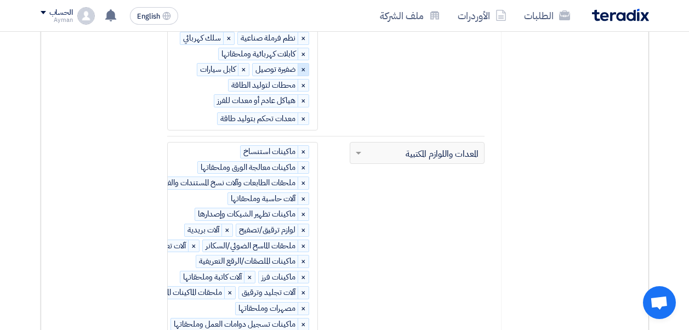
click at [302, 68] on span "×" at bounding box center [303, 70] width 11 height 12
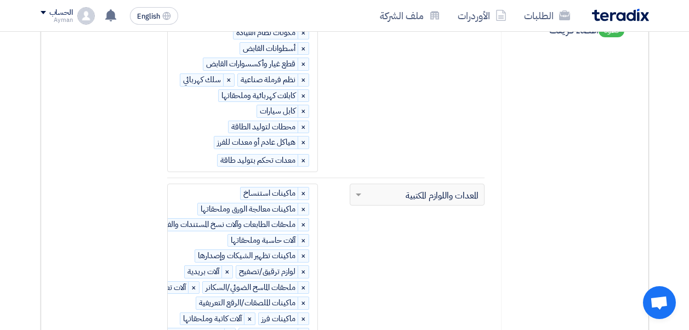
scroll to position [320, 0]
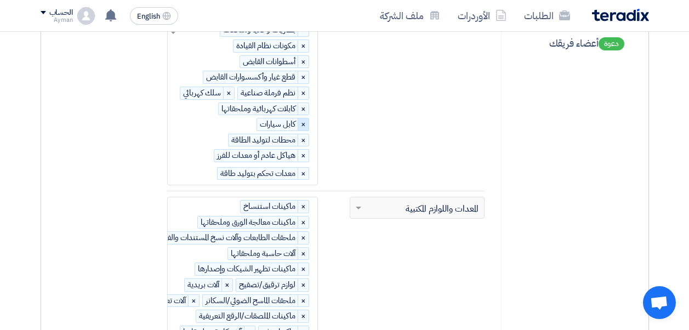
click at [302, 123] on span "×" at bounding box center [303, 124] width 11 height 12
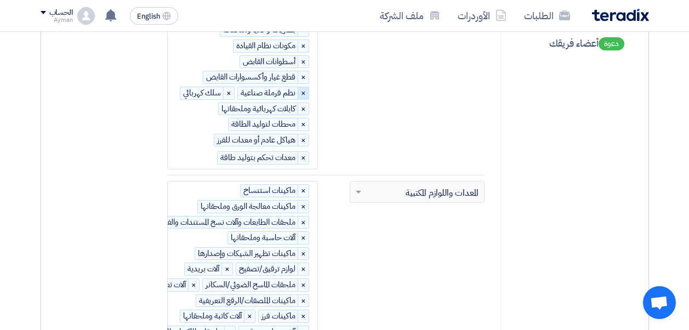
click at [302, 91] on span "×" at bounding box center [303, 93] width 11 height 12
click at [302, 93] on span "×" at bounding box center [303, 93] width 11 height 12
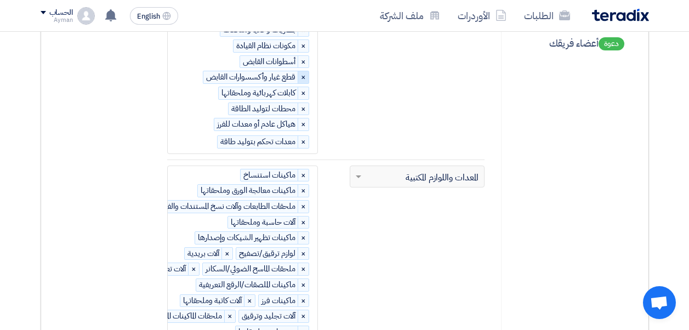
click at [300, 77] on span "×" at bounding box center [303, 77] width 11 height 12
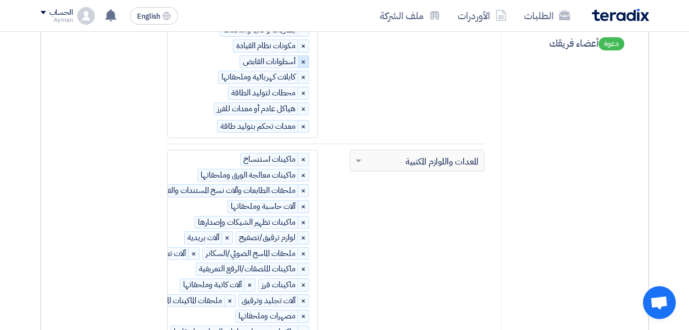
click at [302, 62] on span "×" at bounding box center [303, 62] width 11 height 12
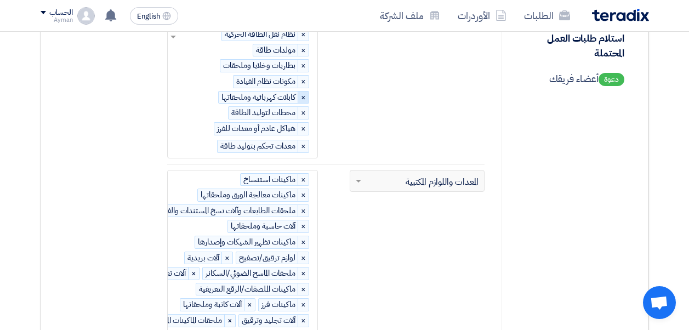
scroll to position [210, 0]
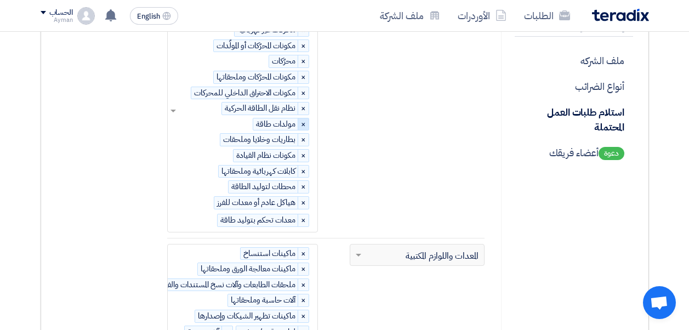
click at [301, 107] on span "×" at bounding box center [303, 108] width 11 height 12
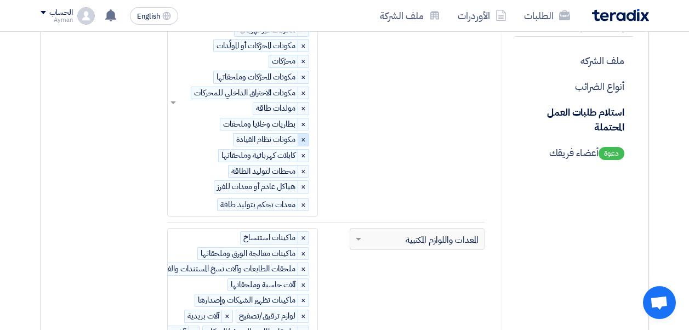
click at [302, 139] on span "×" at bounding box center [303, 140] width 11 height 12
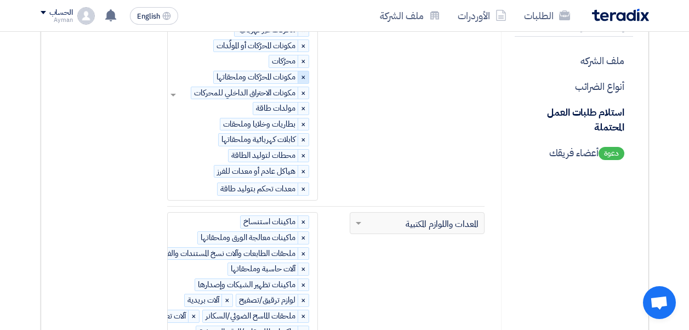
click at [302, 78] on span "×" at bounding box center [303, 77] width 11 height 12
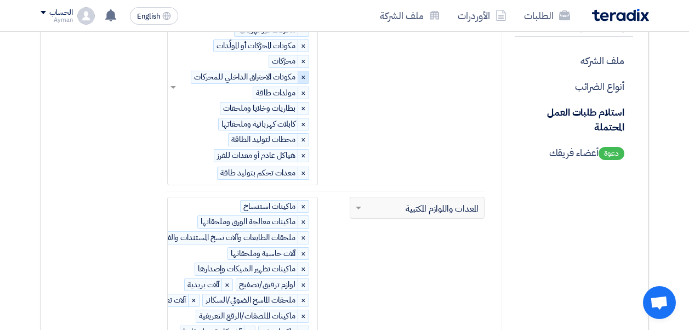
click at [302, 75] on span "×" at bounding box center [303, 77] width 11 height 12
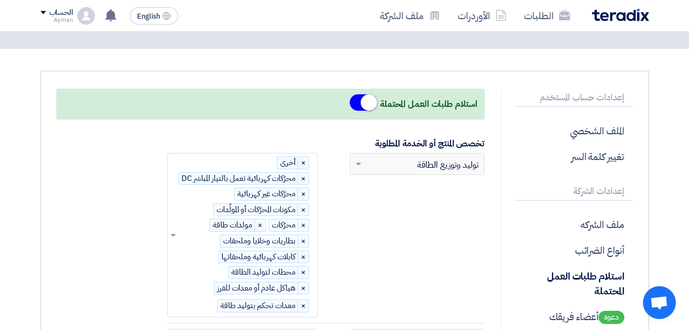
scroll to position [46, 0]
click at [304, 207] on span "×" at bounding box center [303, 210] width 11 height 12
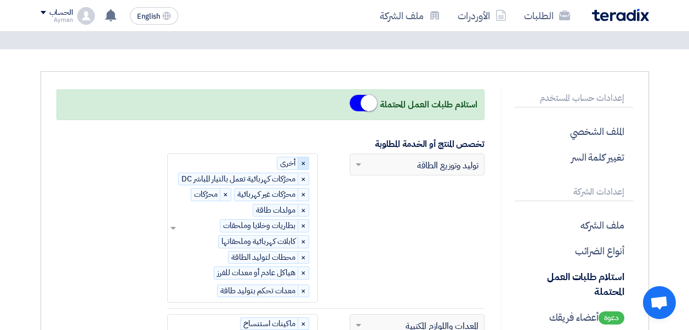
click at [304, 164] on span "×" at bounding box center [303, 163] width 11 height 12
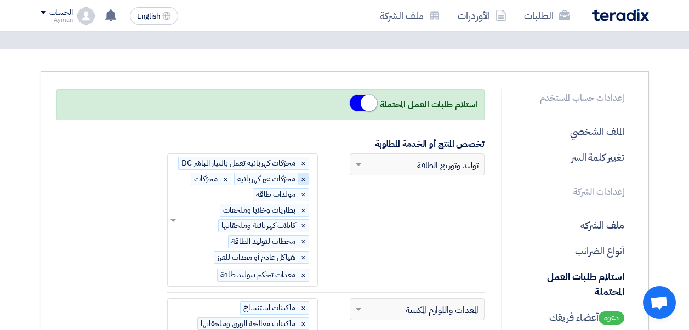
scroll to position [101, 0]
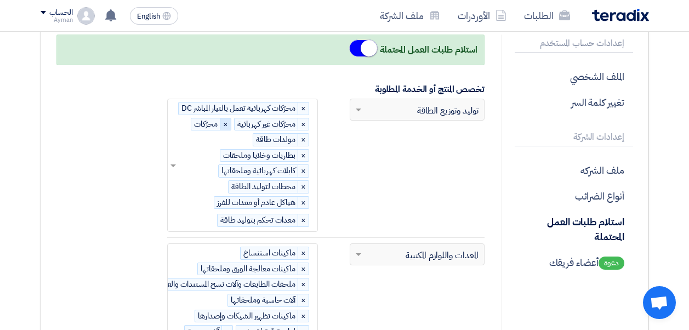
click at [225, 123] on span "×" at bounding box center [225, 124] width 11 height 12
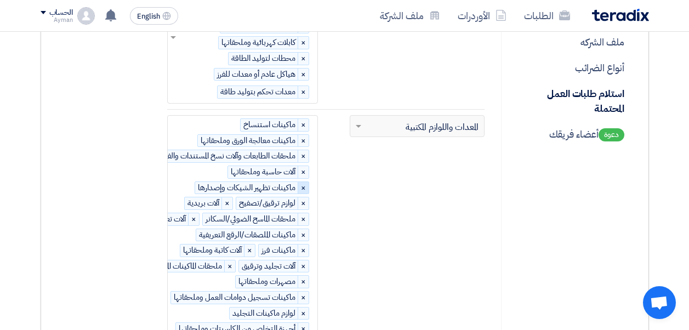
scroll to position [265, 0]
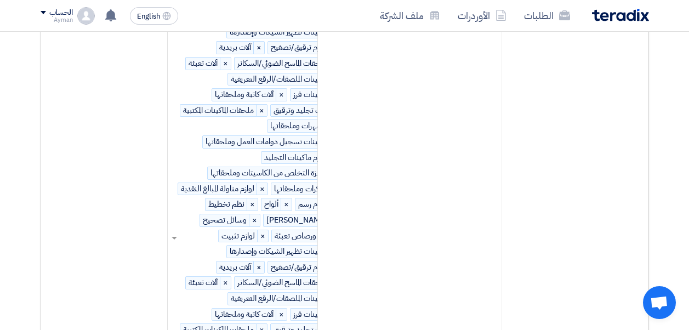
scroll to position [394, 0]
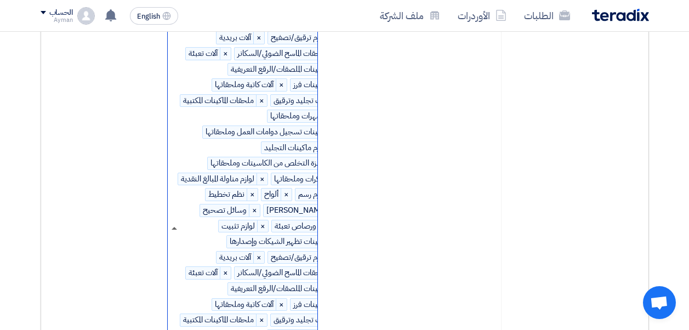
click at [174, 228] on span at bounding box center [173, 228] width 5 height 3
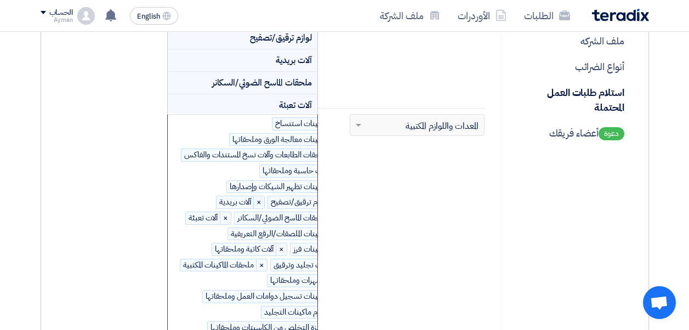
scroll to position [121, 0]
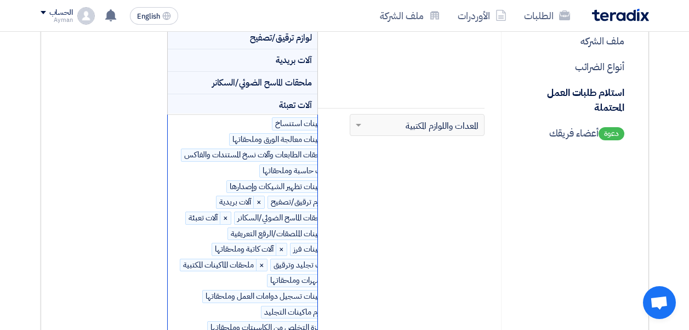
scroll to position [723, 0]
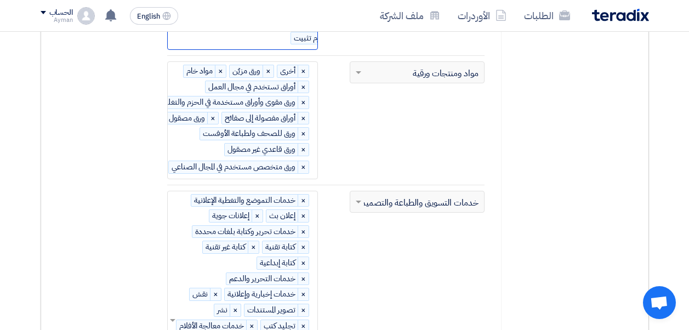
scroll to position [833, 0]
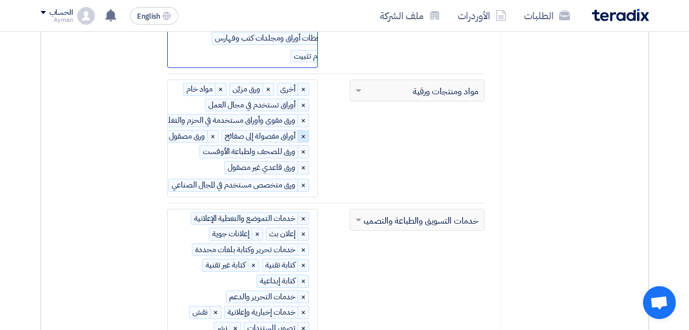
click at [304, 139] on div "× أوراق مفصولة إلى صفائح" at bounding box center [265, 136] width 88 height 13
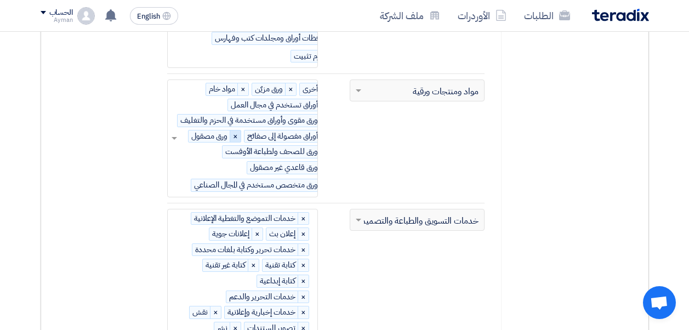
click at [235, 135] on span "×" at bounding box center [235, 136] width 11 height 12
click at [174, 138] on span at bounding box center [173, 139] width 5 height 4
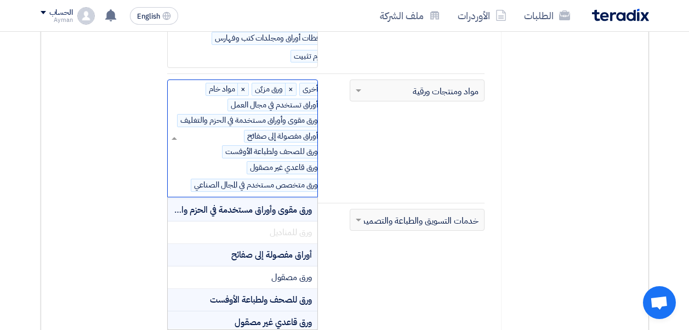
scroll to position [110, 0]
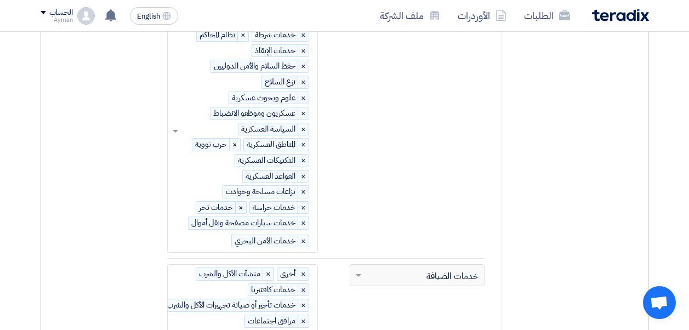
scroll to position [1983, 0]
click at [304, 235] on span "×" at bounding box center [303, 241] width 11 height 12
click at [305, 217] on span "×" at bounding box center [303, 223] width 11 height 12
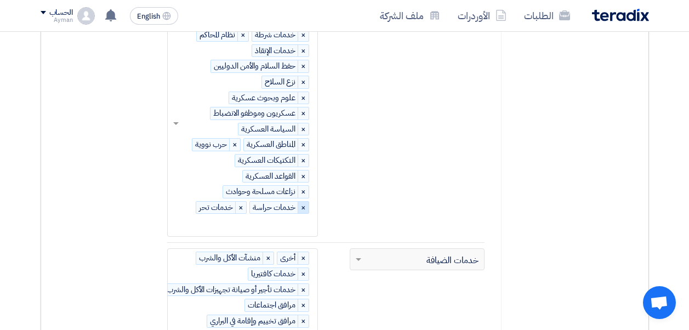
click at [304, 202] on span "×" at bounding box center [303, 208] width 11 height 12
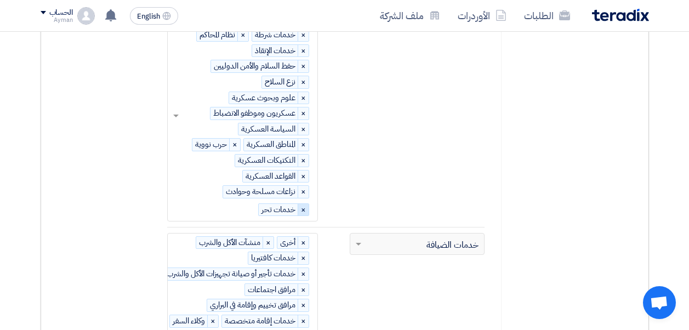
click at [305, 204] on span "×" at bounding box center [303, 210] width 11 height 12
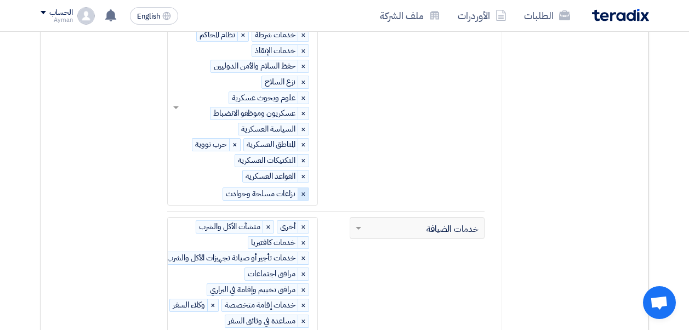
click at [304, 188] on span "×" at bounding box center [303, 194] width 11 height 12
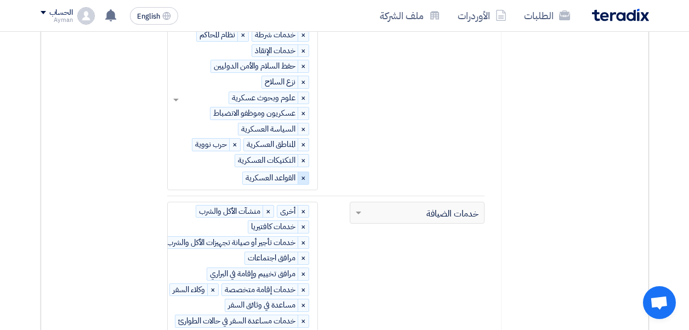
click at [301, 172] on span "×" at bounding box center [303, 178] width 11 height 12
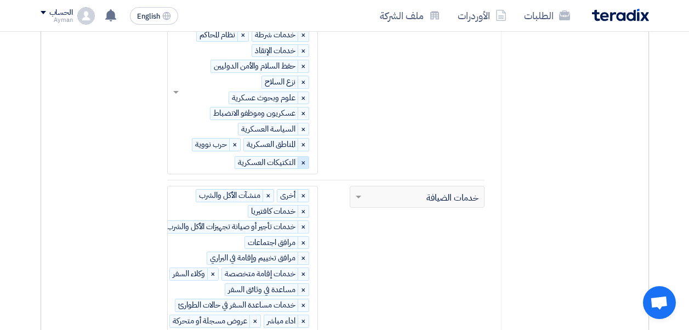
click at [304, 157] on span "×" at bounding box center [303, 163] width 11 height 12
click at [304, 139] on span "×" at bounding box center [303, 145] width 11 height 12
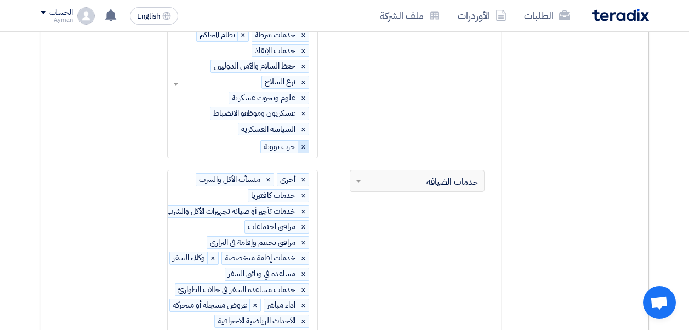
click at [302, 141] on span "×" at bounding box center [303, 147] width 11 height 12
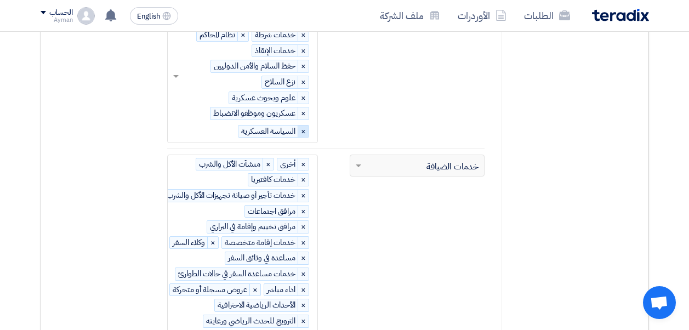
click at [303, 125] on span "×" at bounding box center [303, 131] width 11 height 12
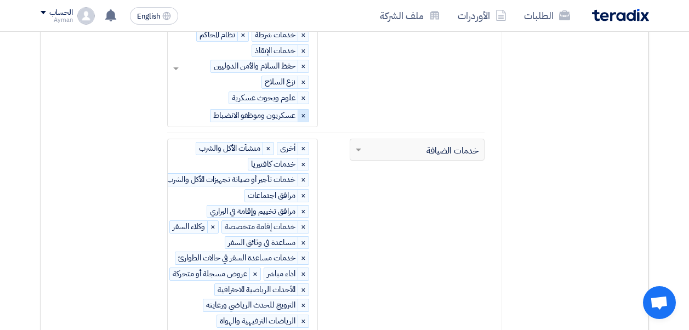
click at [302, 110] on span "×" at bounding box center [303, 116] width 11 height 12
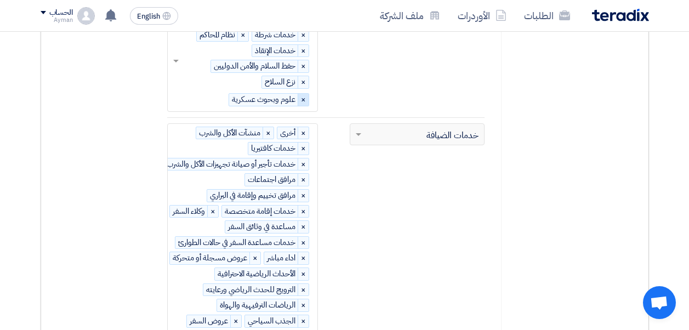
click at [302, 94] on span "×" at bounding box center [303, 100] width 11 height 12
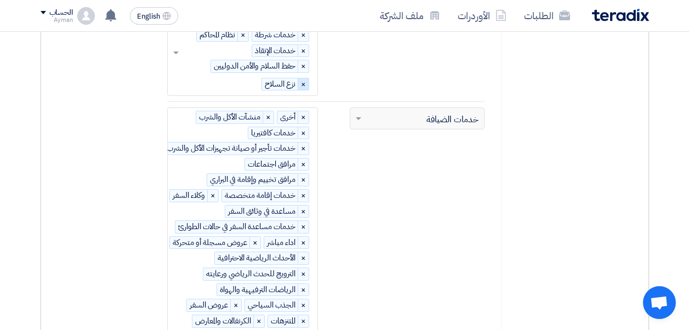
click at [304, 78] on span "×" at bounding box center [303, 84] width 11 height 12
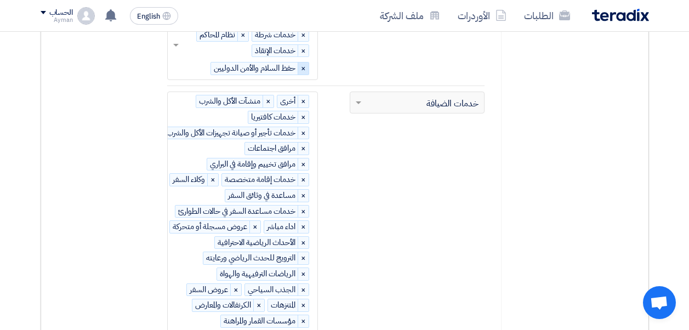
click at [304, 62] on span "×" at bounding box center [303, 68] width 11 height 12
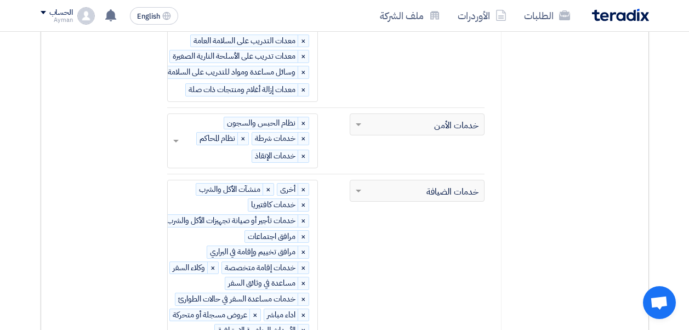
scroll to position [1874, 0]
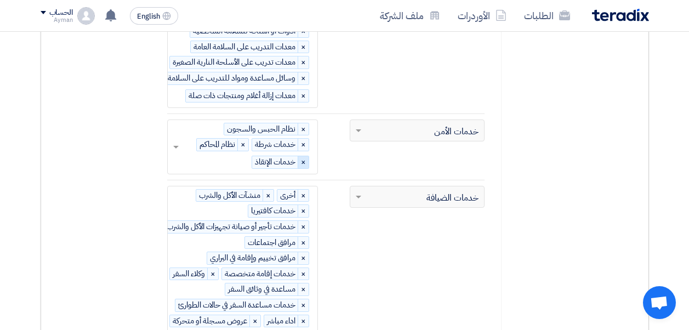
click at [304, 156] on span "×" at bounding box center [303, 162] width 11 height 12
click at [302, 139] on span "×" at bounding box center [303, 145] width 11 height 12
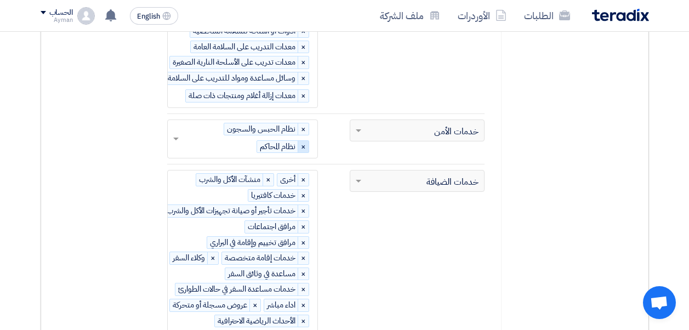
click at [303, 141] on span "×" at bounding box center [303, 147] width 11 height 12
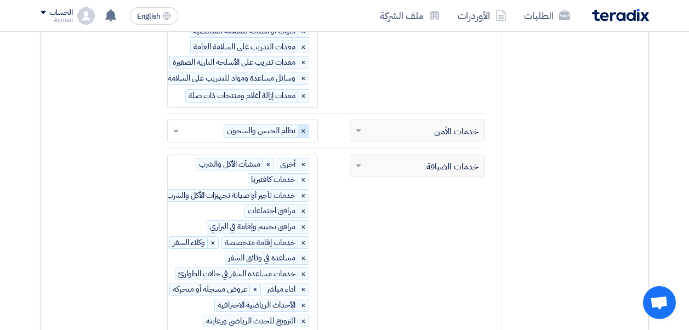
click at [304, 125] on span "×" at bounding box center [303, 131] width 11 height 12
click at [379, 214] on div "إبحث عن التخصص الرئيسي × خدمات الضيافة" at bounding box center [417, 292] width 135 height 274
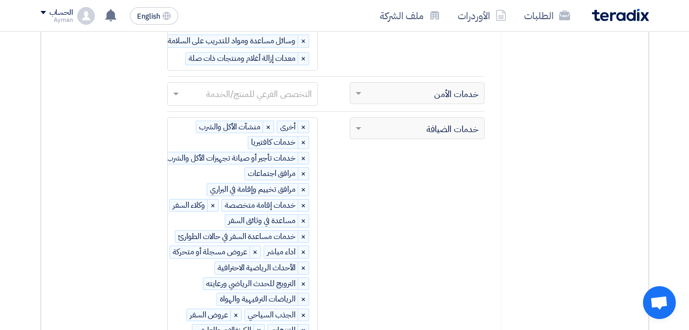
scroll to position [1929, 0]
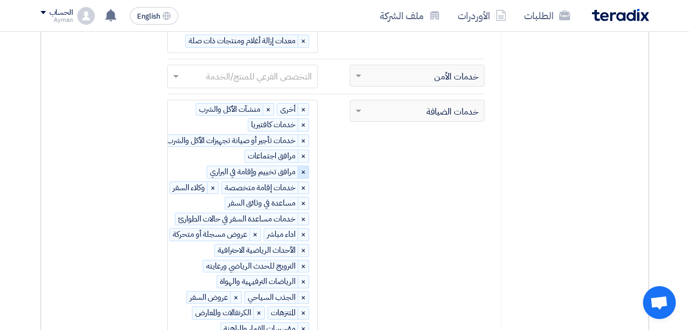
click at [302, 154] on div "التخصص الفرعي للمنتج/الخدمة × أخرى × منشآت الأكل والشرب × خدمات كافتيريا × خدما…" at bounding box center [240, 236] width 154 height 273
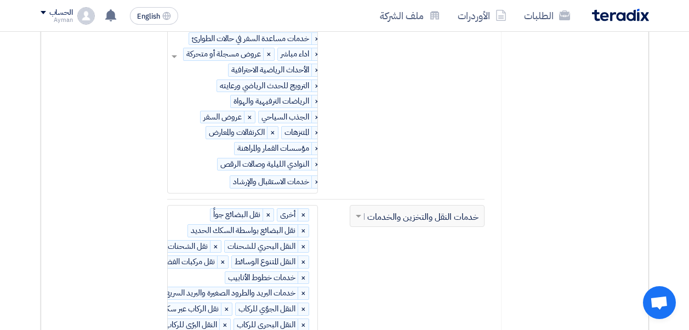
click at [225, 173] on input "text" at bounding box center [199, 182] width 62 height 18
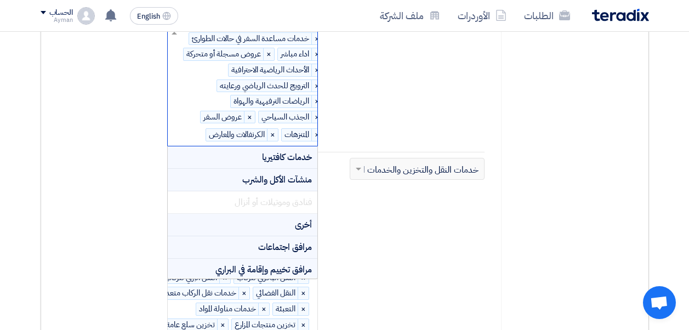
click at [282, 111] on span "الجذب السياحي" at bounding box center [284, 117] width 51 height 12
click at [316, 111] on span "×" at bounding box center [316, 117] width 11 height 12
click at [316, 95] on span "×" at bounding box center [316, 101] width 11 height 12
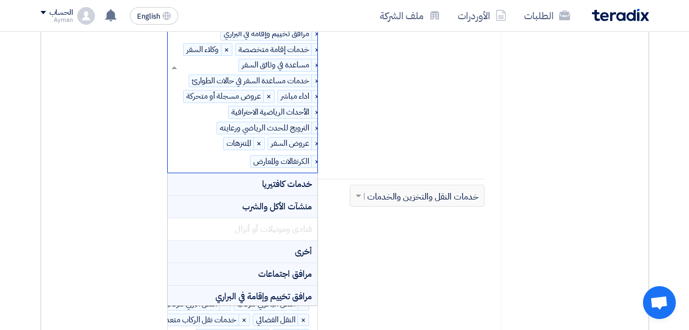
scroll to position [2054, 0]
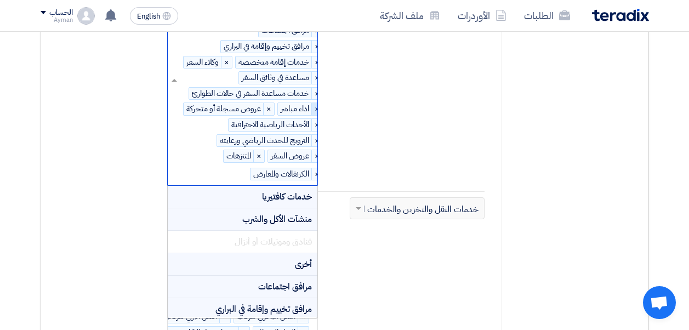
click at [316, 103] on span "×" at bounding box center [316, 109] width 11 height 12
click at [317, 88] on span "×" at bounding box center [316, 94] width 11 height 12
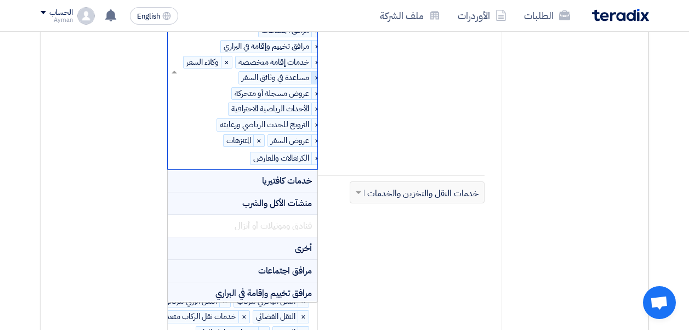
click at [314, 72] on span "×" at bounding box center [316, 78] width 11 height 12
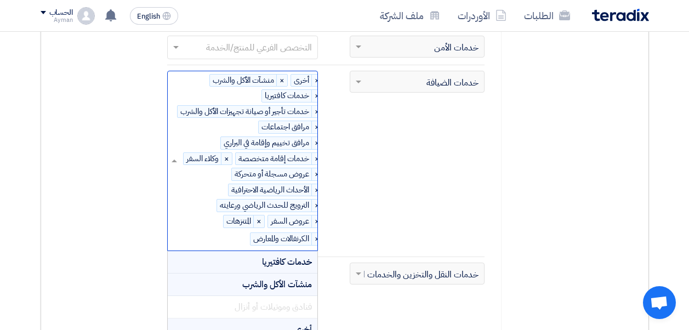
scroll to position [1944, 0]
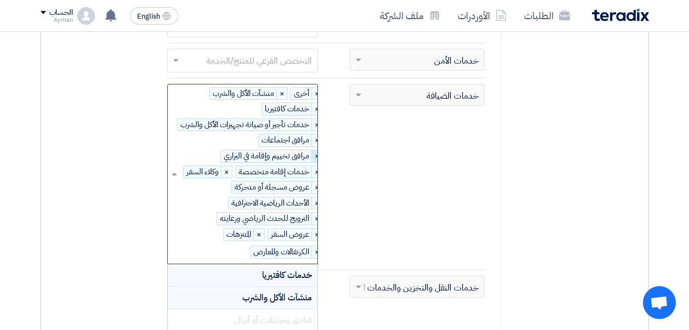
click at [315, 150] on span "×" at bounding box center [316, 156] width 11 height 12
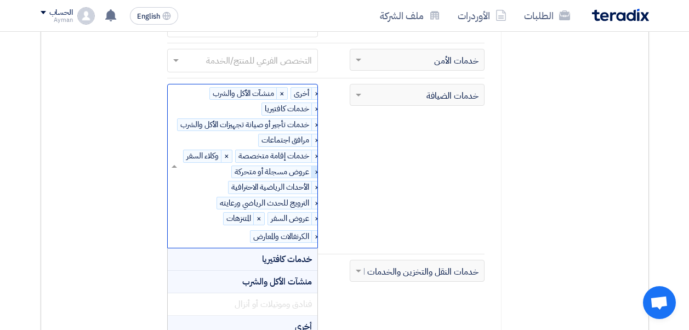
click at [314, 166] on span "×" at bounding box center [316, 172] width 11 height 12
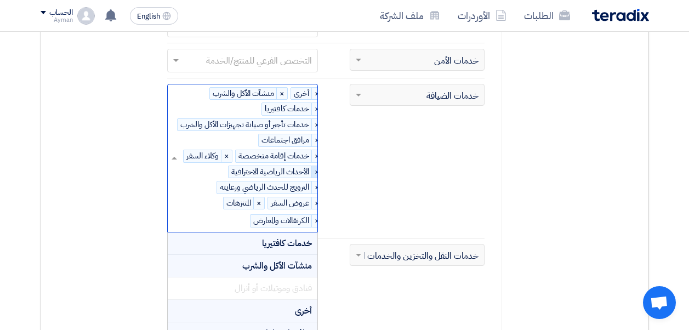
click at [315, 166] on span "×" at bounding box center [316, 172] width 11 height 12
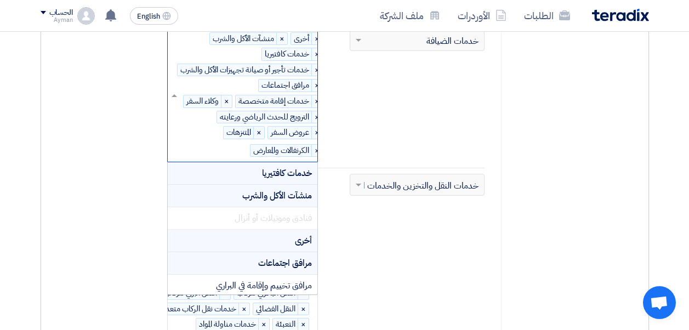
scroll to position [2054, 0]
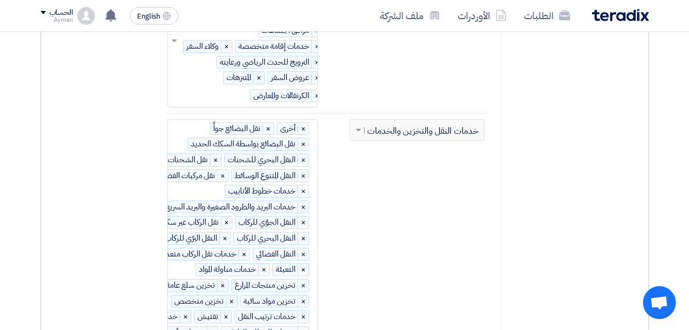
click at [374, 194] on div "إبحث عن التخصص الرئيسي × خدمات النقل والتخزين والخدمات البريدية" at bounding box center [417, 303] width 135 height 368
click at [302, 174] on div "التخصص الفرعي للمنتج/الخدمة × أخرى × نقل البضائع جواً × نقل البضائع بواسطة السك…" at bounding box center [219, 302] width 196 height 367
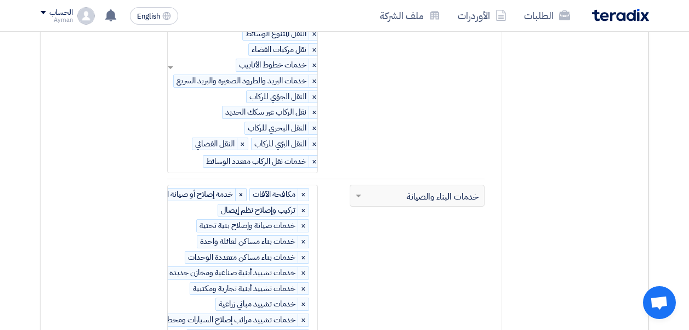
scroll to position [2199, 0]
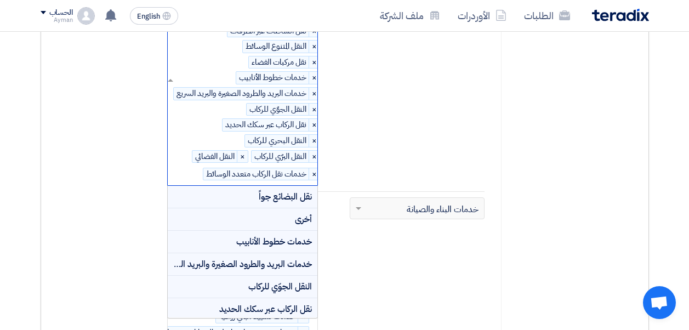
click at [259, 139] on div "التخصص الفرعي للمنتج/الخدمة × أخرى × نقل البضائع جواً × نقل البضائع بواسطة السك…" at bounding box center [250, 80] width 155 height 210
click at [248, 151] on span "×" at bounding box center [242, 157] width 11 height 12
click at [313, 135] on span "×" at bounding box center [313, 141] width 11 height 12
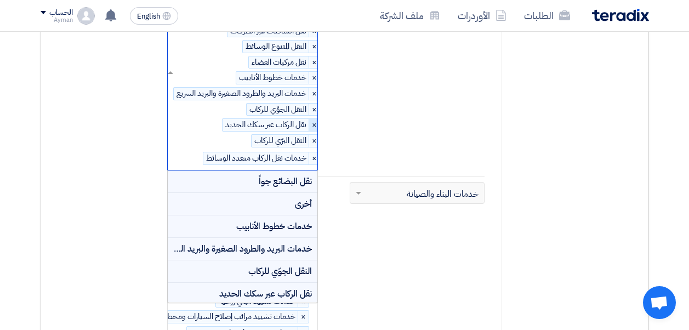
click at [314, 119] on span "×" at bounding box center [313, 125] width 11 height 12
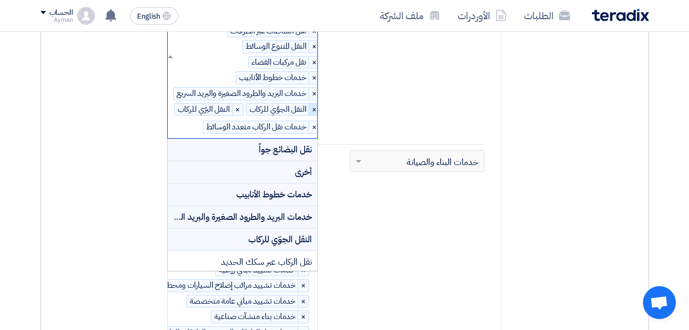
click at [314, 104] on span "×" at bounding box center [313, 110] width 11 height 12
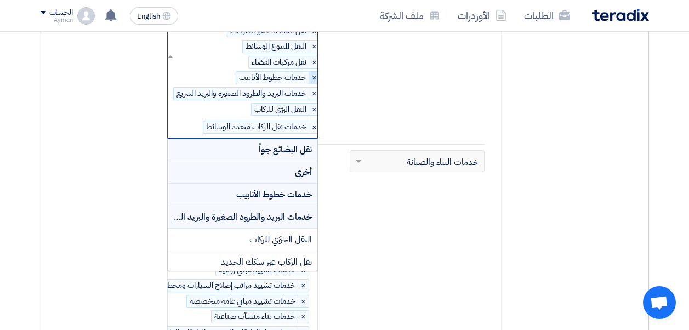
click at [316, 72] on span "×" at bounding box center [313, 78] width 11 height 12
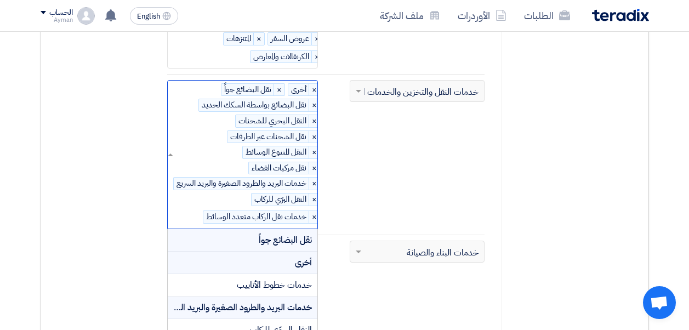
scroll to position [2089, 0]
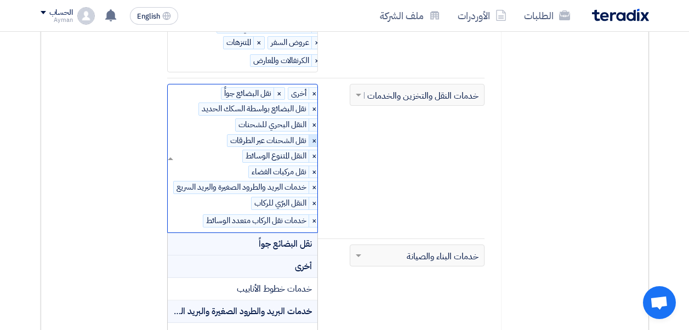
click at [314, 135] on span "×" at bounding box center [313, 141] width 11 height 12
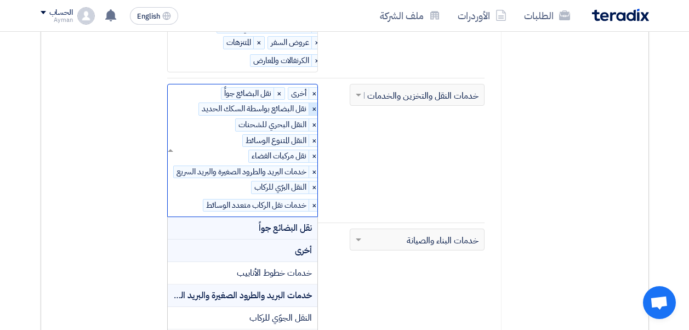
click at [313, 103] on span "×" at bounding box center [313, 109] width 11 height 12
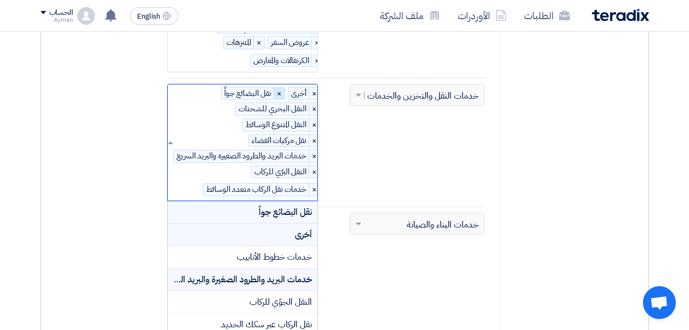
click at [278, 88] on span "×" at bounding box center [278, 94] width 11 height 12
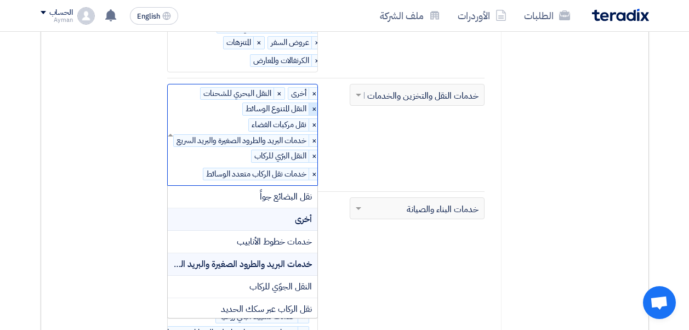
click at [313, 103] on span "×" at bounding box center [313, 109] width 11 height 12
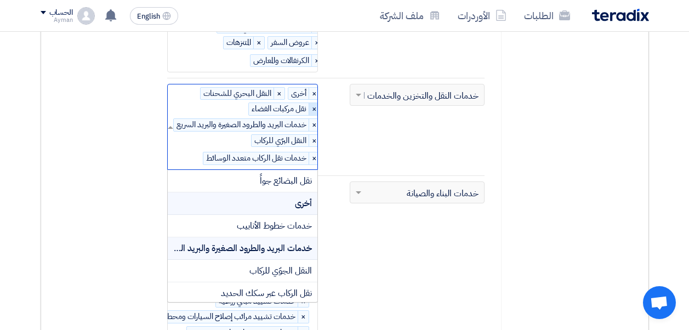
click at [313, 103] on span "×" at bounding box center [313, 109] width 11 height 12
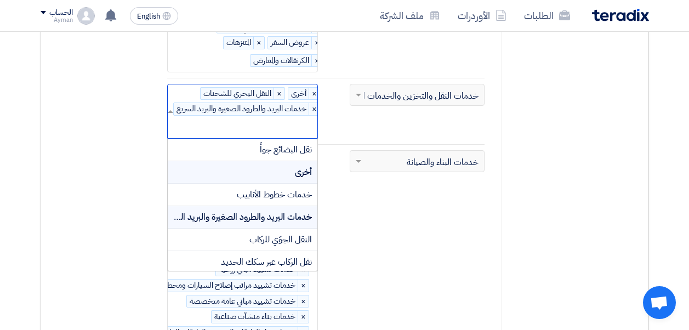
scroll to position [0, 0]
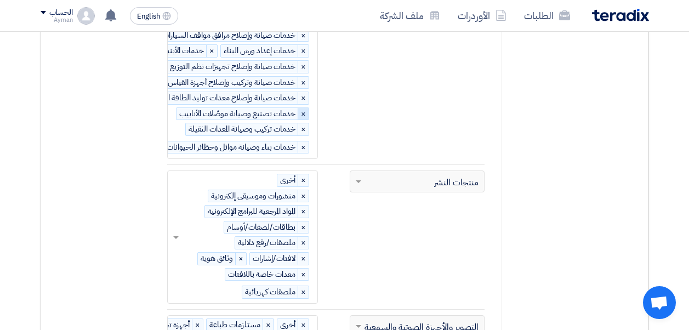
scroll to position [0, -67]
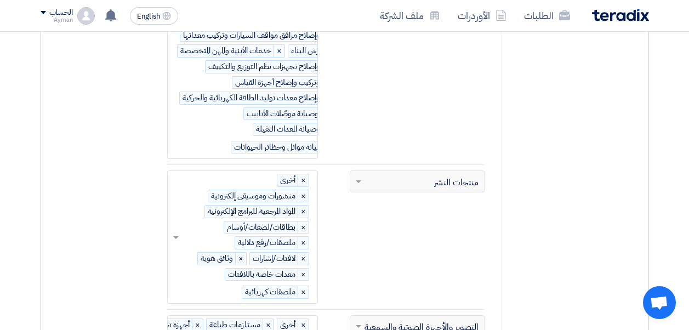
click at [305, 113] on div "× خدمات تصنيع وصيانة موصّلات الأنابيب" at bounding box center [309, 113] width 133 height 13
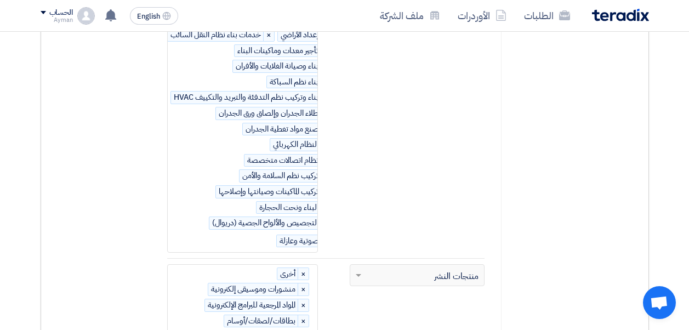
scroll to position [2363, 0]
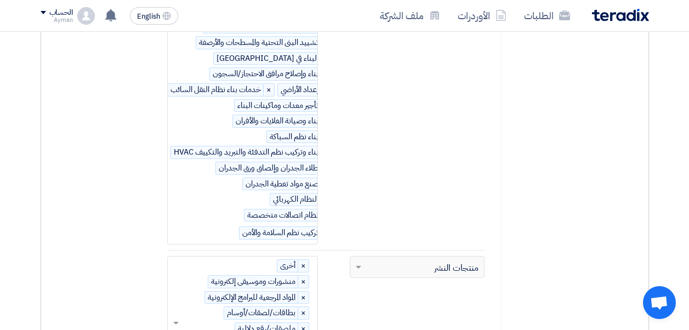
click at [241, 167] on div "التخصص الفرعي للمنتج/الخدمة × مكافحة الآفات × خدمة إصلاح أو صيانة المرافق × ترك…" at bounding box center [260, 44] width 208 height 399
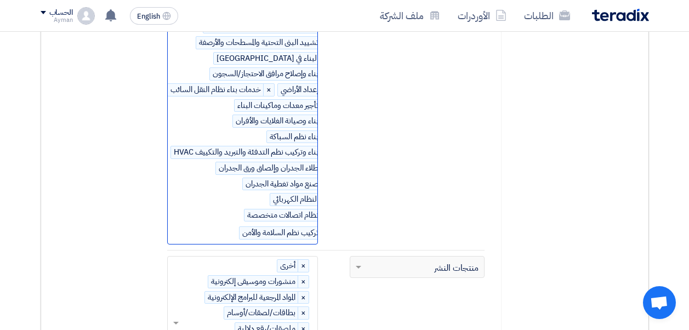
click at [255, 178] on span "خدمات صنع مواد تغطية الجدران" at bounding box center [293, 184] width 100 height 12
click at [266, 178] on span "خدمات صنع مواد تغطية الجدران" at bounding box center [293, 184] width 100 height 12
click at [268, 162] on span "خدمات طلاء الجدران وإلصاق ورق الجدران" at bounding box center [279, 168] width 127 height 12
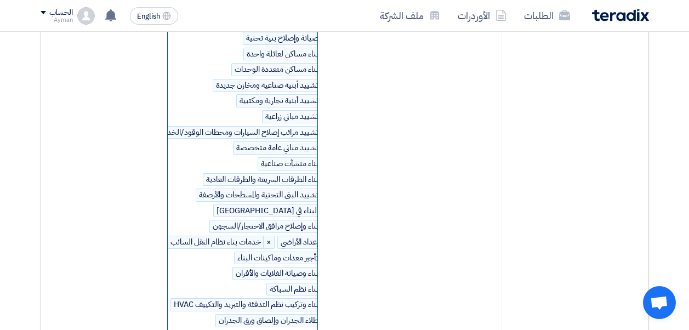
scroll to position [2199, 0]
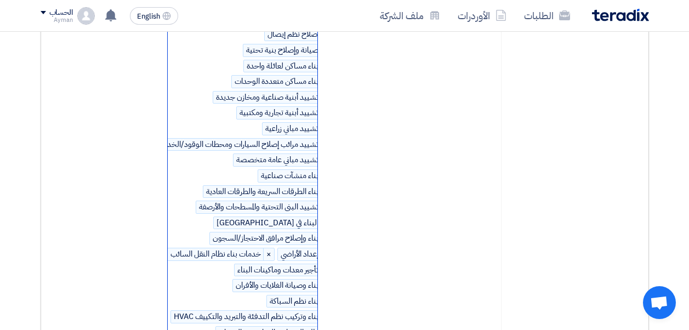
click at [256, 111] on div "التخصص الفرعي للمنتج/الخدمة × مكافحة الآفات × خدمة إصلاح أو صيانة المرافق × ترك…" at bounding box center [260, 209] width 208 height 399
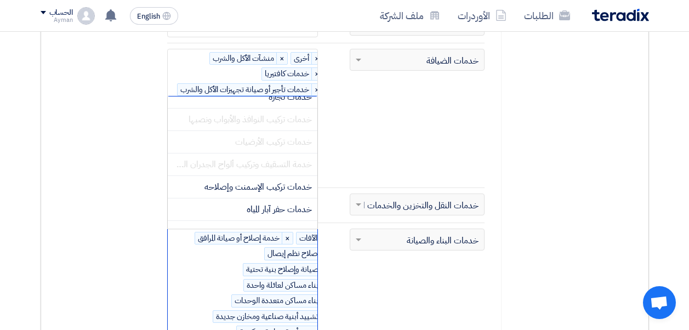
scroll to position [657, 0]
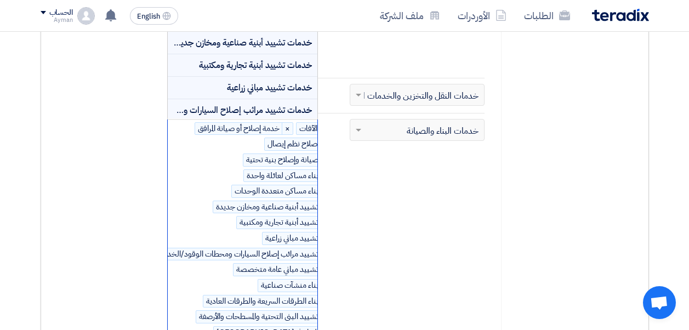
scroll to position [2414, 0]
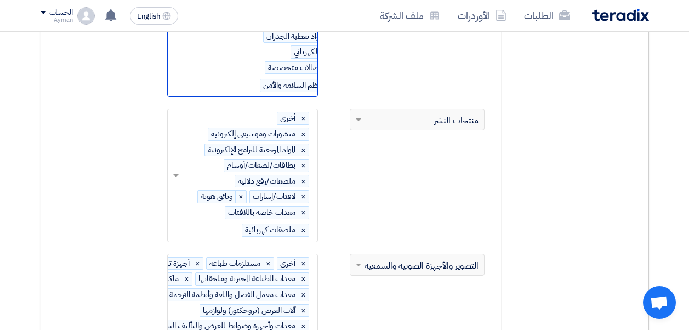
scroll to position [2524, 0]
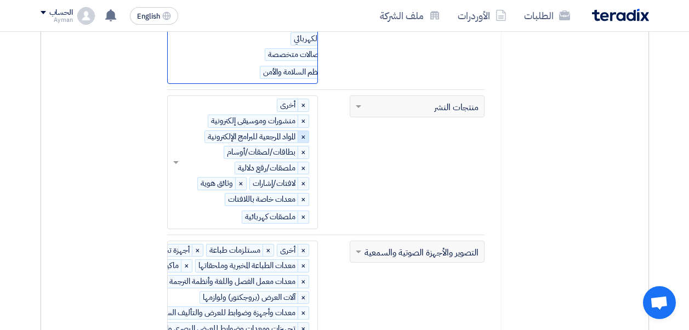
click at [304, 131] on span "×" at bounding box center [303, 137] width 11 height 12
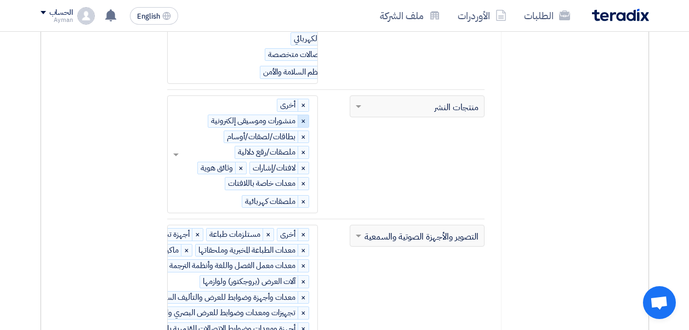
click at [303, 115] on span "×" at bounding box center [303, 121] width 11 height 12
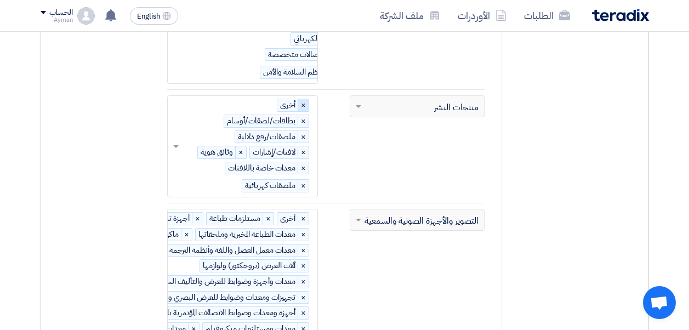
click at [306, 99] on span "×" at bounding box center [303, 105] width 11 height 12
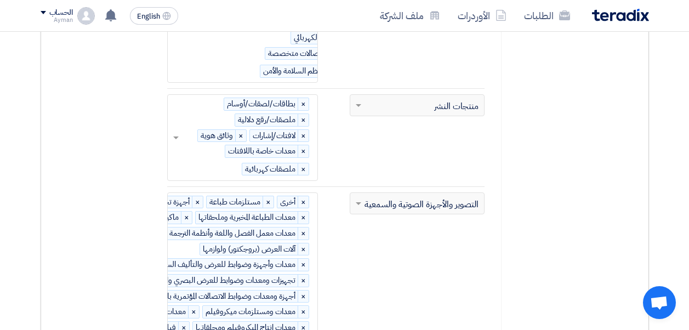
scroll to position [2578, 0]
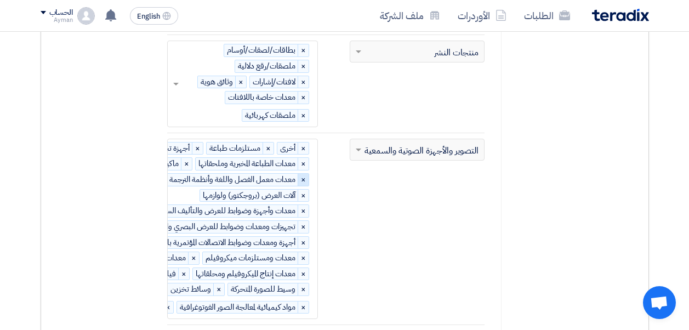
click at [304, 173] on div "× معدات معمل الفصل واللغة وأنظمة الترجمة الفورية" at bounding box center [227, 179] width 164 height 13
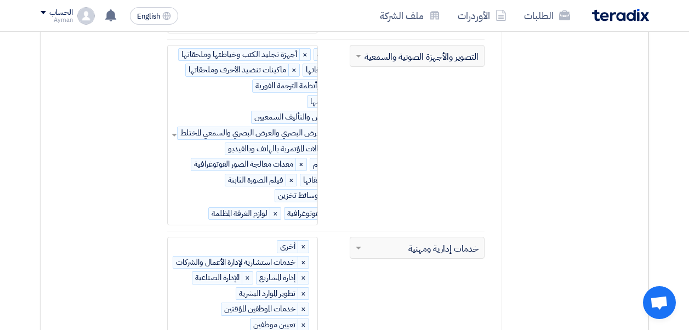
scroll to position [2688, 0]
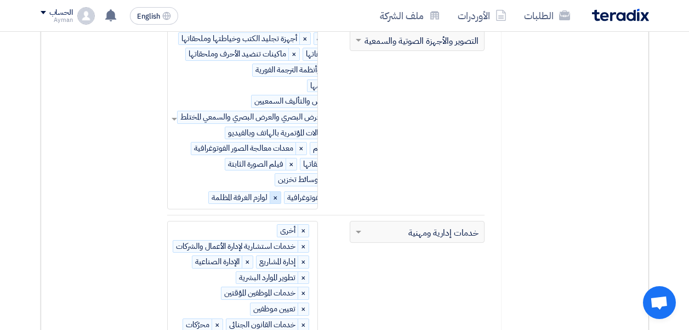
click at [279, 192] on span "×" at bounding box center [275, 198] width 11 height 12
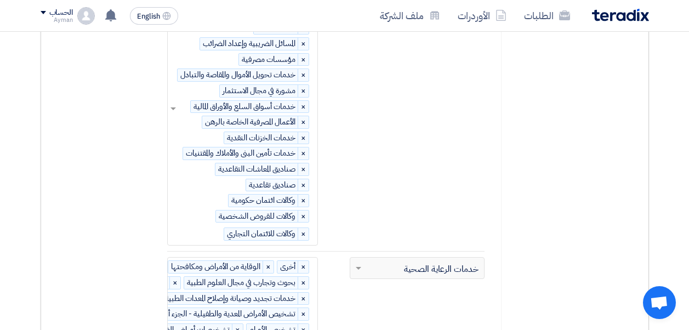
scroll to position [3565, 0]
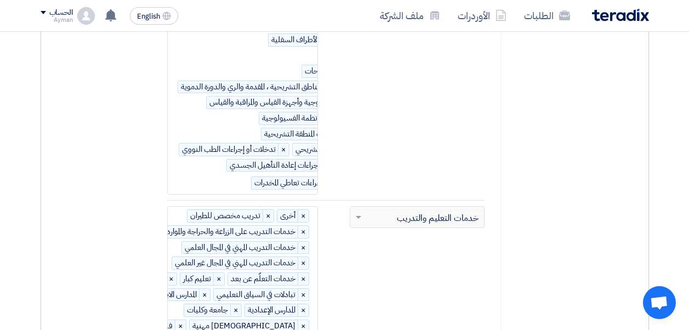
click at [302, 221] on ng-select "التخصص الفرعي للمنتج/الخدمة × أخرى × تدريب مخصص للطيران × خدمات التدريب على الز…" at bounding box center [242, 319] width 150 height 227
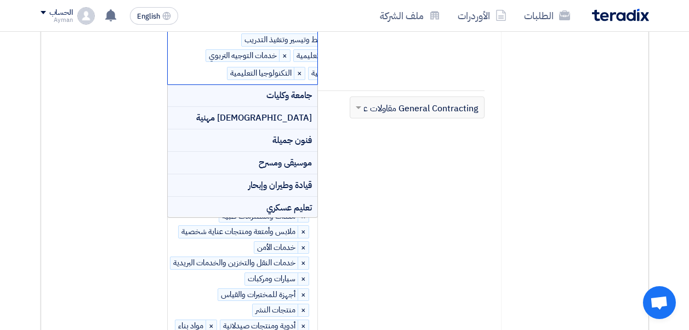
scroll to position [329, 0]
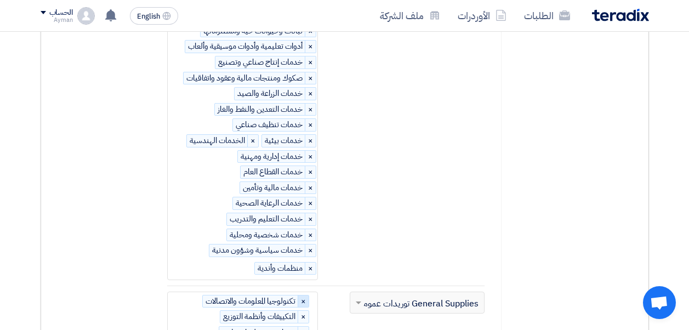
scroll to position [5181, 0]
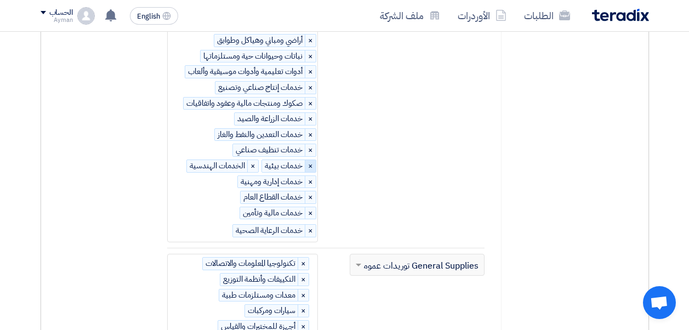
click at [311, 160] on span "×" at bounding box center [310, 166] width 11 height 12
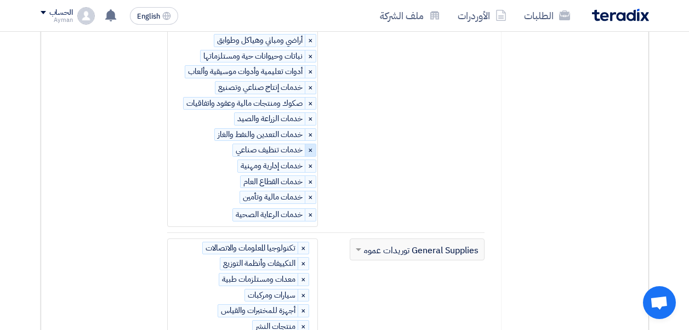
click at [311, 144] on span "×" at bounding box center [310, 150] width 11 height 12
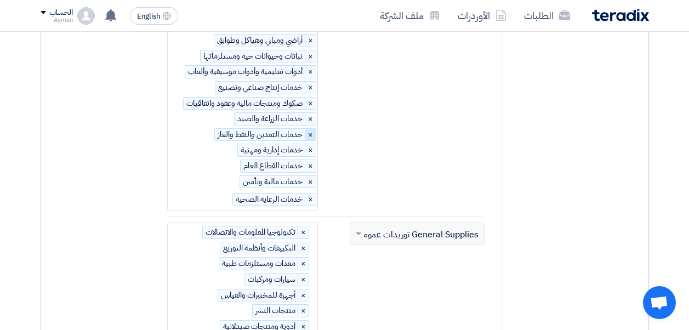
click at [308, 129] on span "×" at bounding box center [310, 135] width 11 height 12
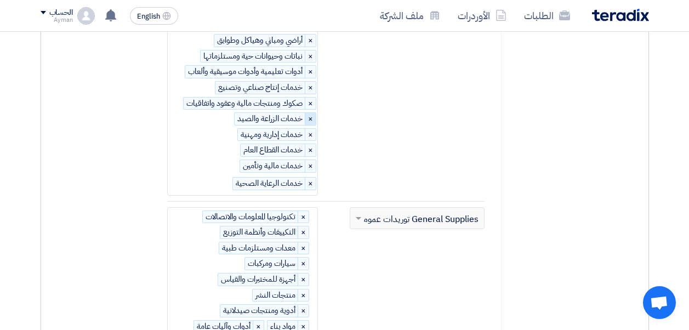
click at [309, 113] on span "×" at bounding box center [310, 119] width 11 height 12
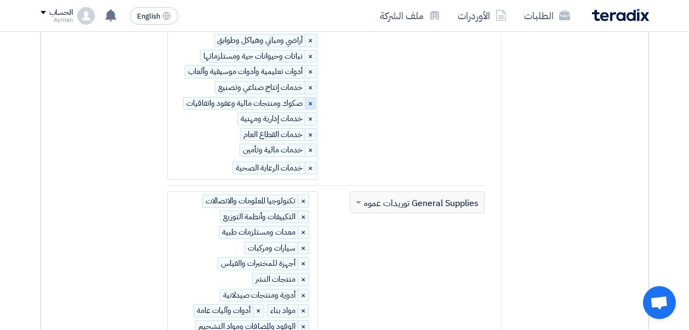
click at [310, 98] on span "×" at bounding box center [310, 104] width 11 height 12
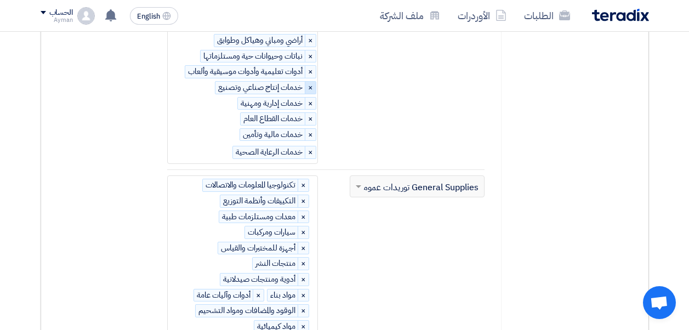
click at [311, 82] on span "×" at bounding box center [310, 88] width 11 height 12
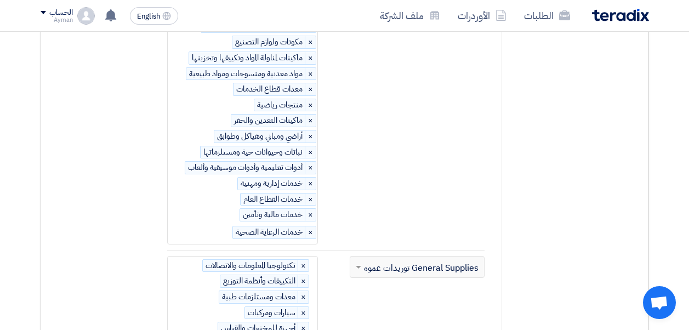
scroll to position [5072, 0]
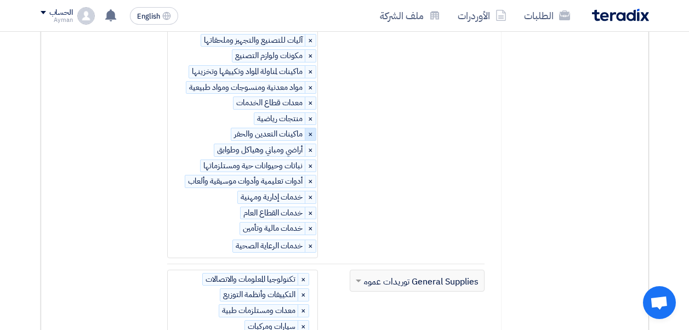
click at [311, 128] on span "×" at bounding box center [310, 134] width 11 height 12
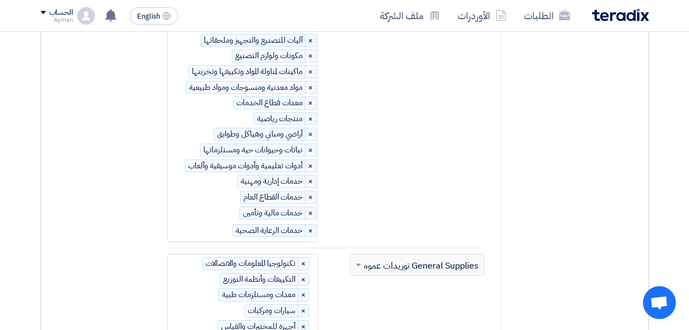
click at [311, 128] on span "×" at bounding box center [310, 134] width 11 height 12
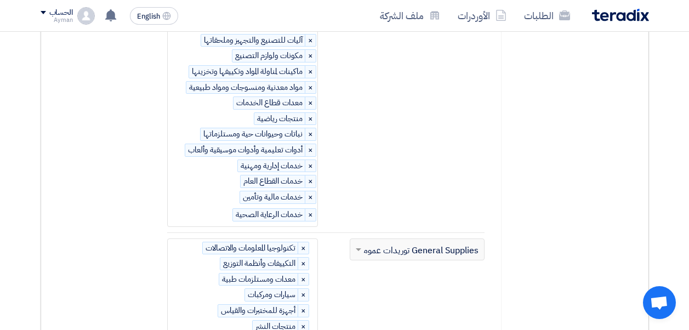
click at [311, 128] on span "×" at bounding box center [310, 134] width 11 height 12
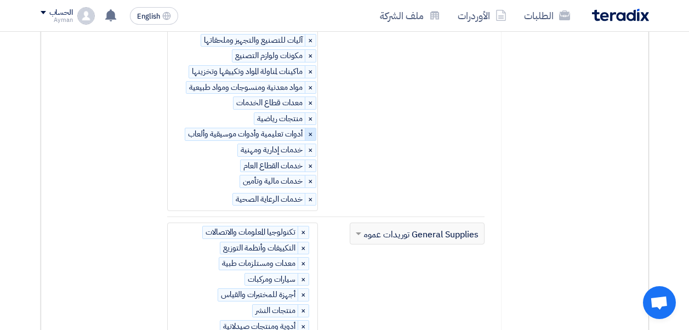
click at [311, 128] on span "×" at bounding box center [310, 134] width 11 height 12
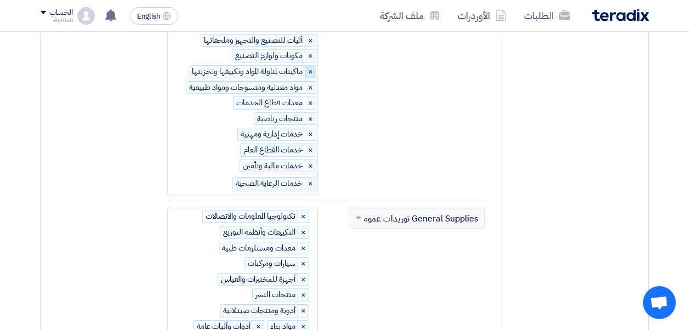
click at [310, 66] on span "×" at bounding box center [310, 72] width 11 height 12
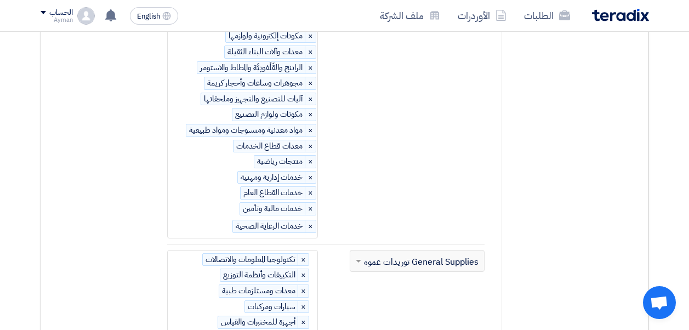
scroll to position [4962, 0]
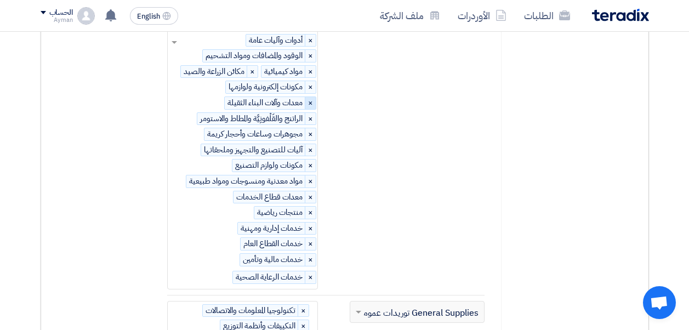
click at [310, 97] on span "×" at bounding box center [310, 103] width 11 height 12
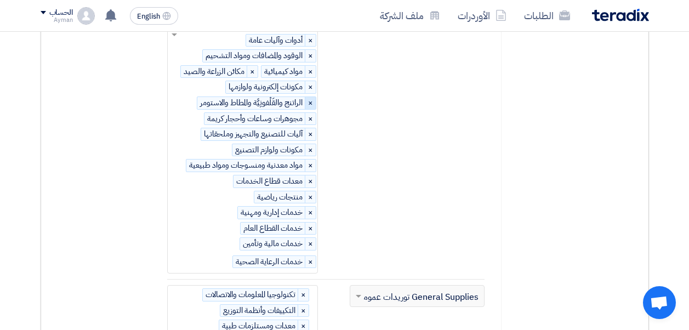
click at [311, 97] on span "×" at bounding box center [310, 103] width 11 height 12
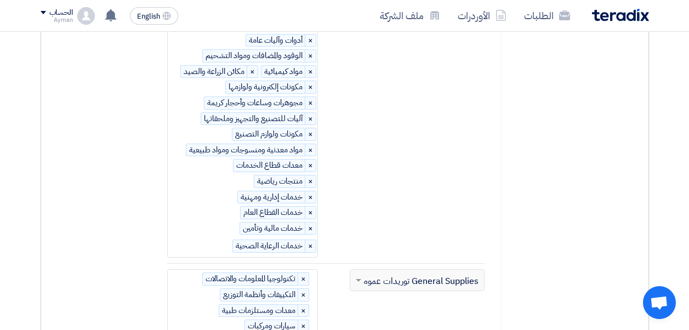
click at [311, 97] on span "×" at bounding box center [310, 103] width 11 height 12
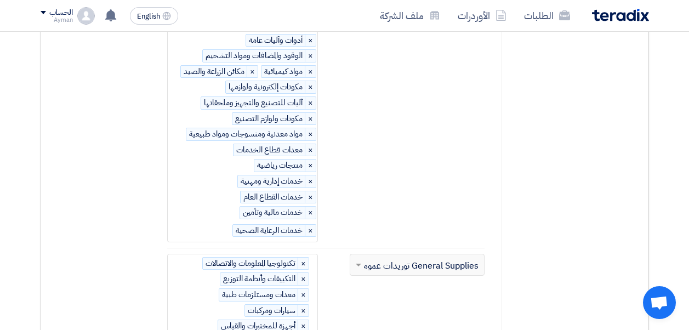
click at [311, 97] on span "×" at bounding box center [310, 103] width 11 height 12
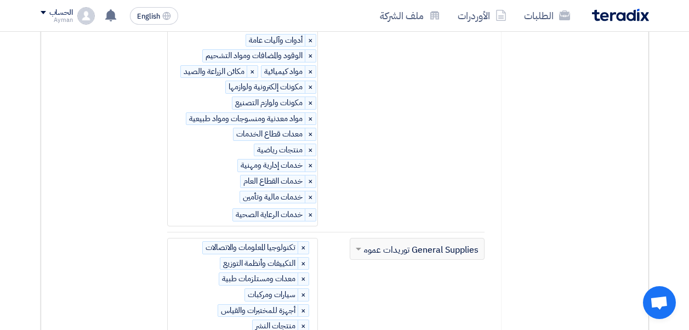
click at [311, 97] on span "×" at bounding box center [310, 103] width 11 height 12
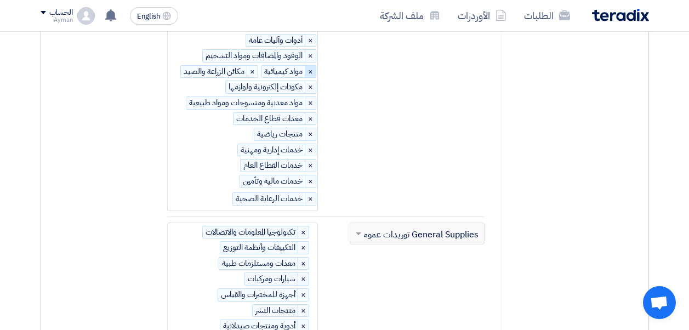
click at [311, 66] on span "×" at bounding box center [310, 72] width 11 height 12
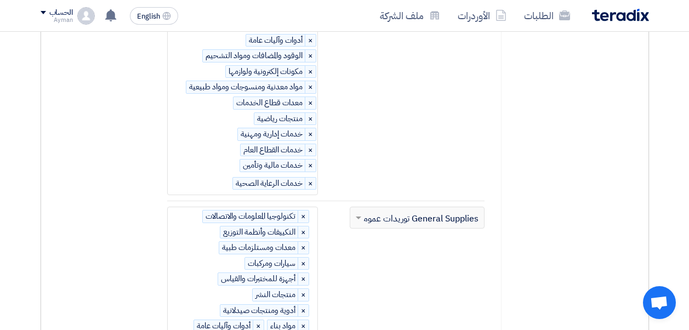
click at [311, 66] on span "×" at bounding box center [310, 72] width 11 height 12
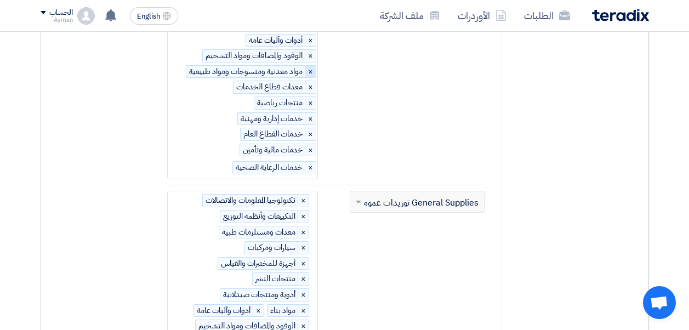
click at [311, 66] on span "×" at bounding box center [310, 72] width 11 height 12
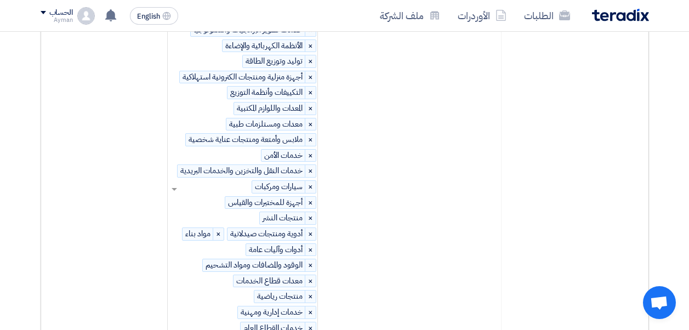
scroll to position [4743, 0]
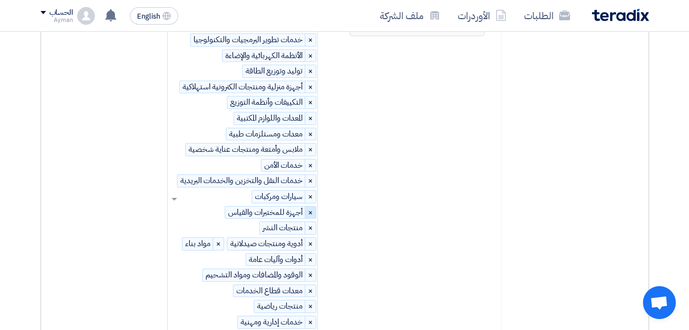
click at [312, 207] on span "×" at bounding box center [310, 213] width 11 height 12
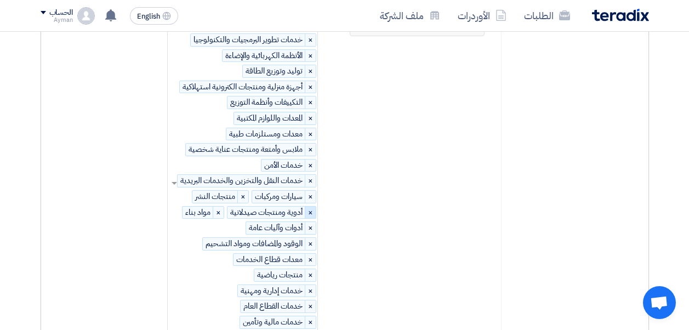
click at [312, 207] on span "×" at bounding box center [310, 213] width 11 height 12
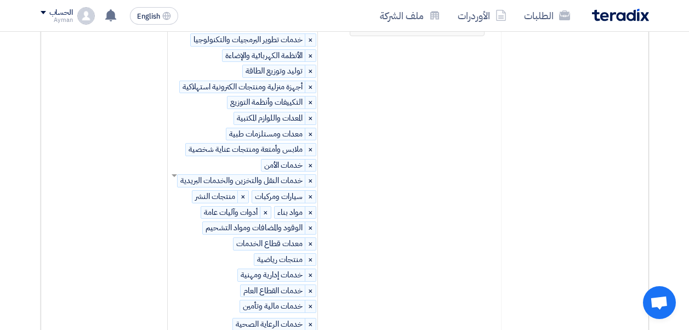
click at [312, 207] on span "×" at bounding box center [310, 213] width 11 height 12
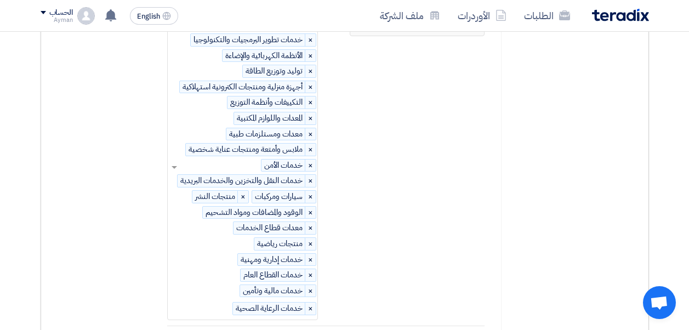
click at [312, 207] on span "×" at bounding box center [310, 213] width 11 height 12
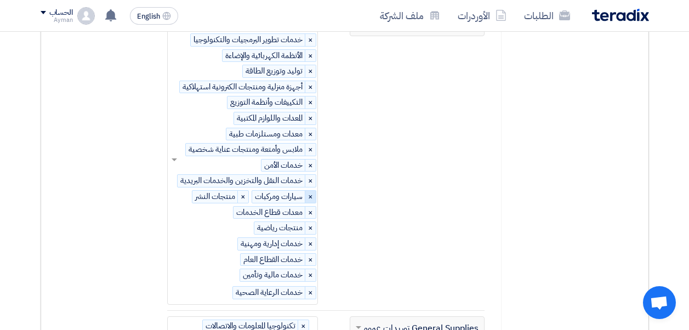
click at [312, 191] on span "×" at bounding box center [310, 197] width 11 height 12
click at [313, 81] on span "×" at bounding box center [310, 87] width 11 height 12
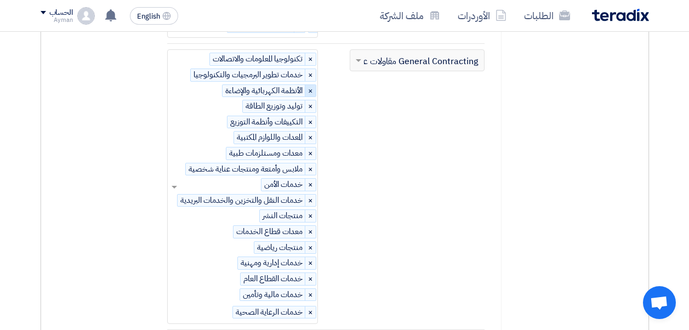
scroll to position [4688, 0]
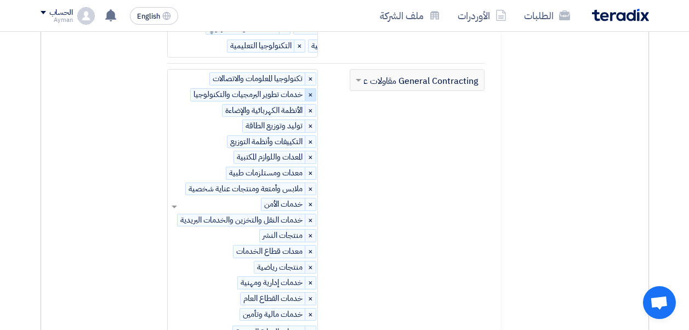
click at [310, 89] on span "×" at bounding box center [310, 95] width 11 height 12
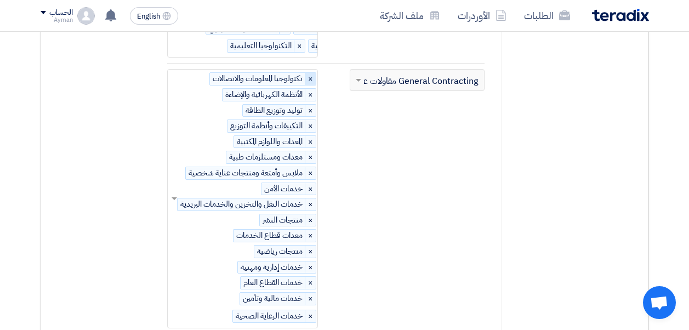
click at [311, 73] on span "×" at bounding box center [310, 79] width 11 height 12
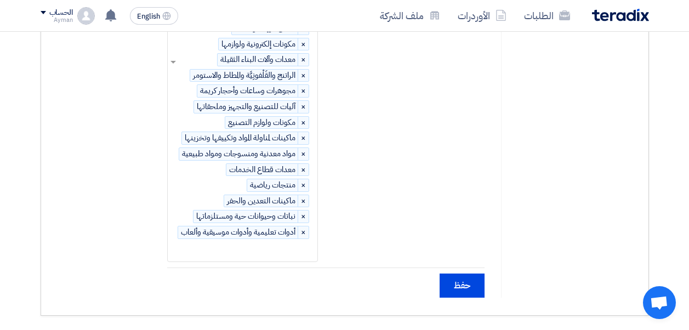
scroll to position [5181, 0]
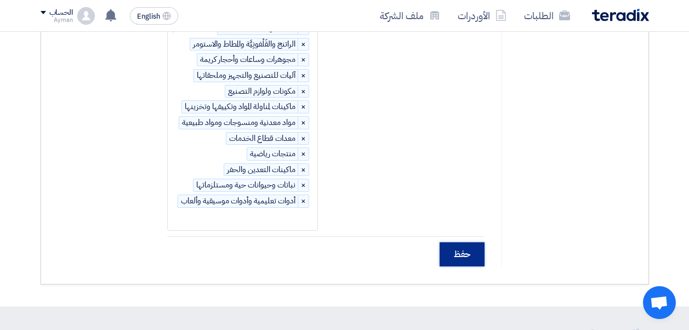
click at [465, 242] on input "حفظ" at bounding box center [461, 254] width 45 height 24
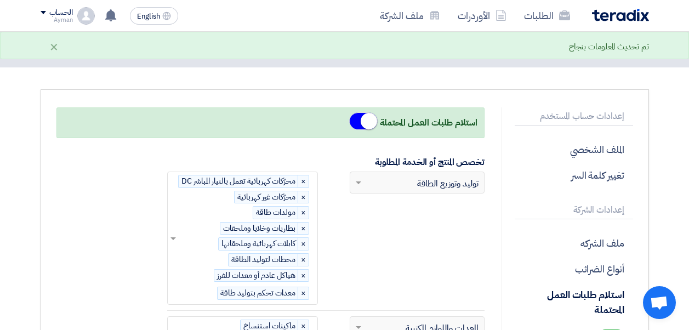
scroll to position [0, 0]
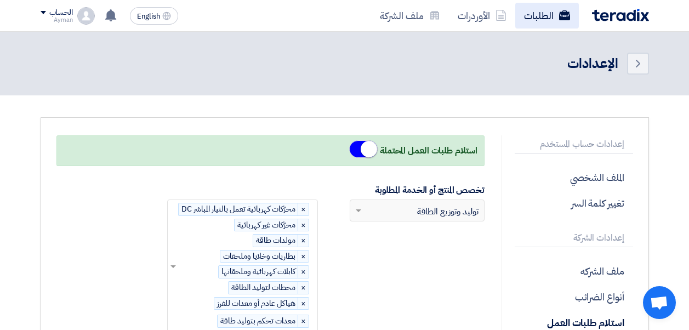
click at [535, 15] on link "الطلبات" at bounding box center [547, 16] width 64 height 26
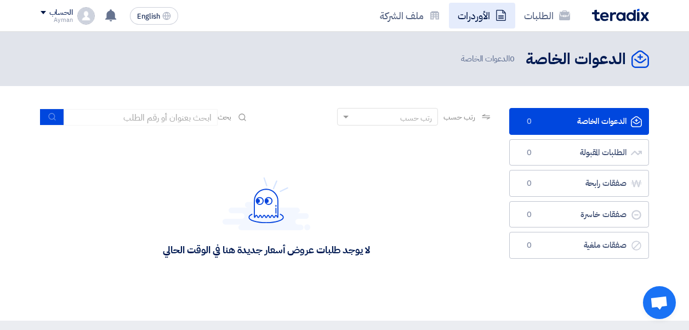
click at [474, 10] on link "الأوردرات" at bounding box center [482, 16] width 66 height 26
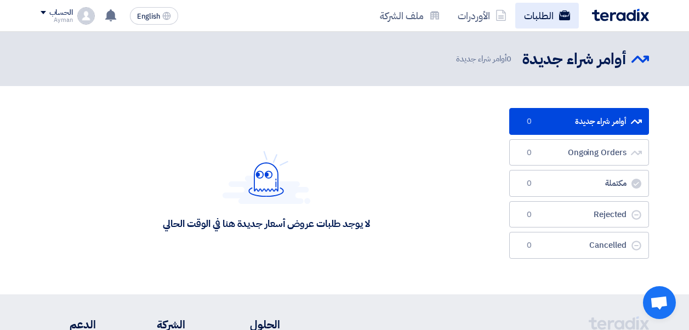
click at [541, 14] on link "الطلبات" at bounding box center [547, 16] width 64 height 26
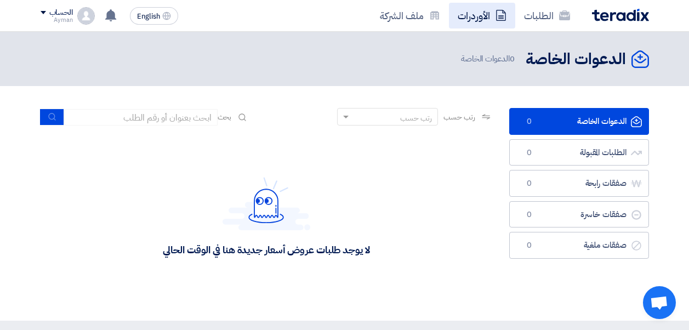
click at [473, 13] on link "الأوردرات" at bounding box center [482, 16] width 66 height 26
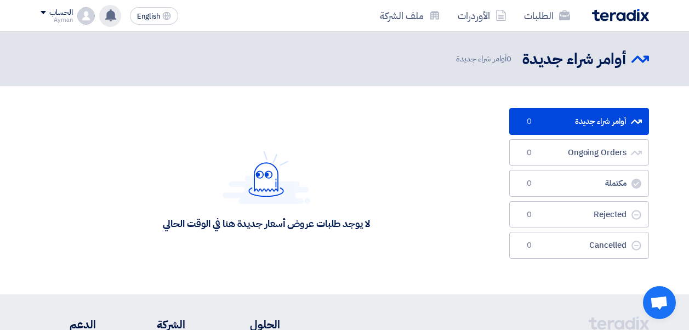
click at [107, 15] on use at bounding box center [110, 15] width 11 height 12
click at [109, 19] on icon at bounding box center [111, 15] width 12 height 12
click at [113, 19] on use at bounding box center [110, 15] width 11 height 12
click at [113, 16] on use at bounding box center [110, 15] width 11 height 12
click at [106, 22] on div "لا توجد إشعارات جديدة لديك" at bounding box center [110, 16] width 22 height 22
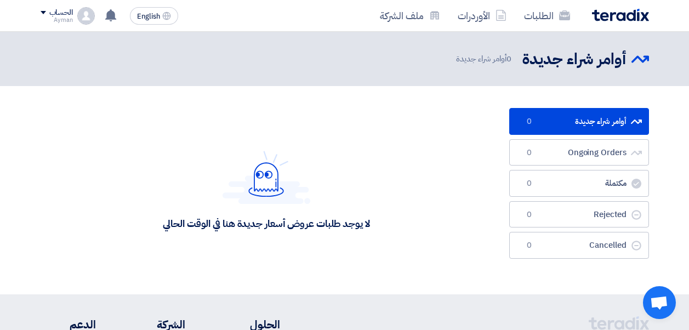
click at [85, 17] on img at bounding box center [86, 16] width 18 height 18
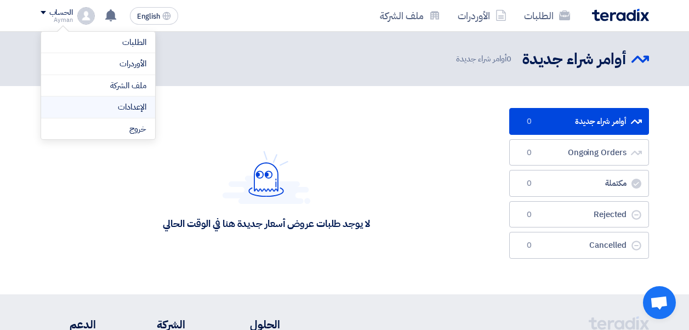
click at [113, 108] on link "الإعدادات" at bounding box center [98, 107] width 96 height 13
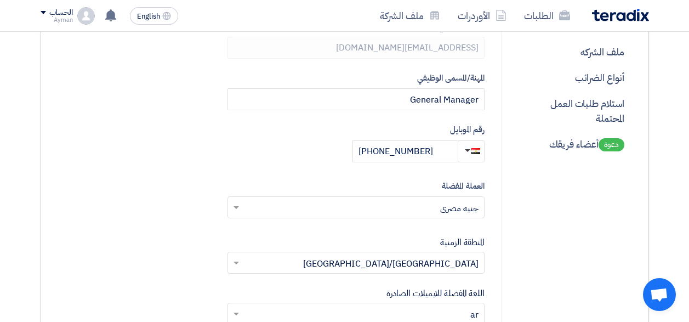
scroll to position [55, 0]
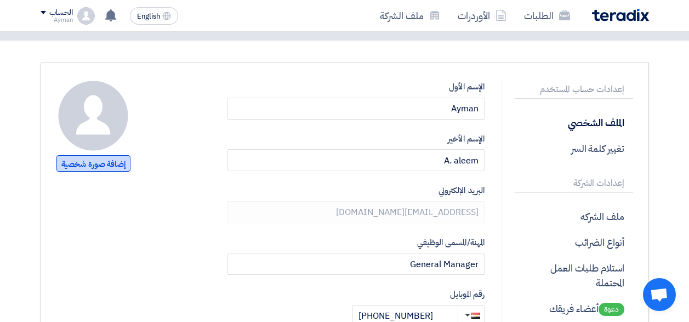
click at [108, 162] on span "إضافة صورة شخصية" at bounding box center [93, 163] width 74 height 16
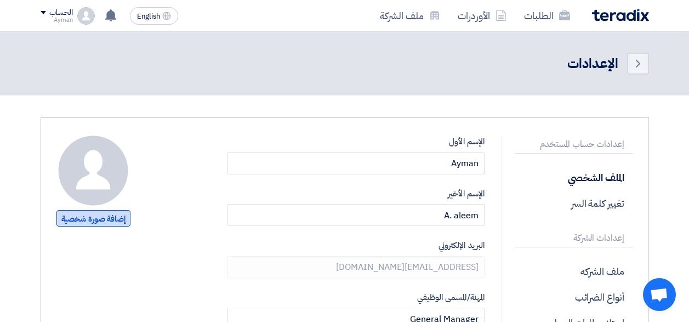
type input "C:\fakepath\Name & Logo.jpg"
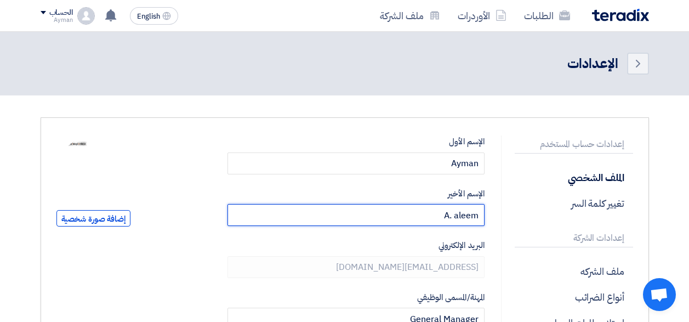
click at [457, 219] on input "A. aleem" at bounding box center [355, 215] width 257 height 22
type input "A. Aleem"
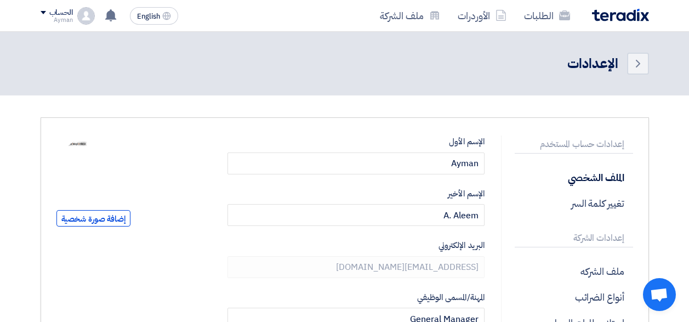
click at [342, 251] on div "البريد الإلكتروني [EMAIL_ADDRESS][DOMAIN_NAME]" at bounding box center [355, 258] width 257 height 39
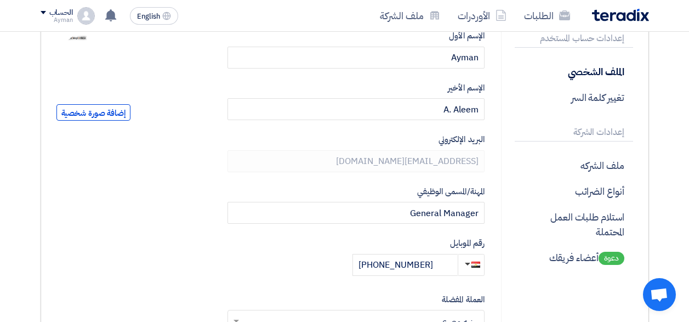
scroll to position [164, 0]
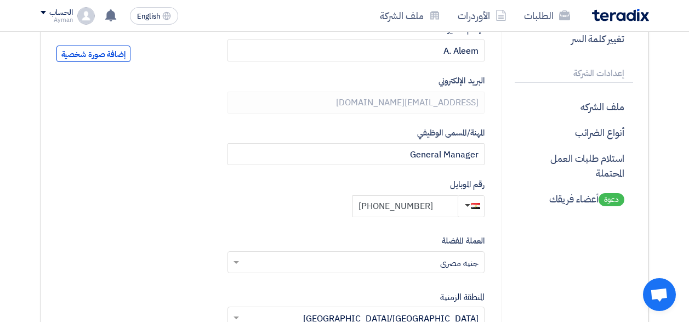
click at [390, 207] on input "[PHONE_NUMBER]" at bounding box center [404, 206] width 105 height 22
click at [288, 207] on div "[PHONE_NUMBER]" at bounding box center [355, 206] width 257 height 22
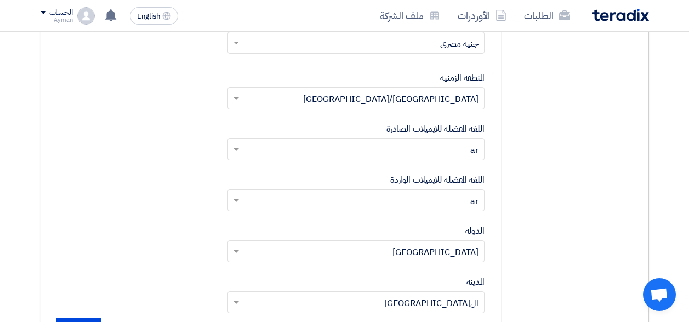
scroll to position [548, 0]
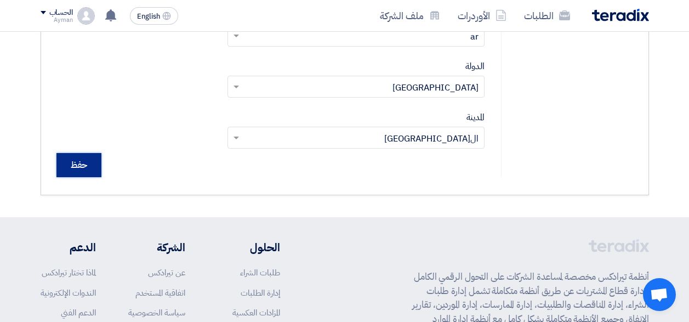
click at [80, 165] on input "حفظ" at bounding box center [78, 165] width 45 height 24
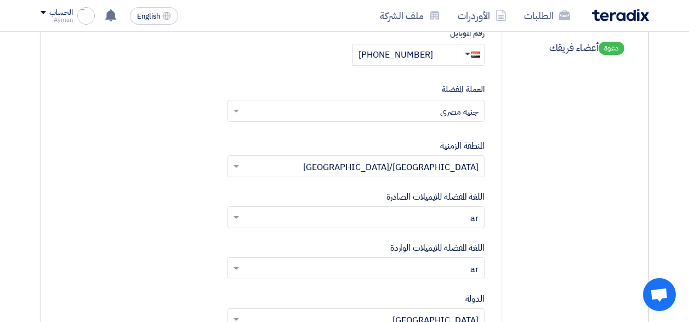
scroll to position [329, 0]
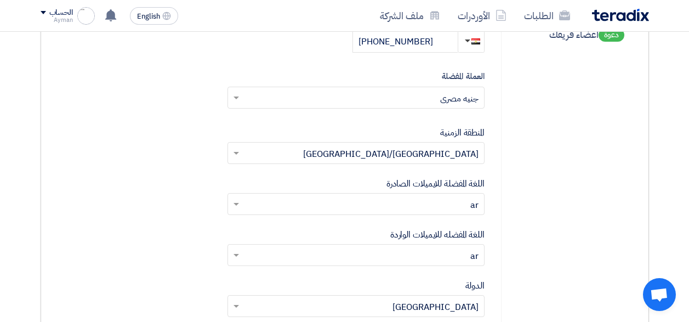
click at [236, 201] on span at bounding box center [235, 203] width 14 height 13
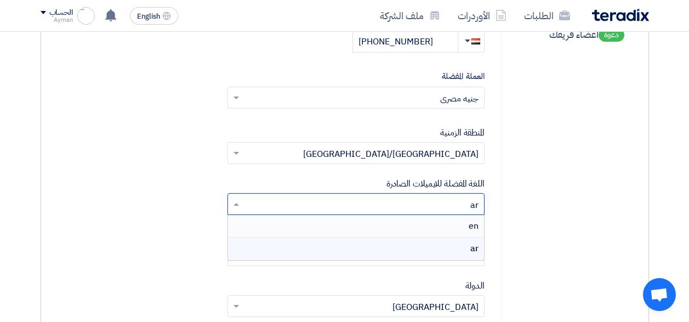
click at [351, 227] on div "en" at bounding box center [356, 226] width 256 height 22
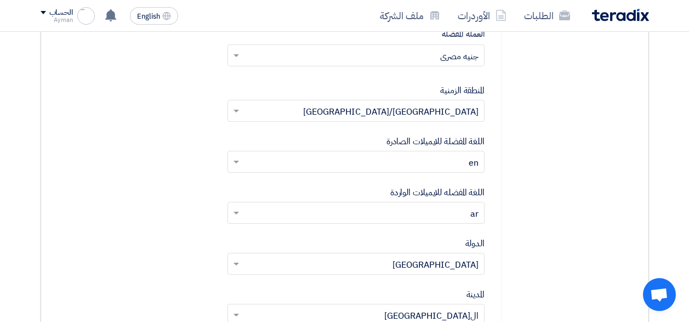
scroll to position [384, 0]
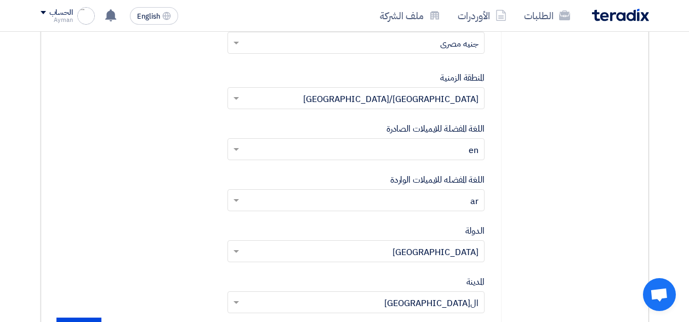
click at [434, 198] on input "text" at bounding box center [361, 201] width 235 height 18
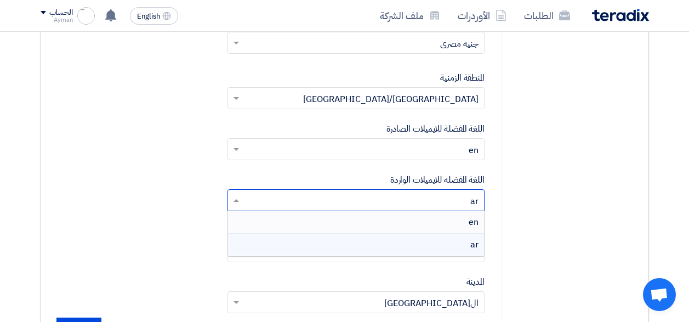
click at [453, 221] on div "en" at bounding box center [356, 222] width 256 height 22
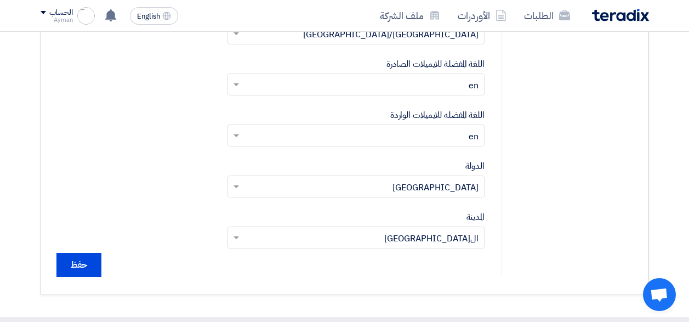
scroll to position [493, 0]
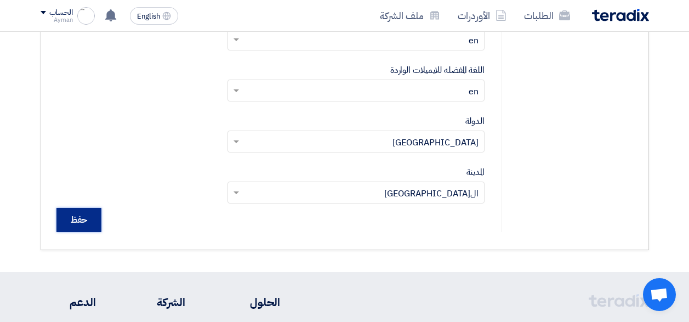
click at [91, 216] on input "حفظ" at bounding box center [78, 220] width 45 height 24
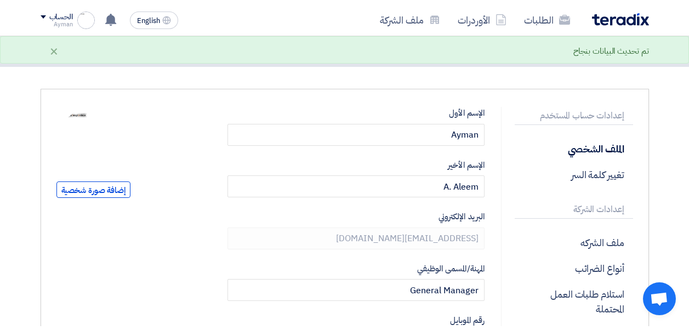
scroll to position [0, 0]
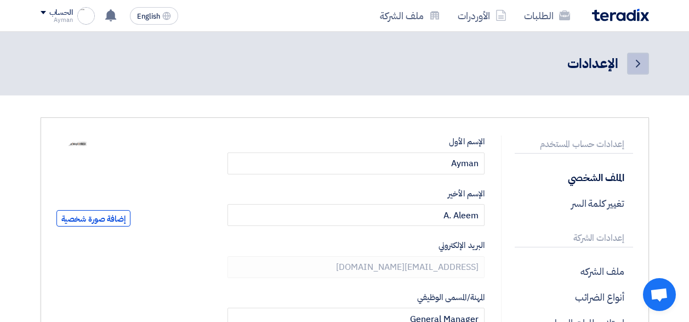
click at [637, 61] on icon "Back" at bounding box center [637, 63] width 13 height 13
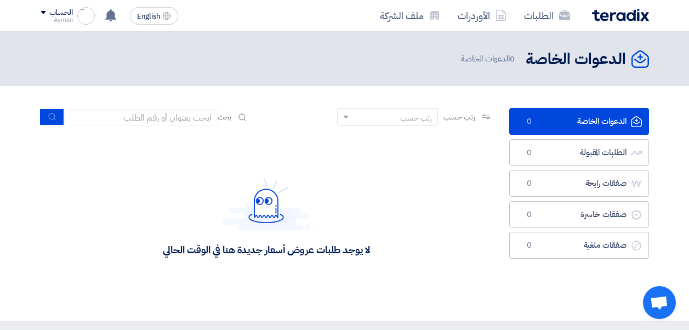
click at [43, 12] on span at bounding box center [43, 12] width 5 height 3
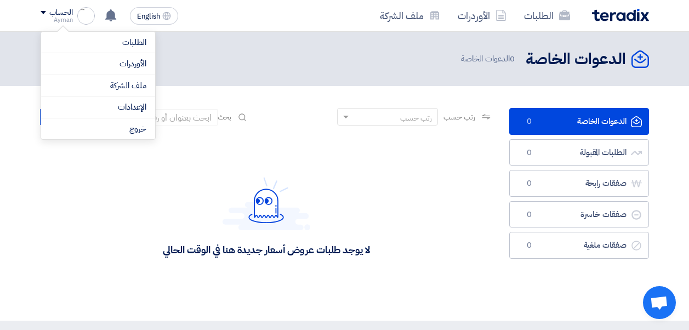
click at [81, 188] on div "لا يوجد طلبات عروض أسعار جديدة هنا في الوقت الحالي" at bounding box center [267, 216] width 452 height 164
